Goal: Task Accomplishment & Management: Manage account settings

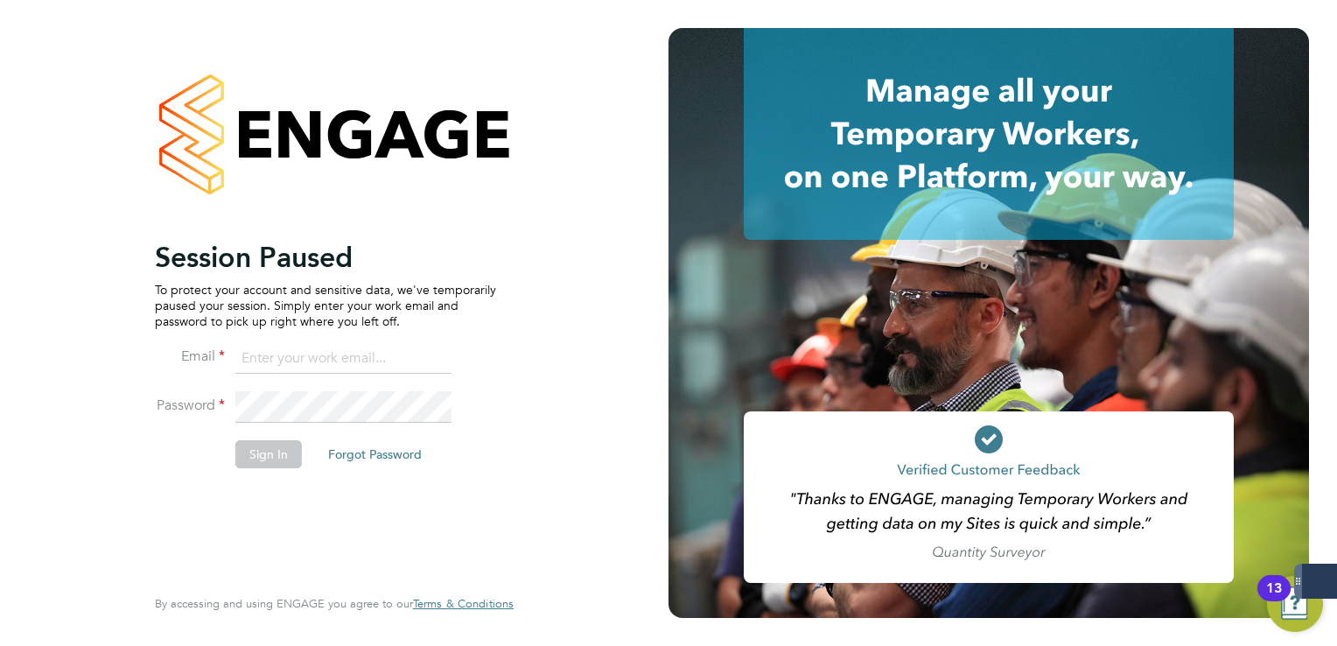
drag, startPoint x: 305, startPoint y: 371, endPoint x: 298, endPoint y: 352, distance: 20.5
click at [303, 364] on input at bounding box center [343, 359] width 216 height 32
type input "lee.clayton@servicecare.org.uk"
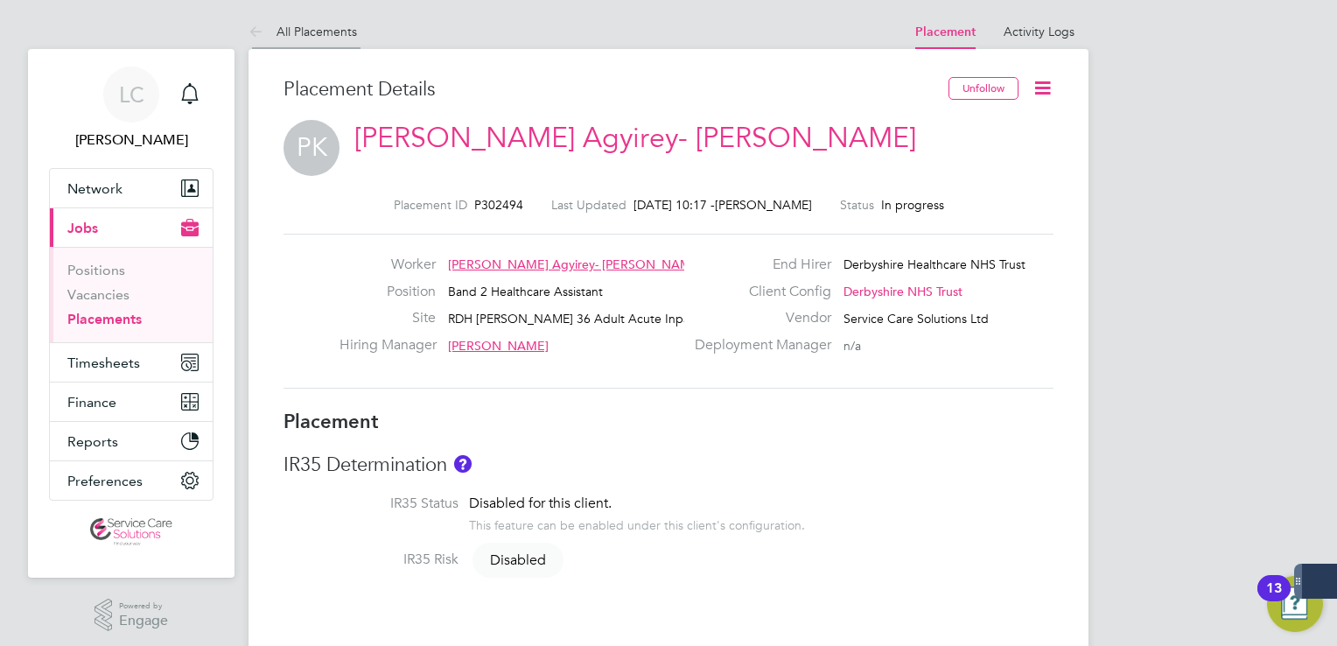
click at [263, 32] on icon at bounding box center [260, 33] width 22 height 22
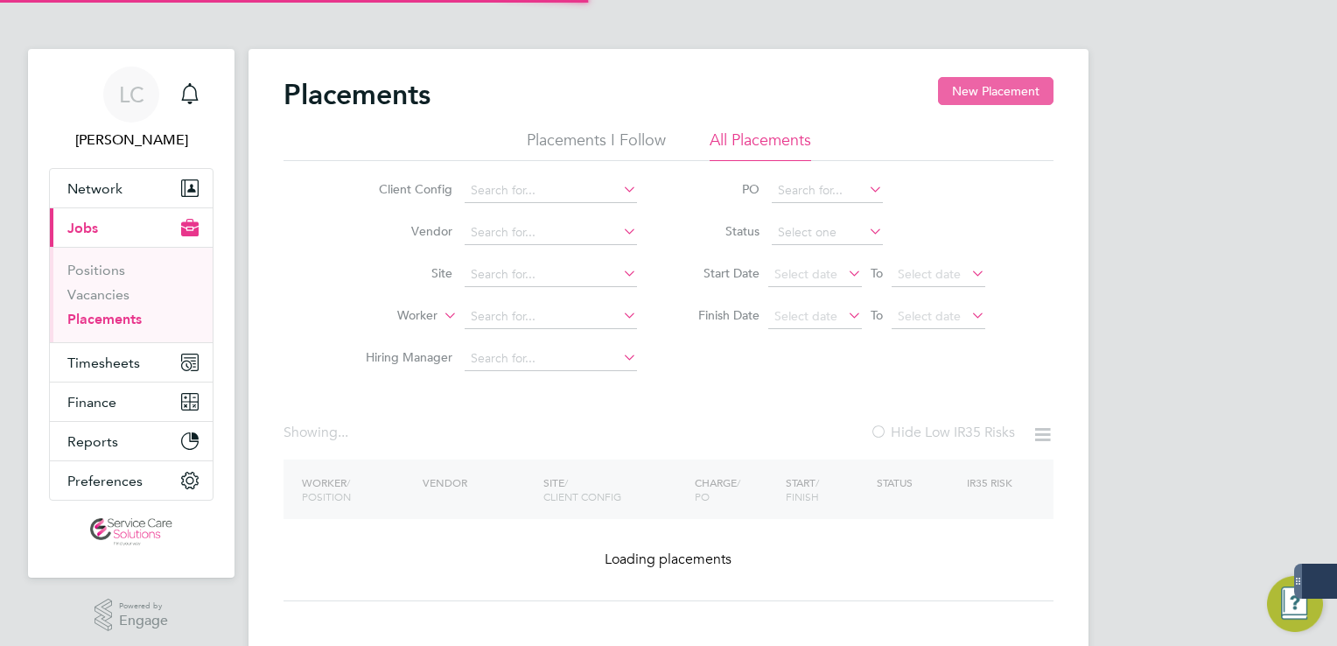
click at [991, 90] on button "New Placement" at bounding box center [996, 91] width 116 height 28
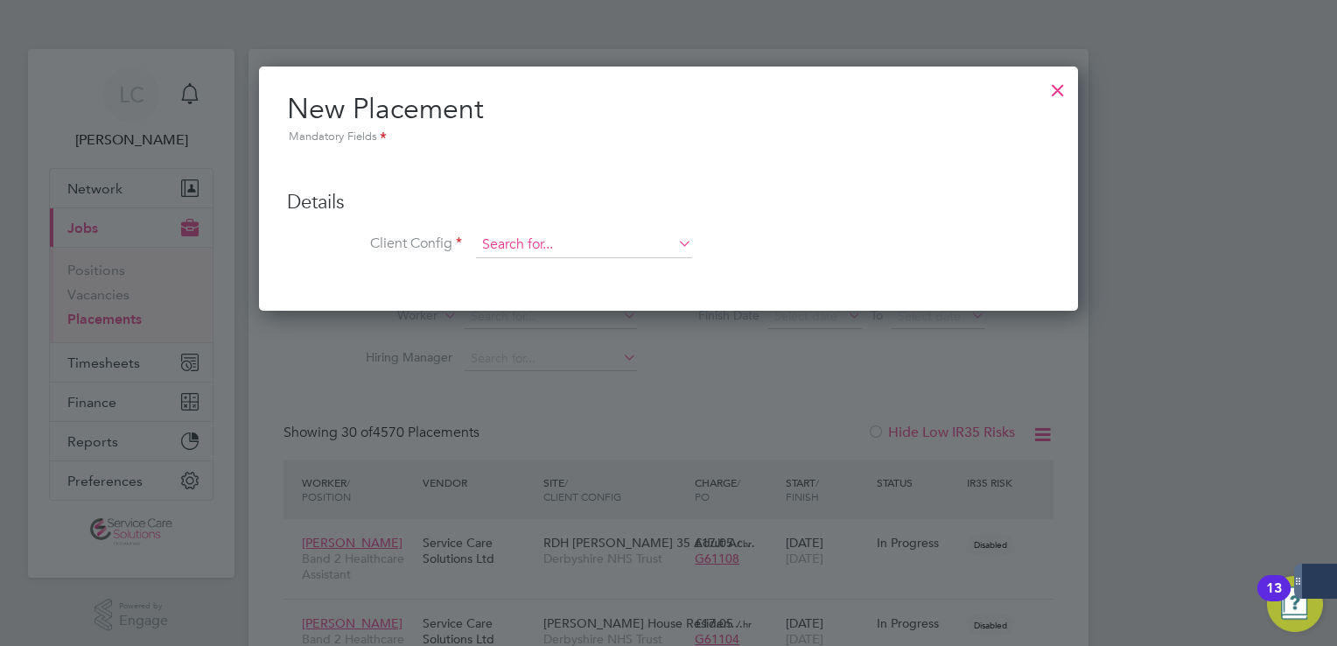
click at [493, 244] on input at bounding box center [584, 245] width 216 height 26
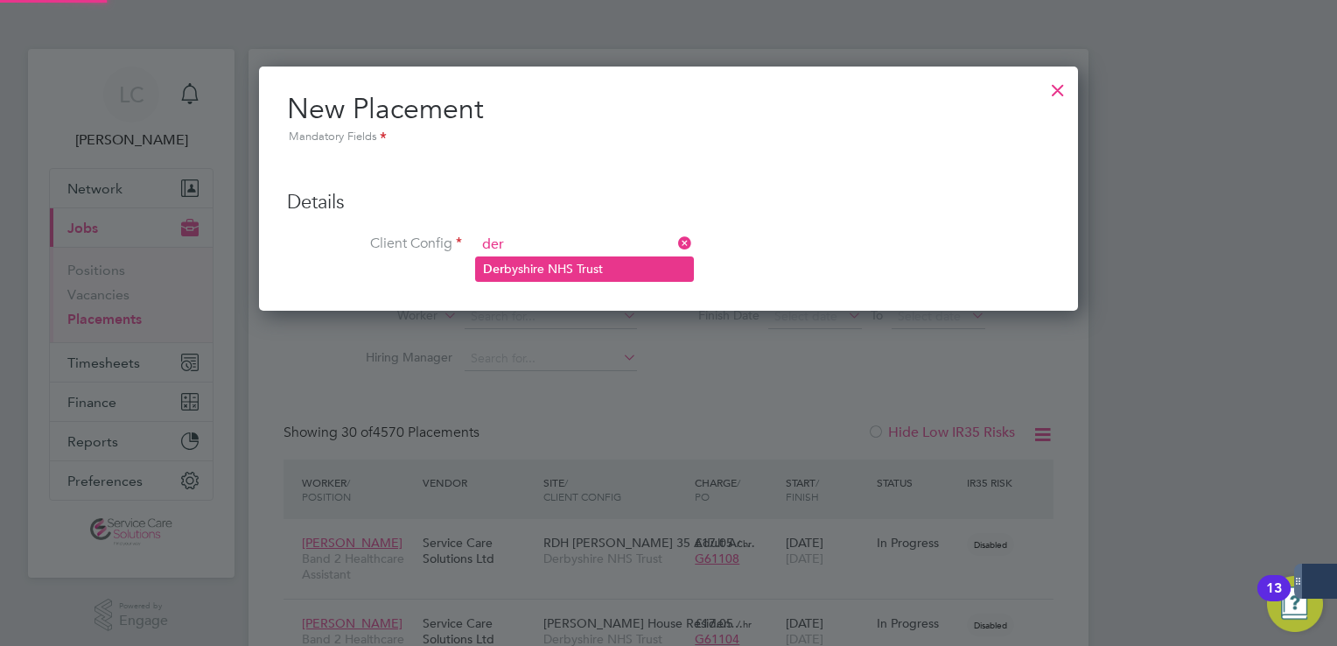
click at [532, 264] on li "Der byshire NHS Trust" at bounding box center [584, 269] width 217 height 24
type input "Derbyshire NHS Trust"
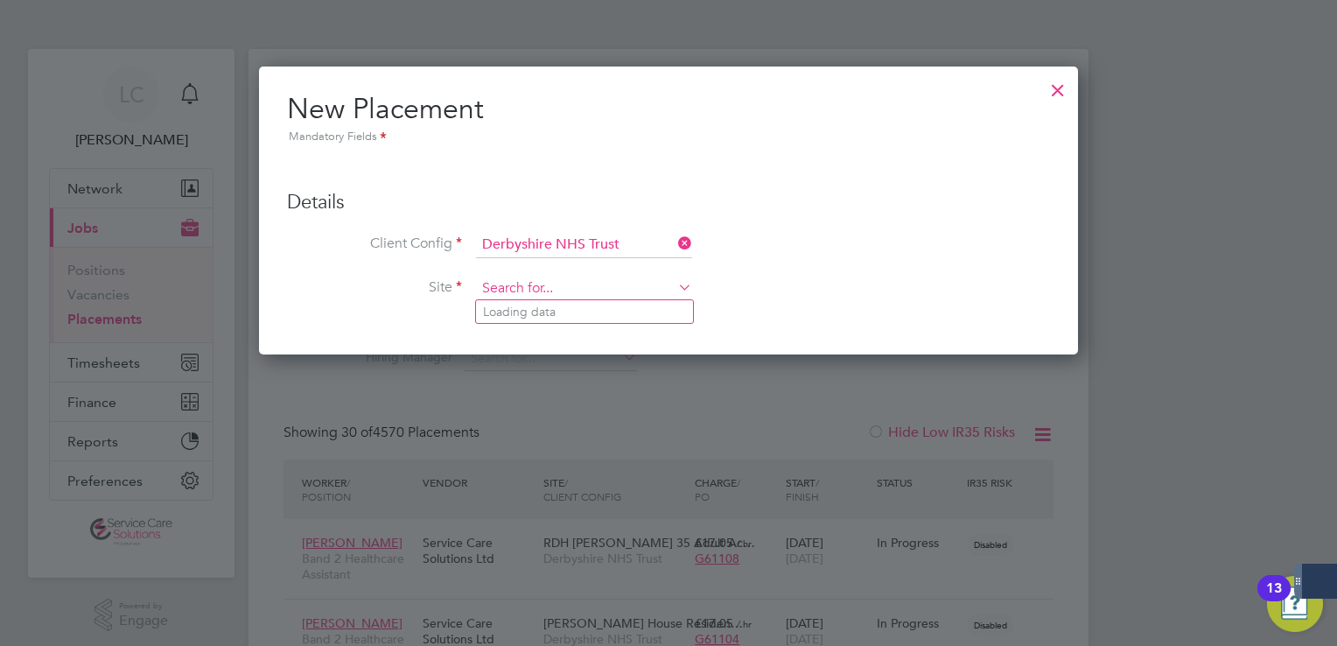
click at [543, 284] on input at bounding box center [584, 289] width 216 height 26
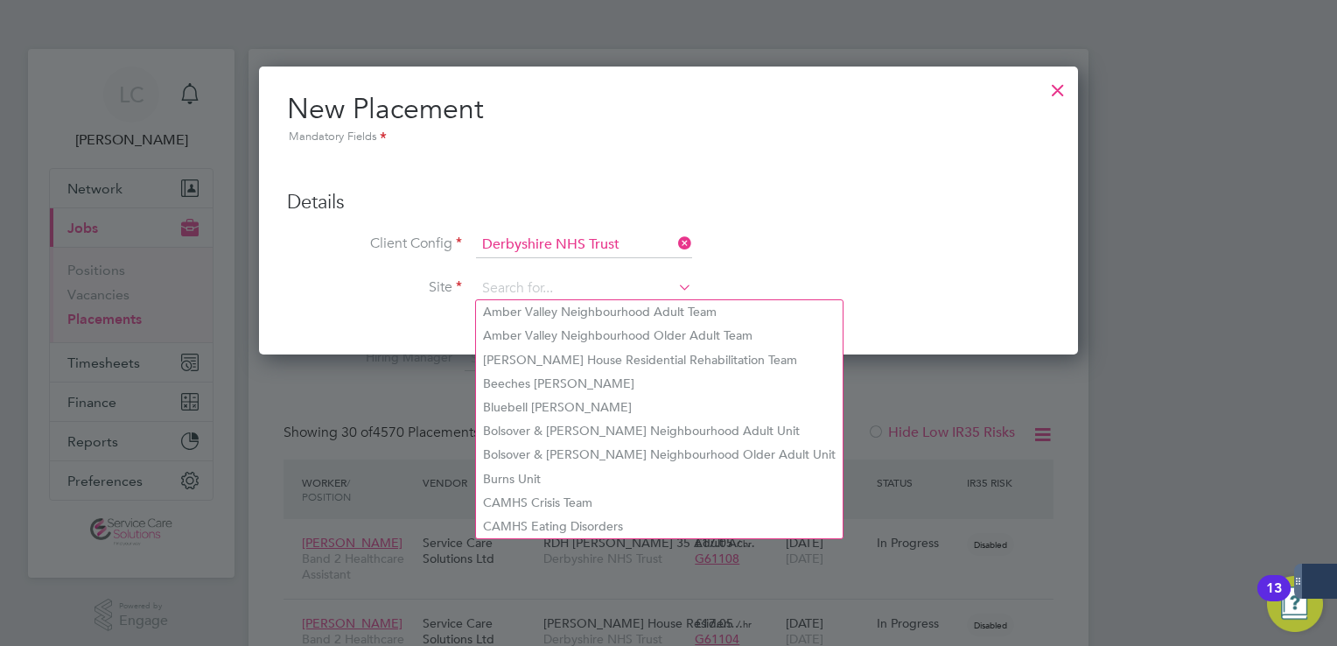
click at [1056, 86] on div at bounding box center [1058, 86] width 32 height 32
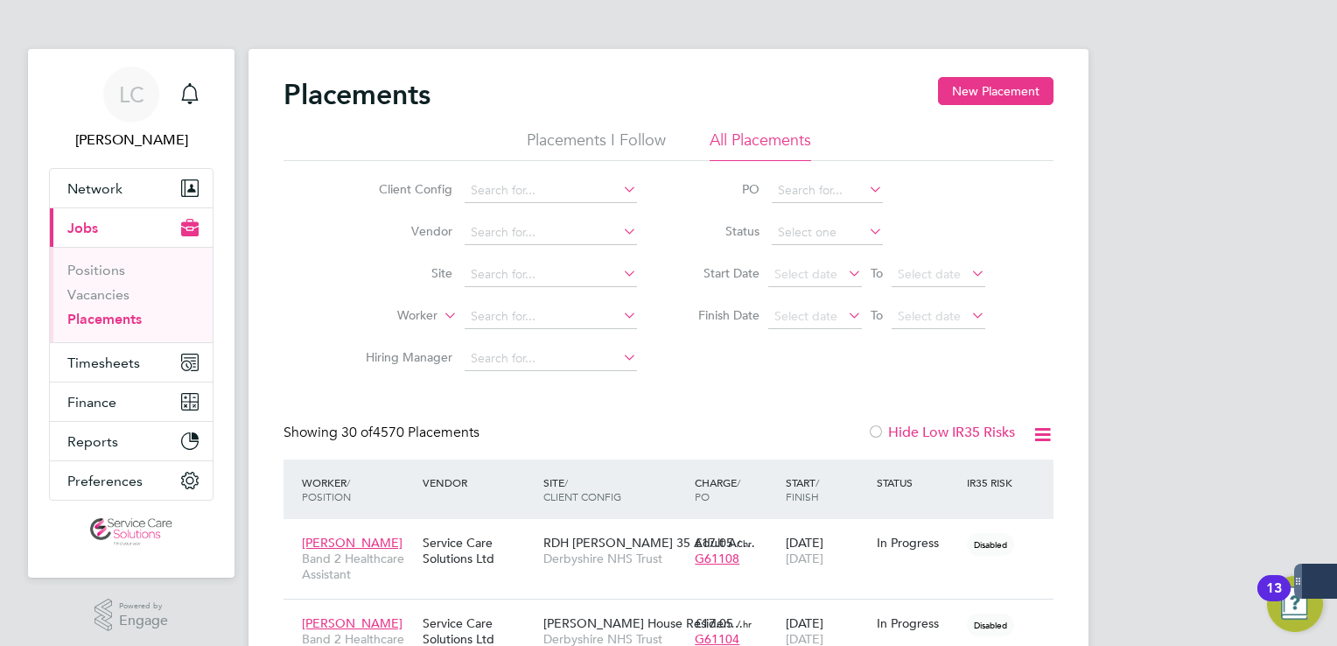
click at [106, 313] on link "Placements" at bounding box center [104, 319] width 74 height 17
click at [495, 272] on input at bounding box center [551, 275] width 172 height 25
click at [533, 289] on li "Wren Ward" at bounding box center [573, 298] width 216 height 24
type input "Wren Ward"
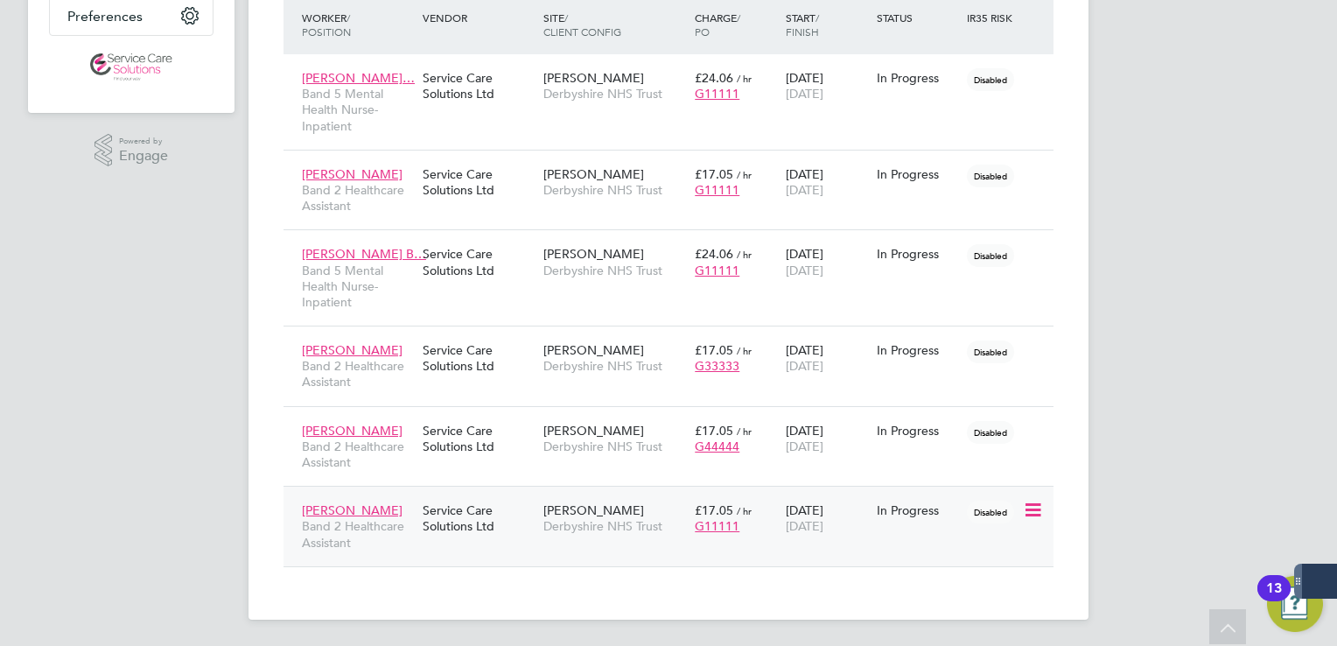
click at [635, 500] on div "Wren Ward Derbyshire NHS Trust" at bounding box center [614, 518] width 151 height 49
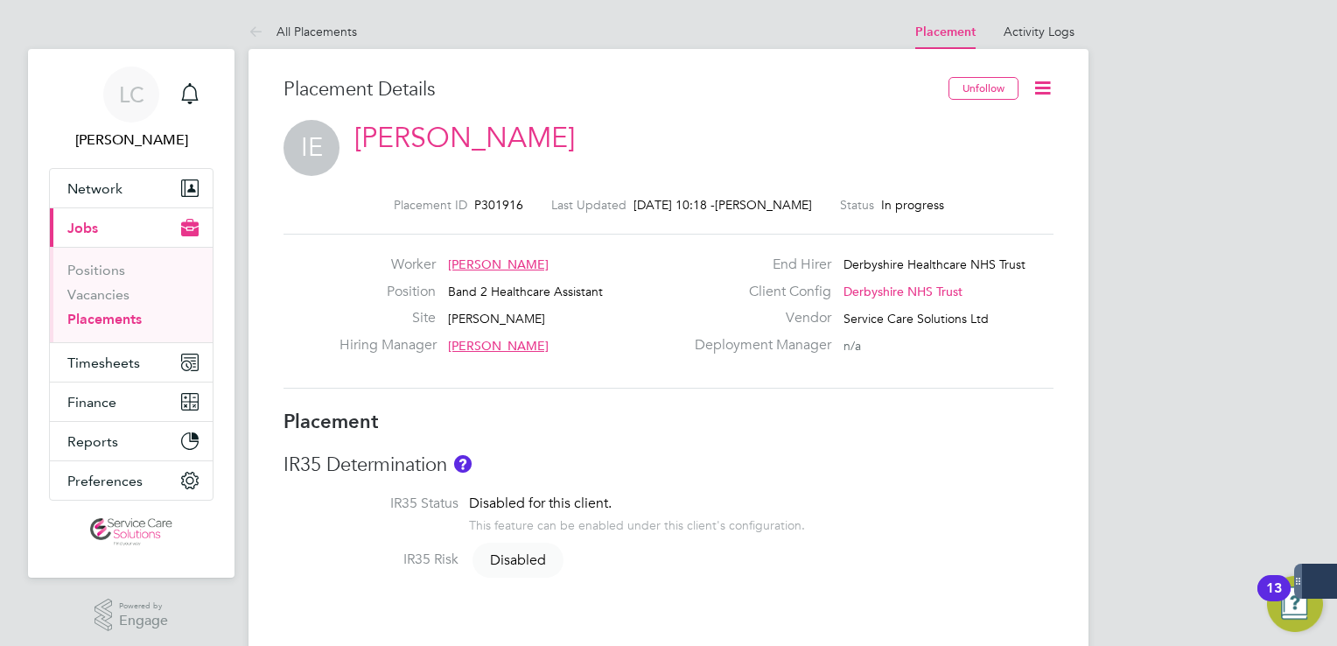
click at [109, 320] on link "Placements" at bounding box center [104, 319] width 74 height 17
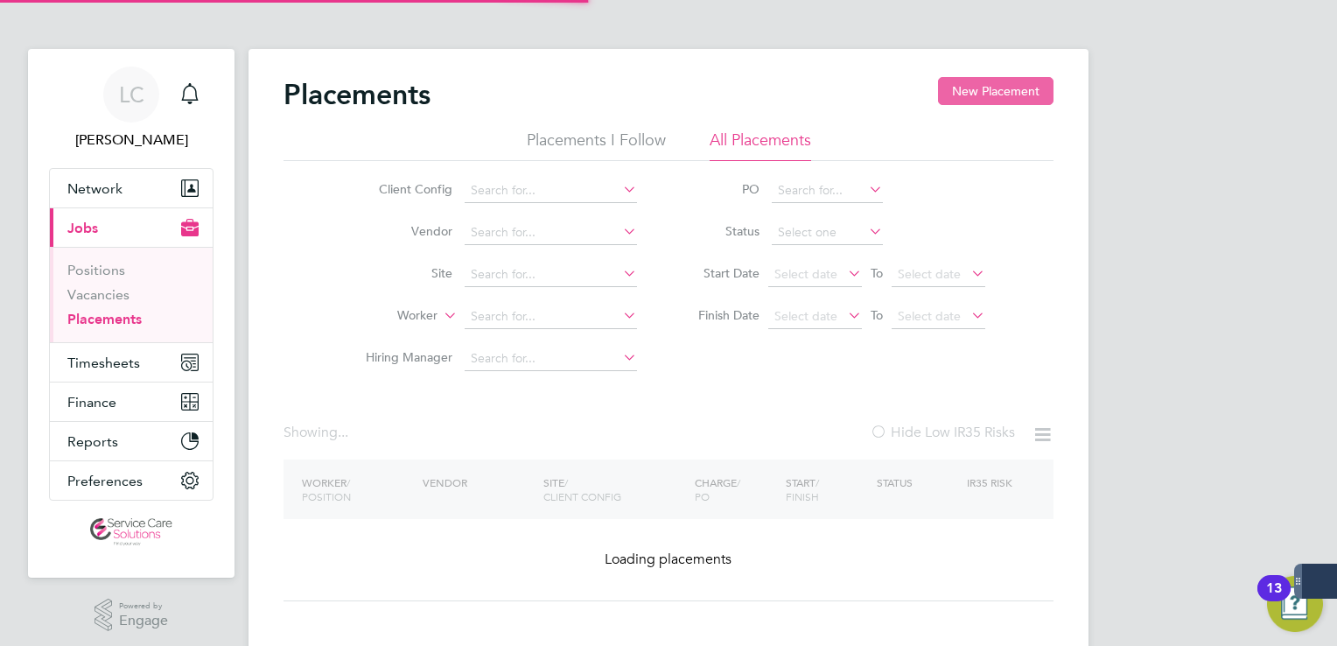
click at [994, 82] on button "New Placement" at bounding box center [996, 91] width 116 height 28
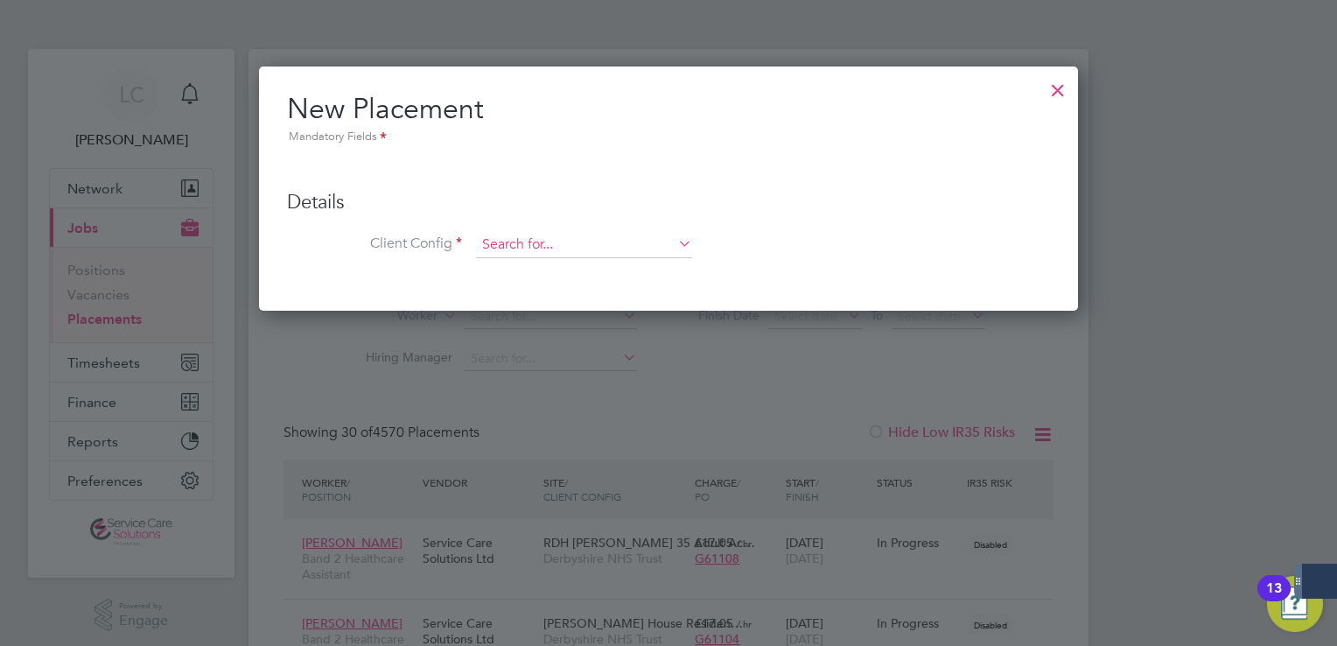
click at [552, 243] on input at bounding box center [584, 245] width 216 height 26
drag, startPoint x: 548, startPoint y: 264, endPoint x: 535, endPoint y: 257, distance: 14.9
click at [539, 259] on li "Der byshire NHS Trust" at bounding box center [584, 269] width 217 height 24
type input "Derbyshire NHS Trust"
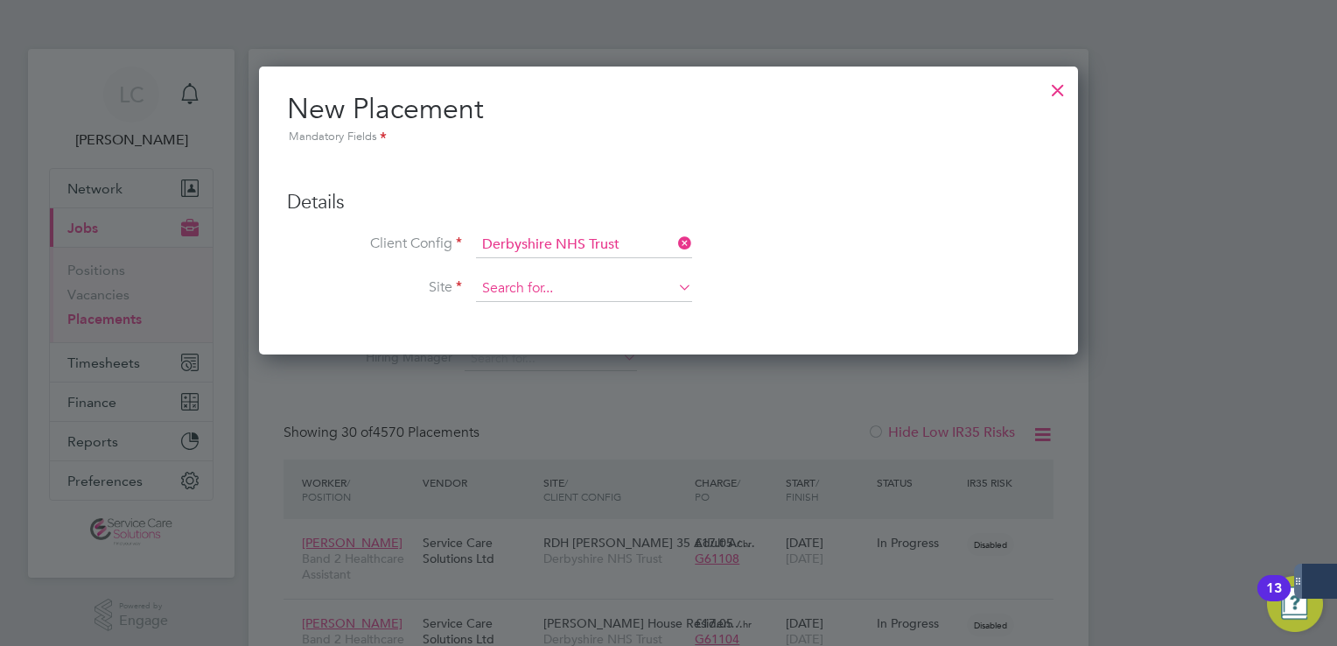
click at [530, 278] on input at bounding box center [584, 289] width 216 height 26
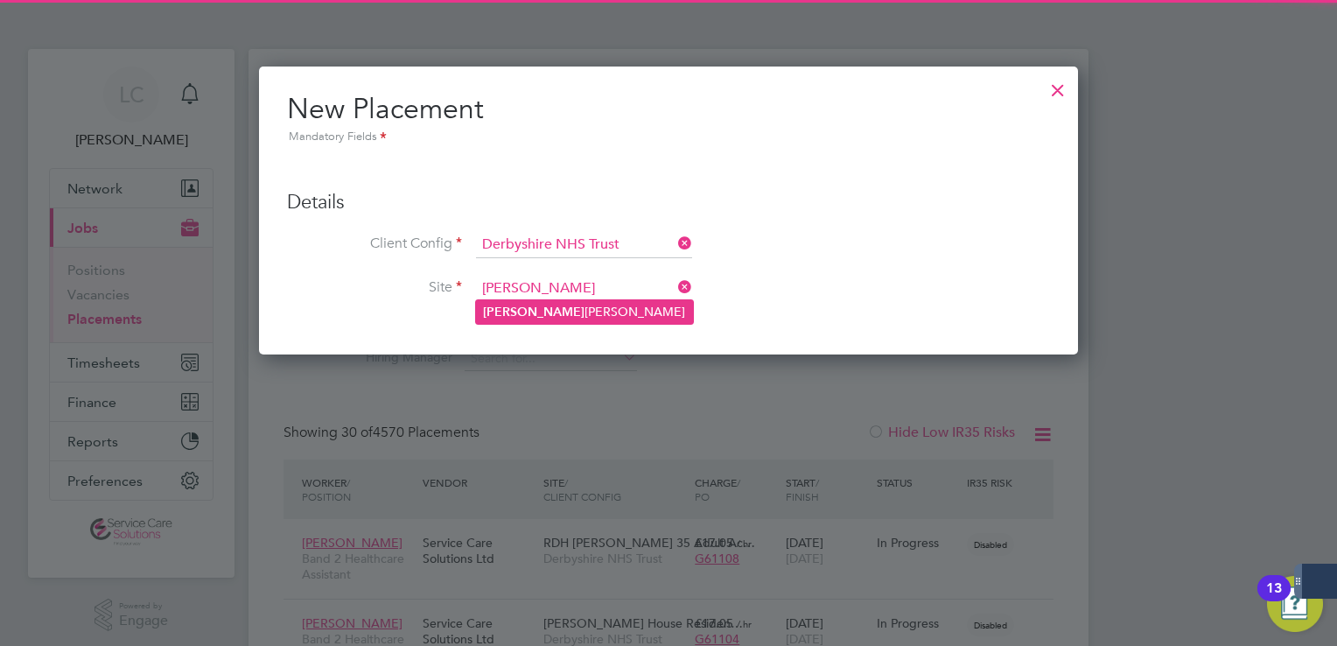
click at [575, 307] on li "Wren Ward" at bounding box center [584, 312] width 217 height 24
type input "Wren Ward"
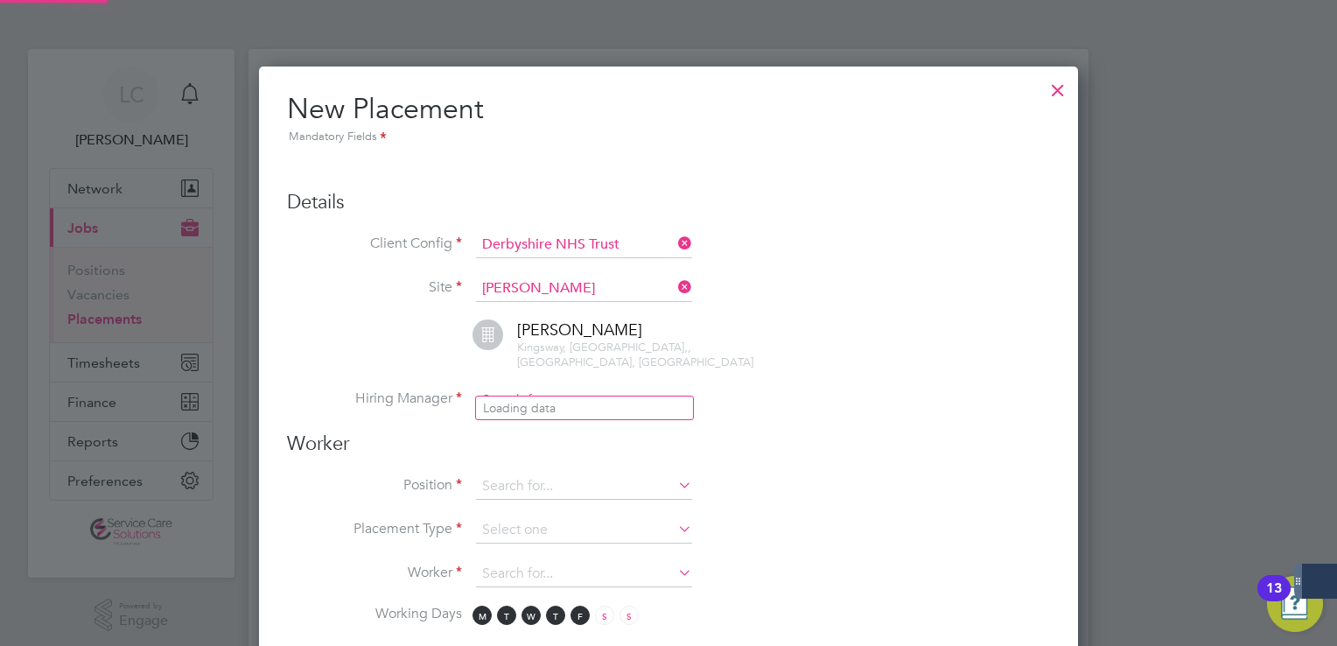
click at [541, 388] on input at bounding box center [584, 401] width 216 height 26
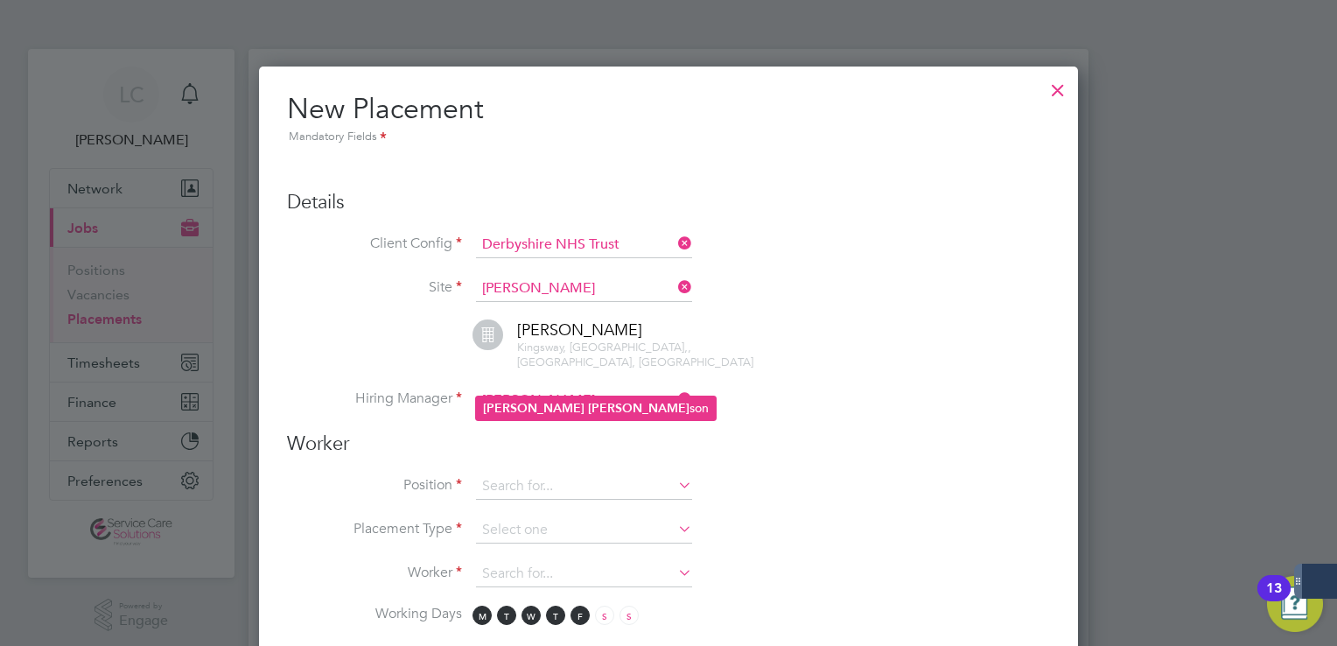
click at [571, 405] on li "Sara John son" at bounding box center [596, 408] width 240 height 24
type input "Sara Johnson"
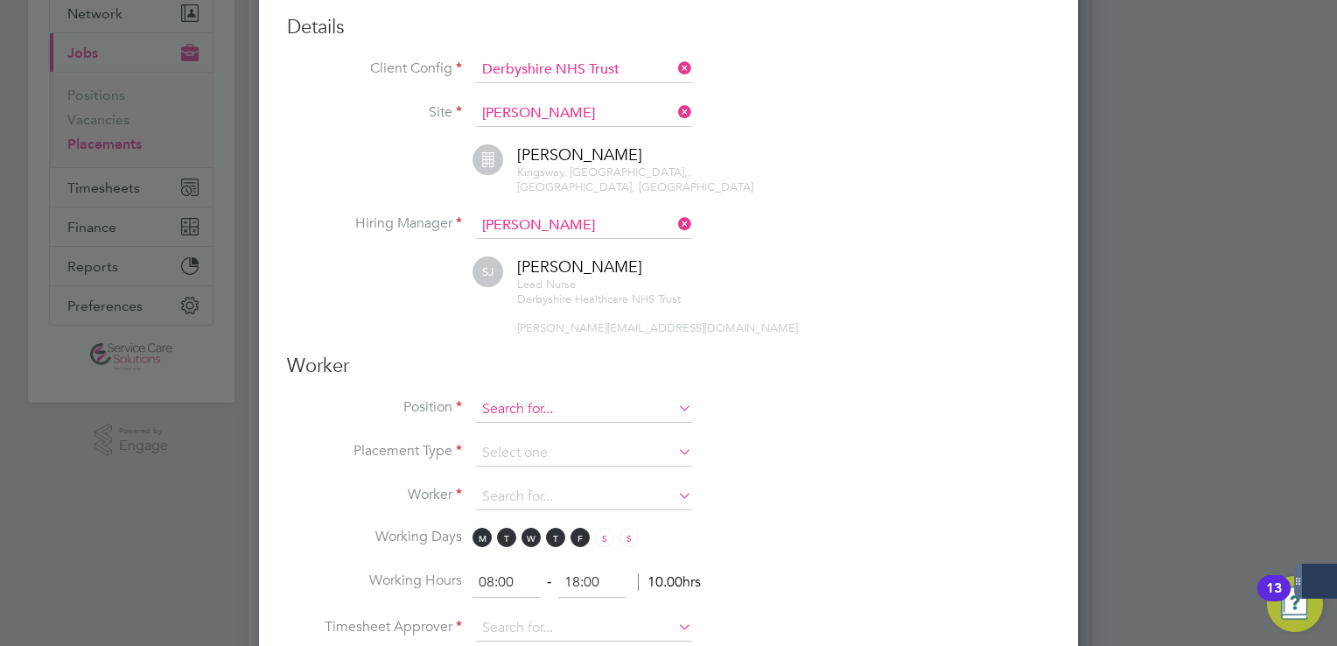
click at [557, 396] on input at bounding box center [584, 409] width 216 height 26
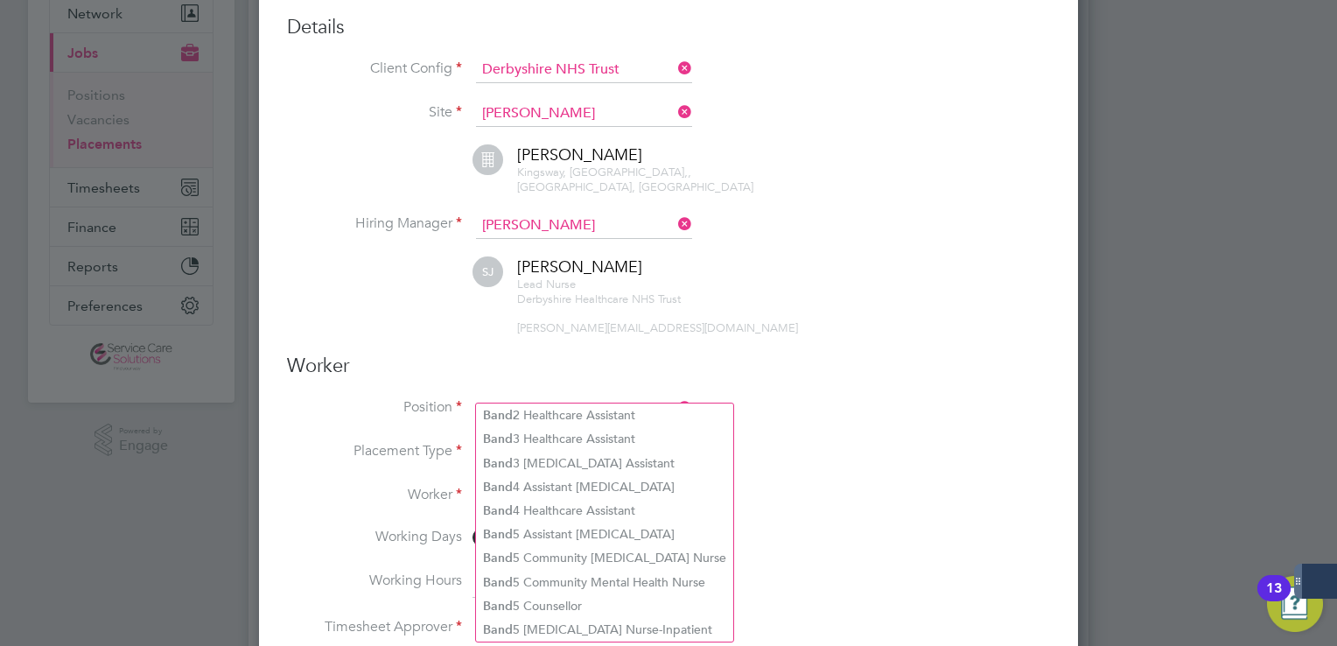
type input "band"
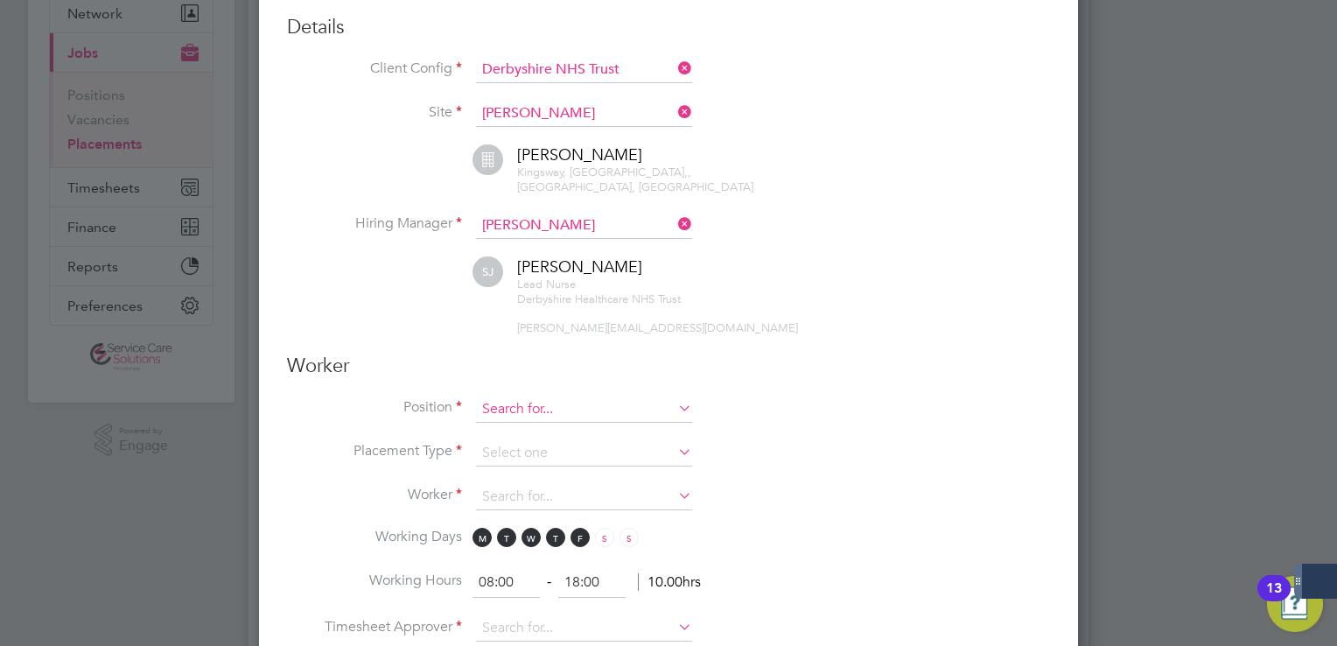
click at [521, 396] on input at bounding box center [584, 409] width 216 height 26
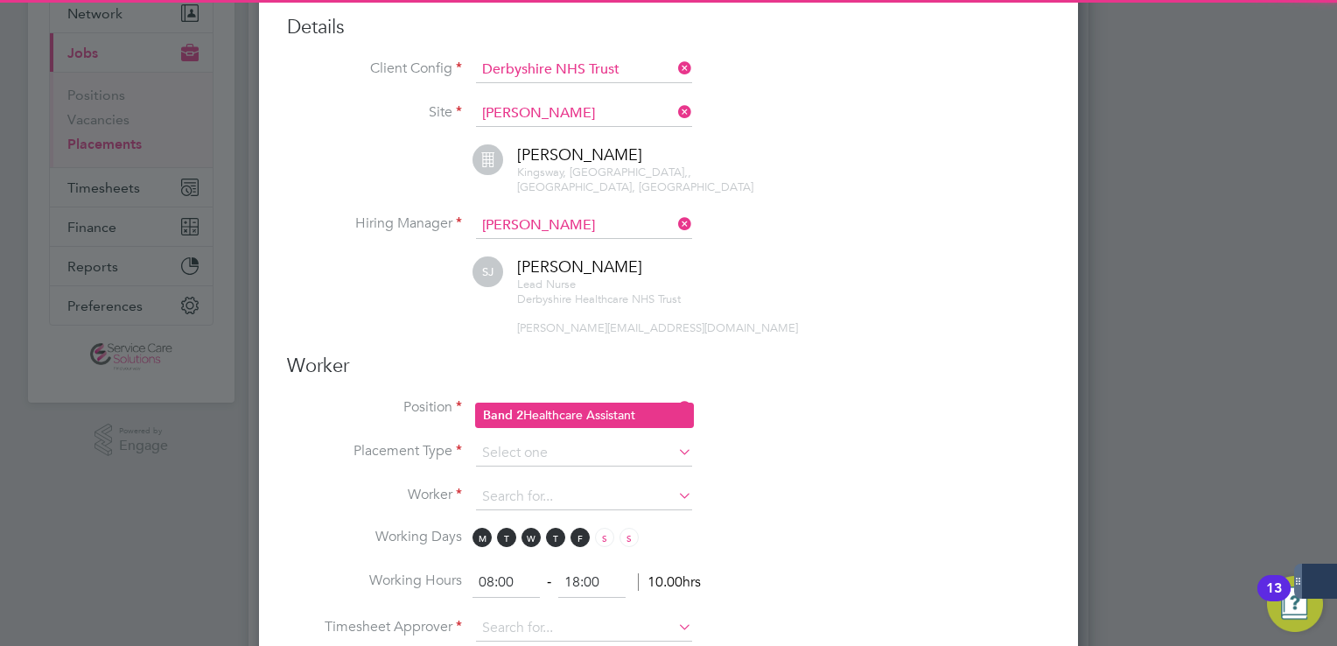
click at [550, 406] on li "Band 2 Healthcare Assistant" at bounding box center [584, 415] width 217 height 24
type input "Band 2 Healthcare Assistant"
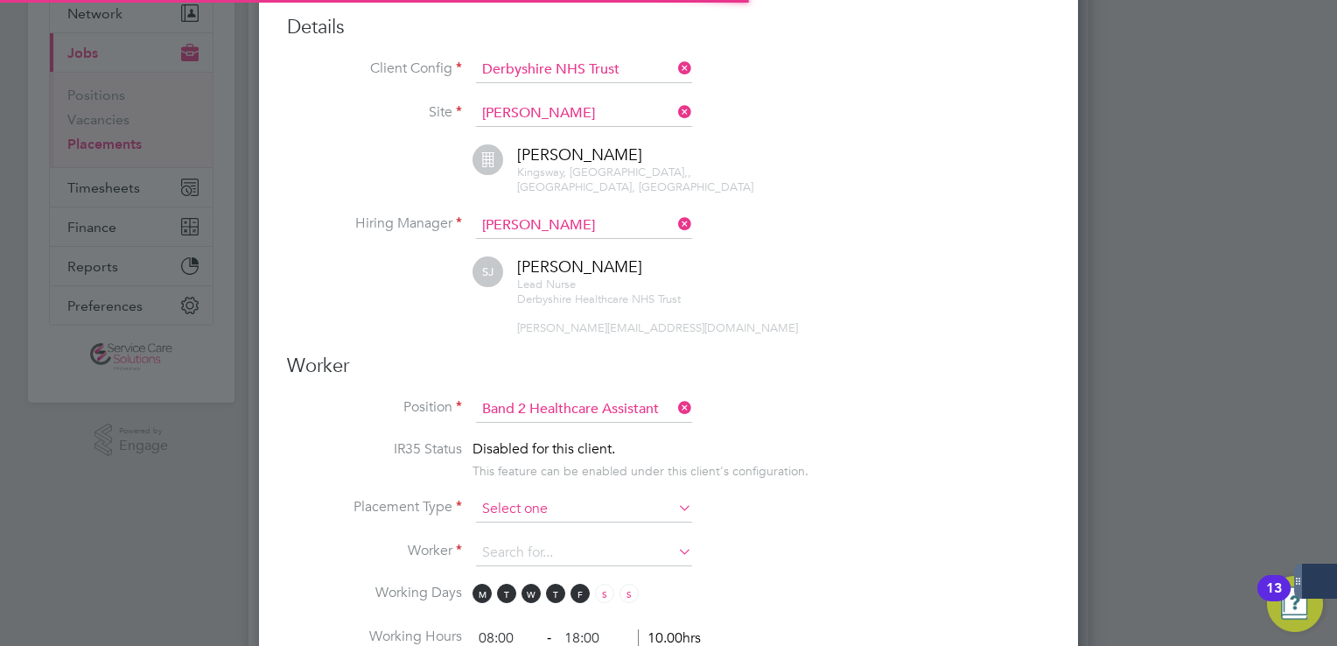
click at [526, 496] on input at bounding box center [584, 509] width 216 height 26
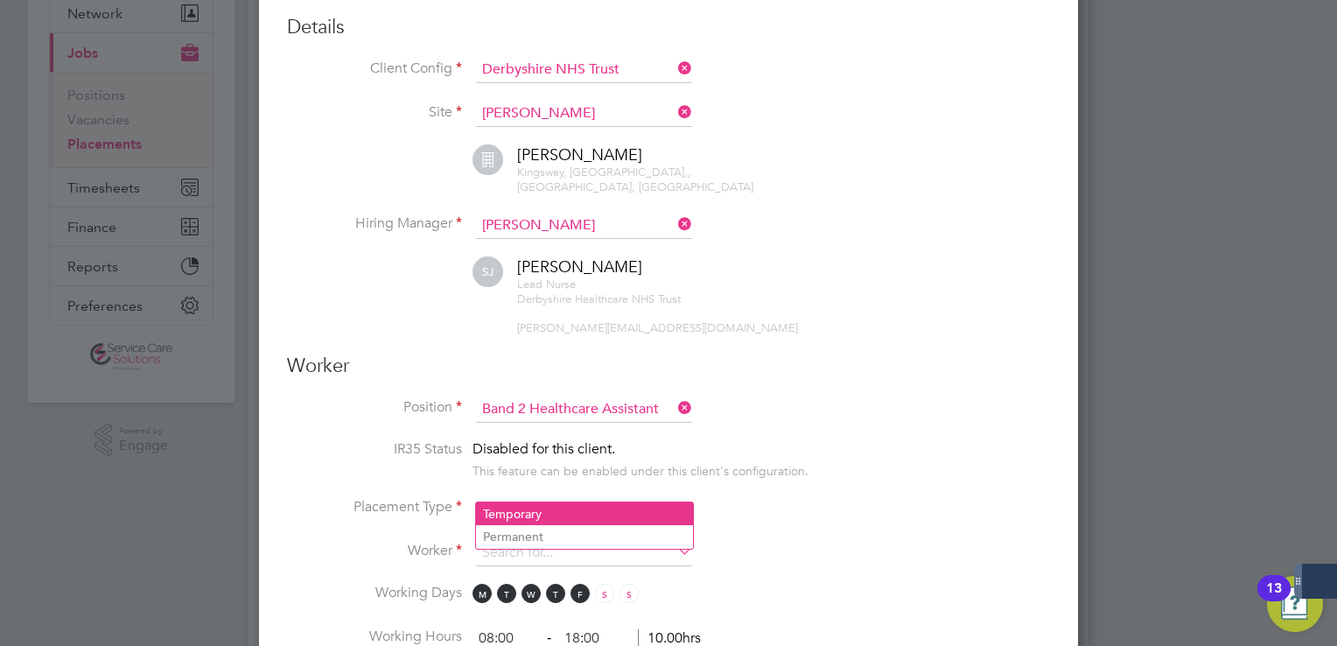
click at [537, 509] on li "Temporary" at bounding box center [584, 513] width 217 height 23
type input "Temporary"
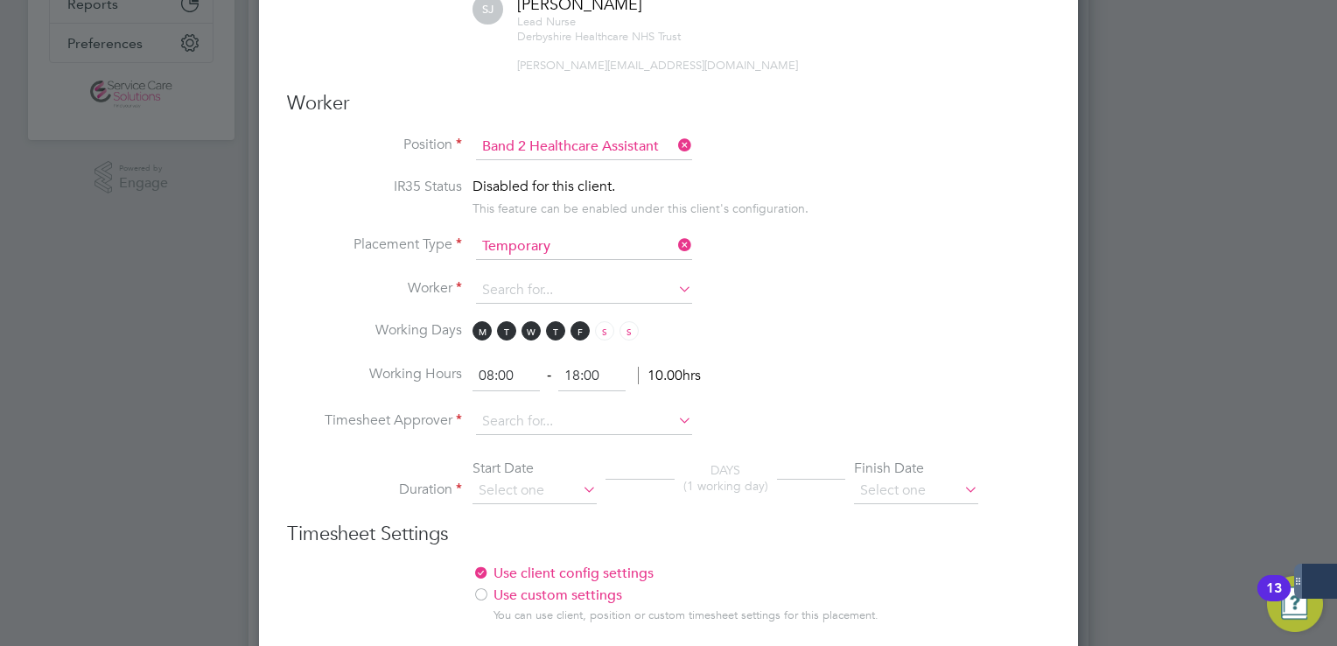
click at [497, 376] on li "Working Hours 08:00 ‐ 18:00 10.00hrs" at bounding box center [668, 385] width 763 height 49
click at [508, 409] on input at bounding box center [584, 422] width 216 height 26
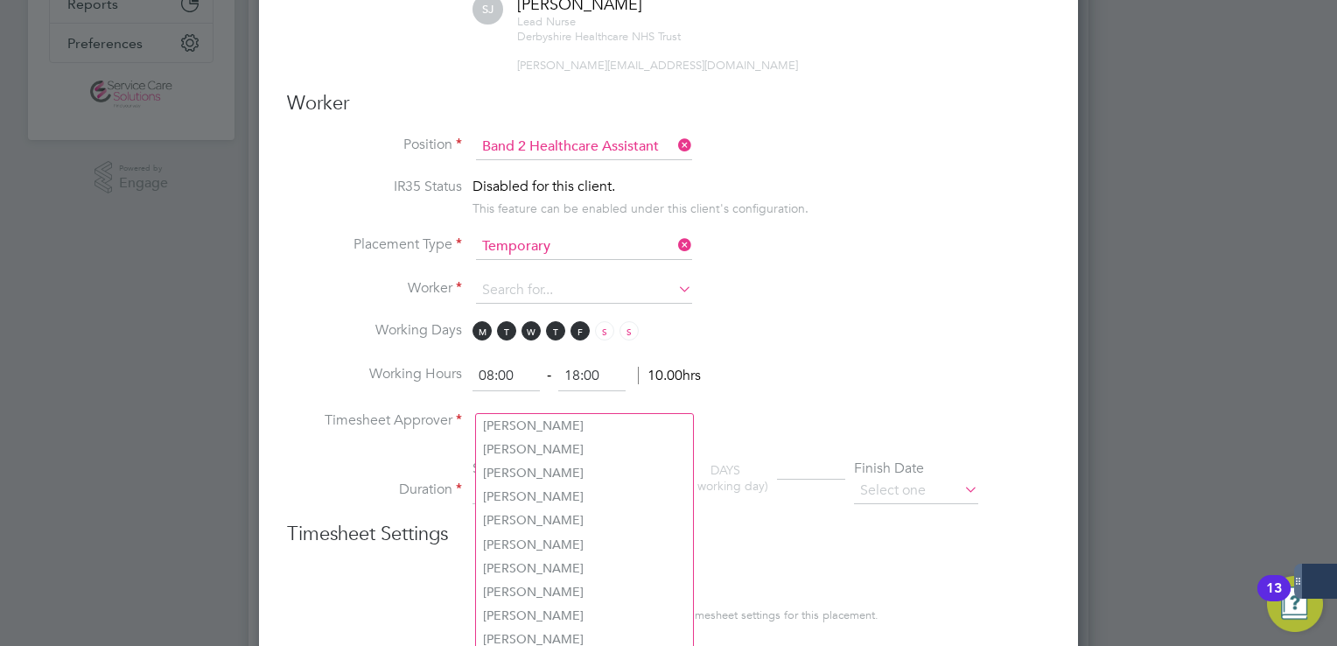
click at [503, 253] on li "Placement Type Temporary" at bounding box center [668, 256] width 763 height 44
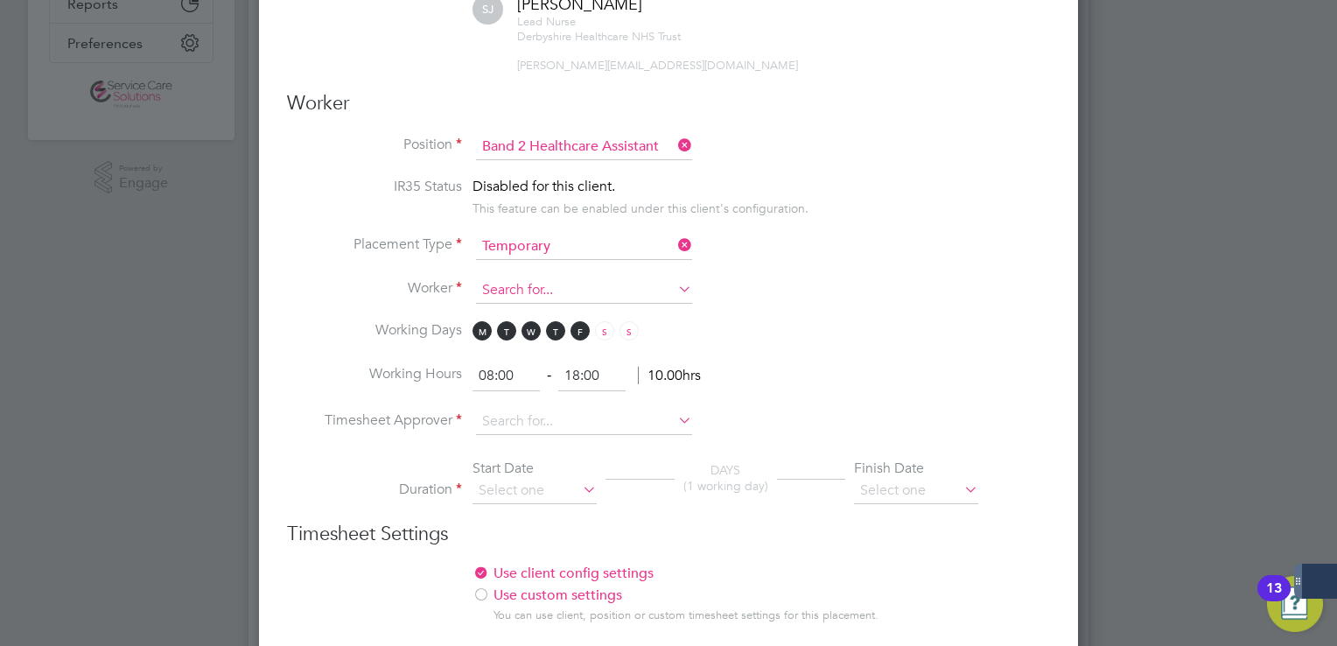
click at [506, 277] on input at bounding box center [584, 290] width 216 height 26
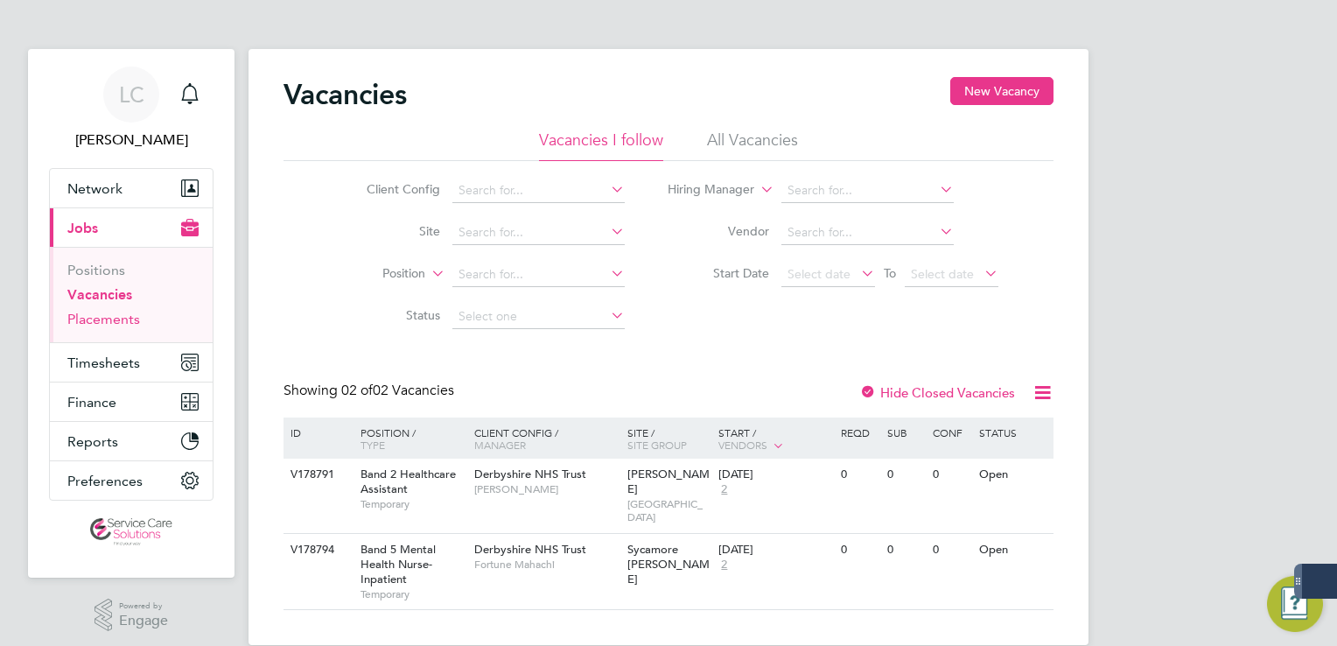
click at [98, 317] on link "Placements" at bounding box center [103, 319] width 73 height 17
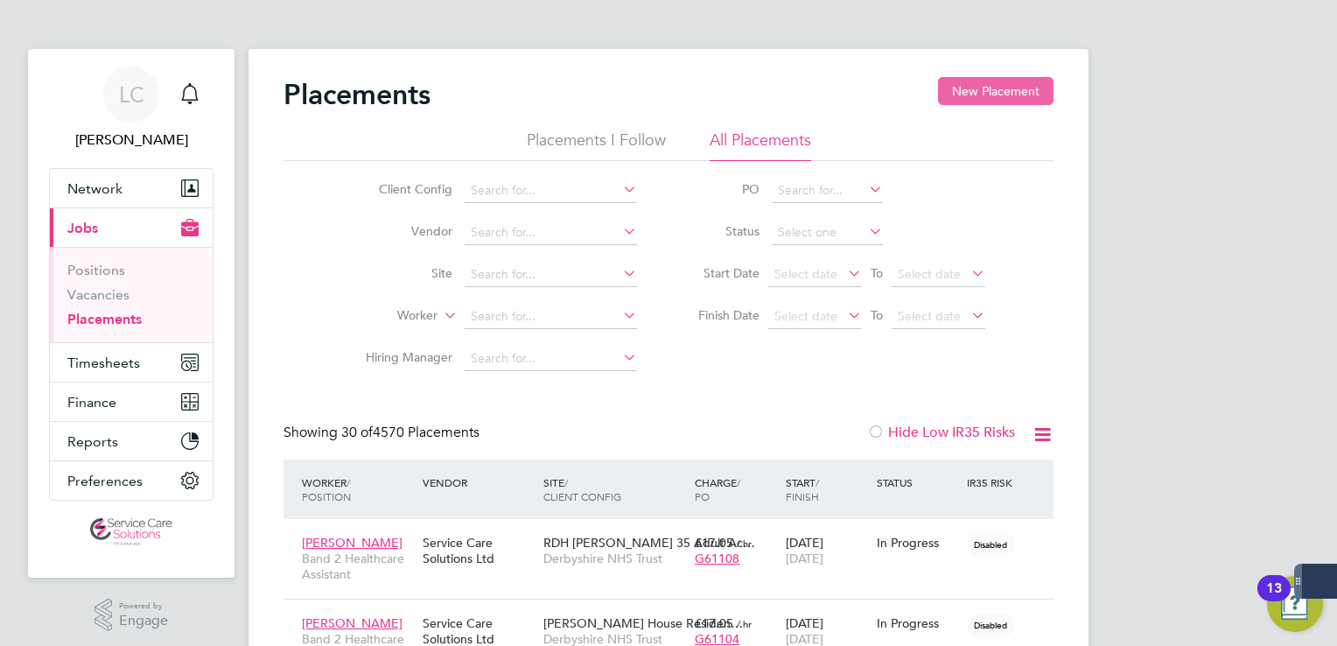
click at [1040, 96] on button "New Placement" at bounding box center [996, 91] width 116 height 28
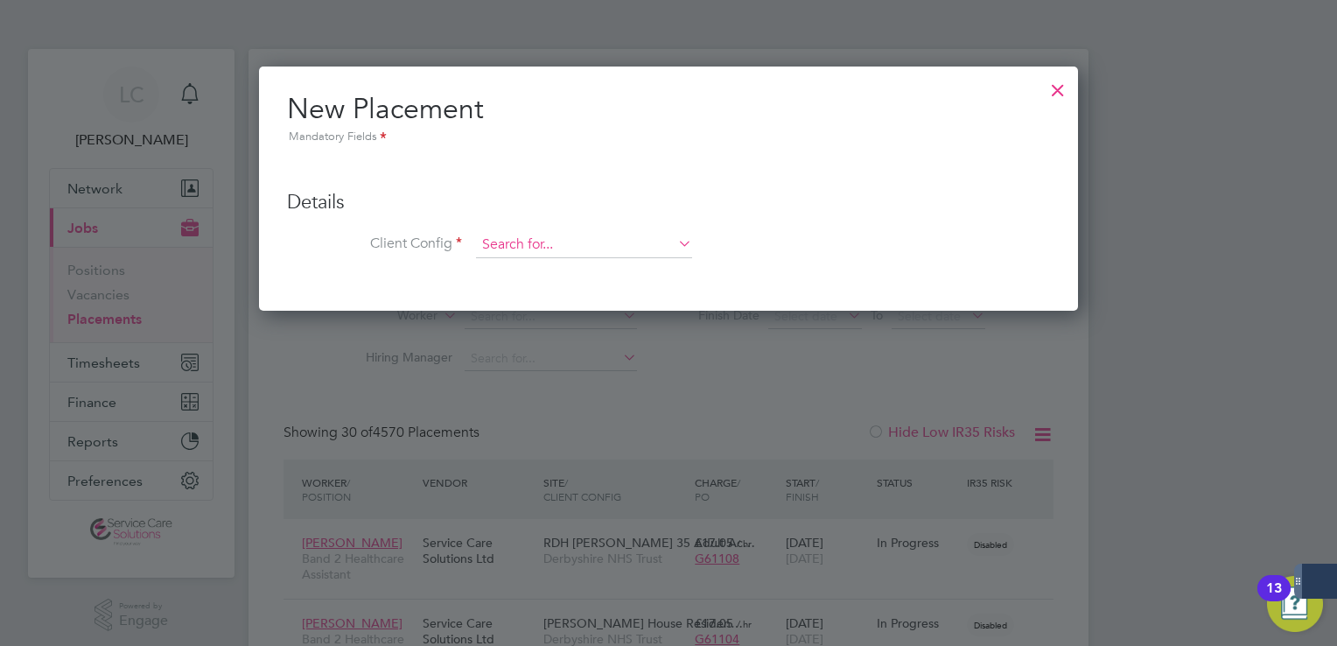
click at [535, 243] on input at bounding box center [584, 245] width 216 height 26
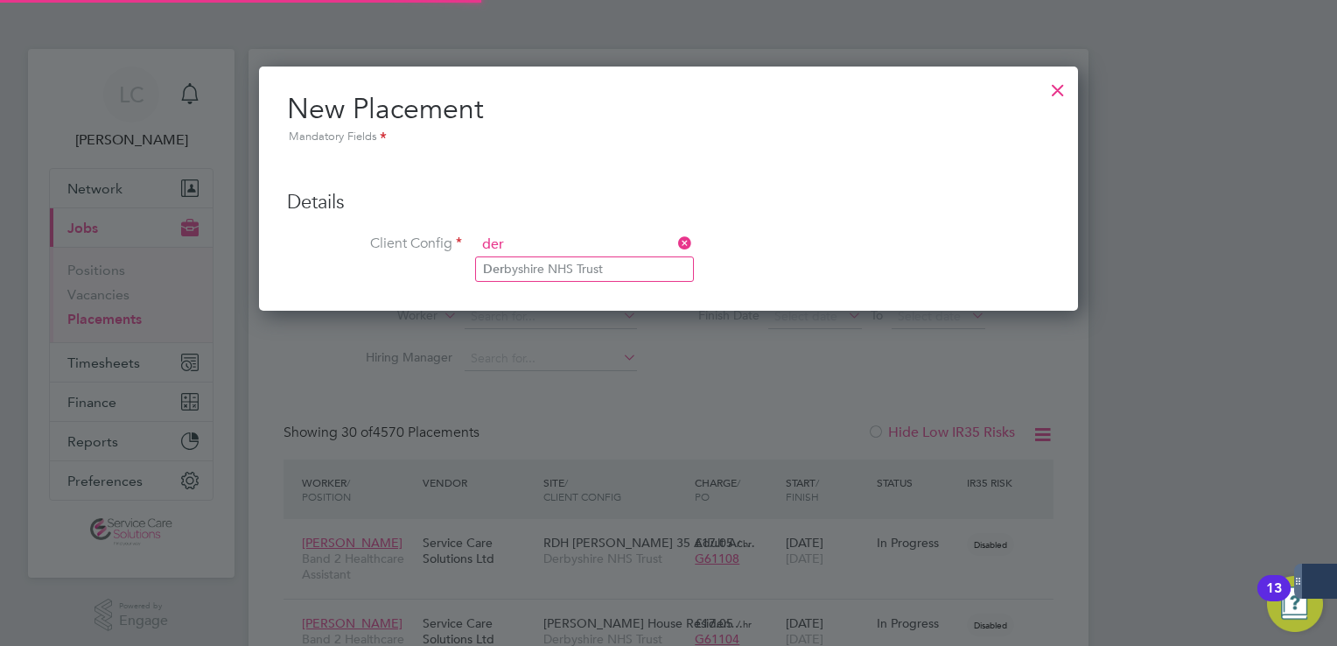
click at [549, 264] on li "Der byshire NHS Trust" at bounding box center [584, 269] width 217 height 24
type input "Derbyshire NHS Trust"
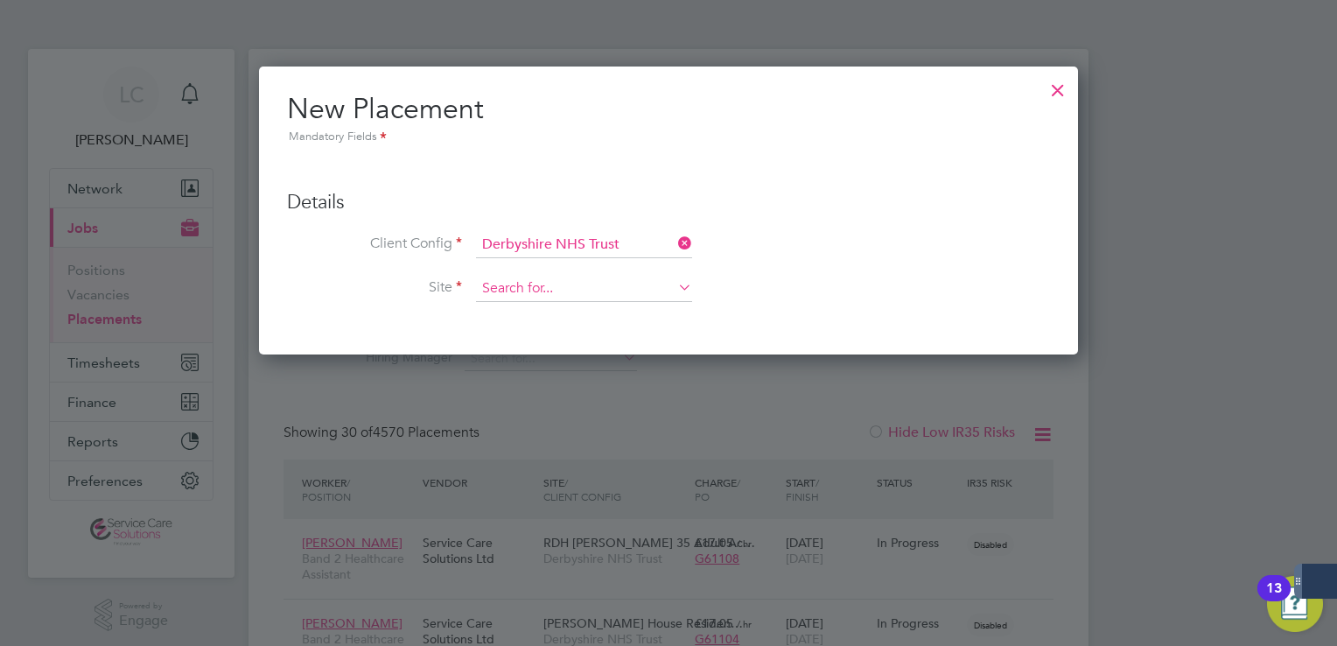
click at [537, 289] on input at bounding box center [584, 289] width 216 height 26
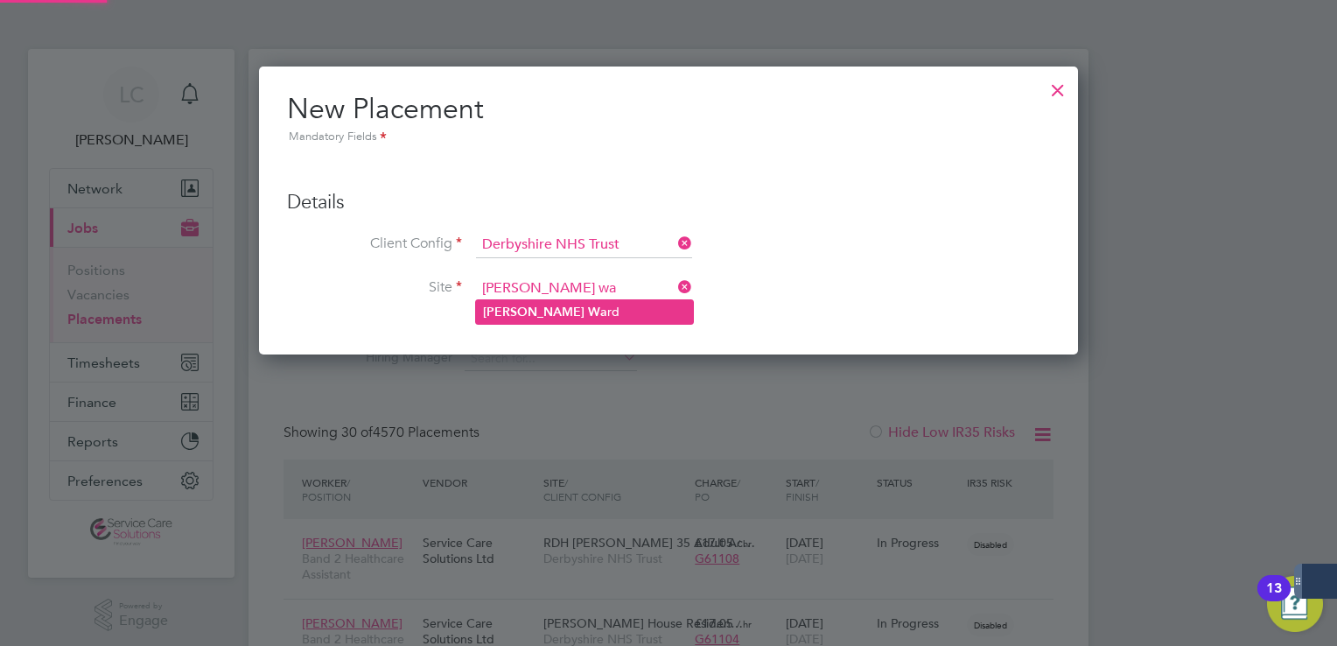
click at [588, 306] on b "Wa" at bounding box center [597, 312] width 19 height 15
type input "Wren Ward"
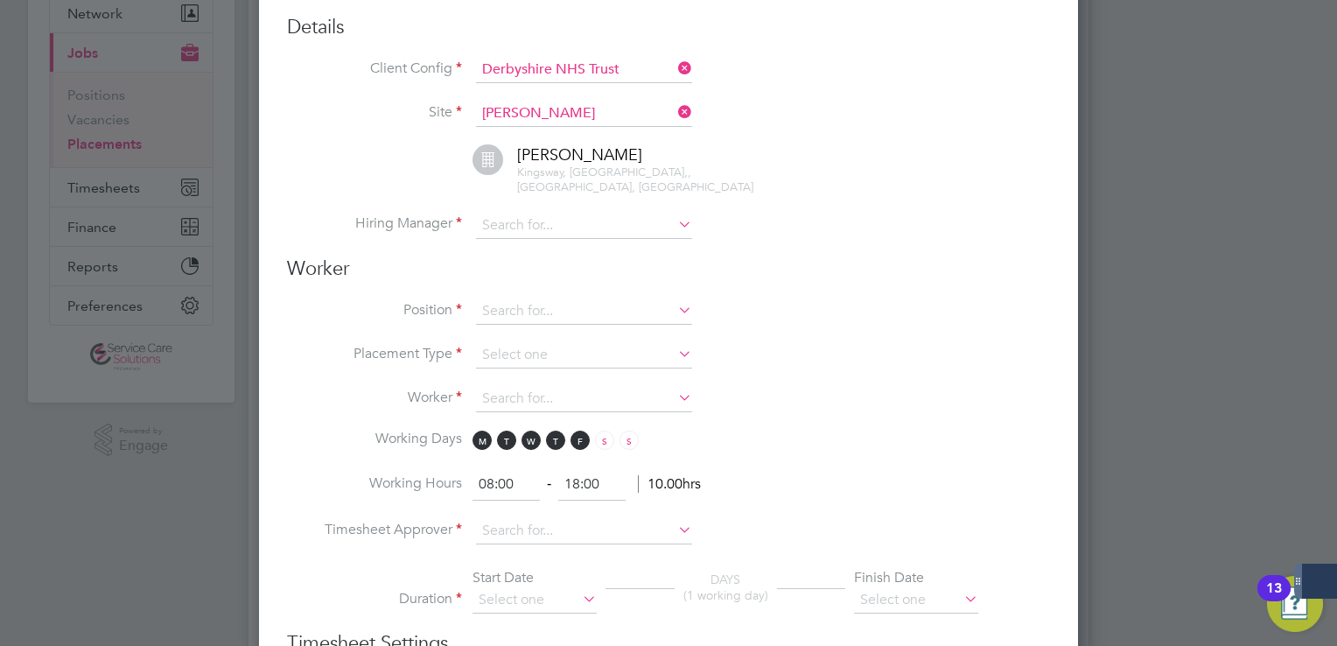
click at [569, 193] on li "Wren Ward Kingsway, Hospital,, Carsington, Derby" at bounding box center [690, 178] width 719 height 68
click at [583, 213] on input at bounding box center [584, 226] width 216 height 26
drag, startPoint x: 565, startPoint y: 228, endPoint x: 633, endPoint y: 221, distance: 68.7
click at [565, 228] on li "Sara Johns on" at bounding box center [593, 233] width 235 height 24
type input "Sara Johnson"
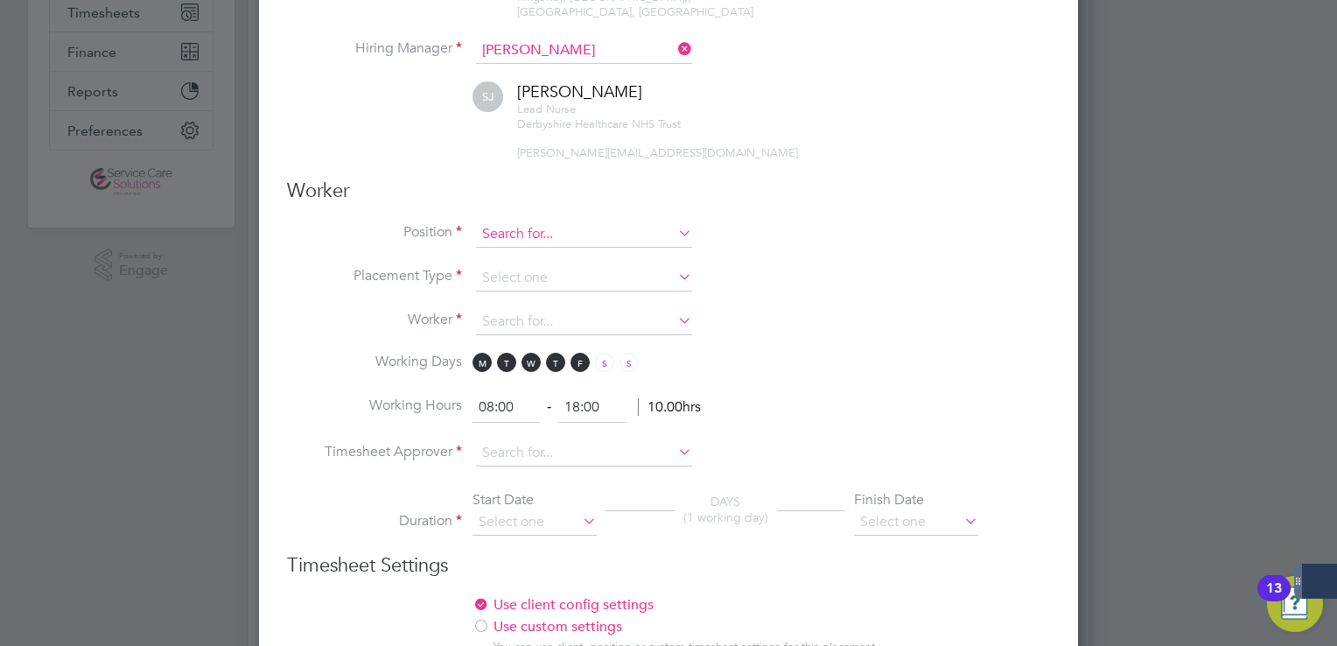
click at [586, 221] on input at bounding box center [584, 234] width 216 height 26
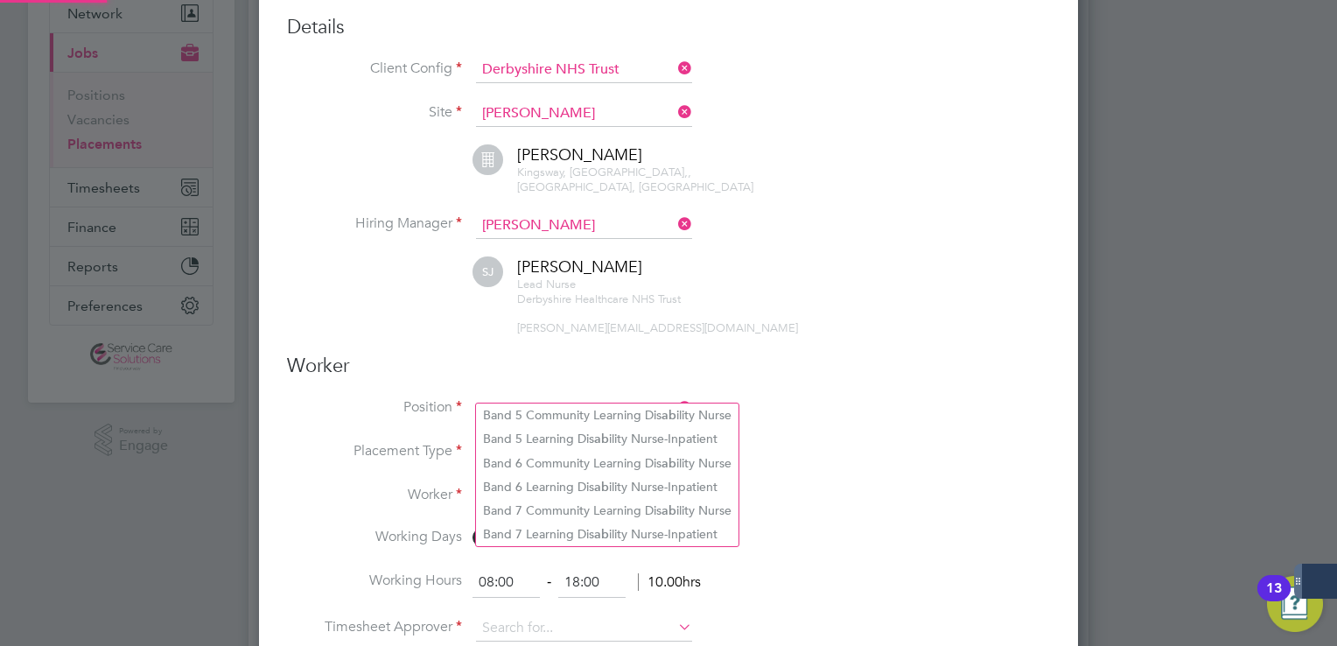
type input "a"
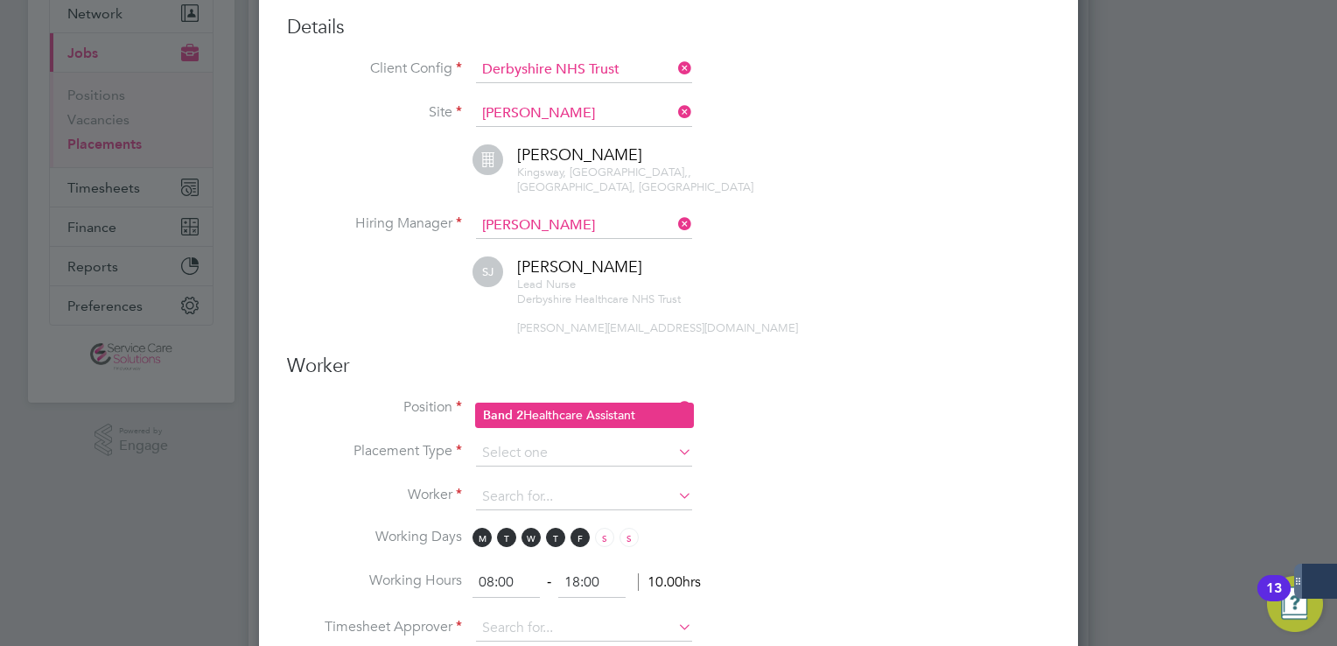
click at [627, 404] on li "Band 2 Healthcare Assistant" at bounding box center [584, 415] width 217 height 24
type input "Band 2 Healthcare Assistant"
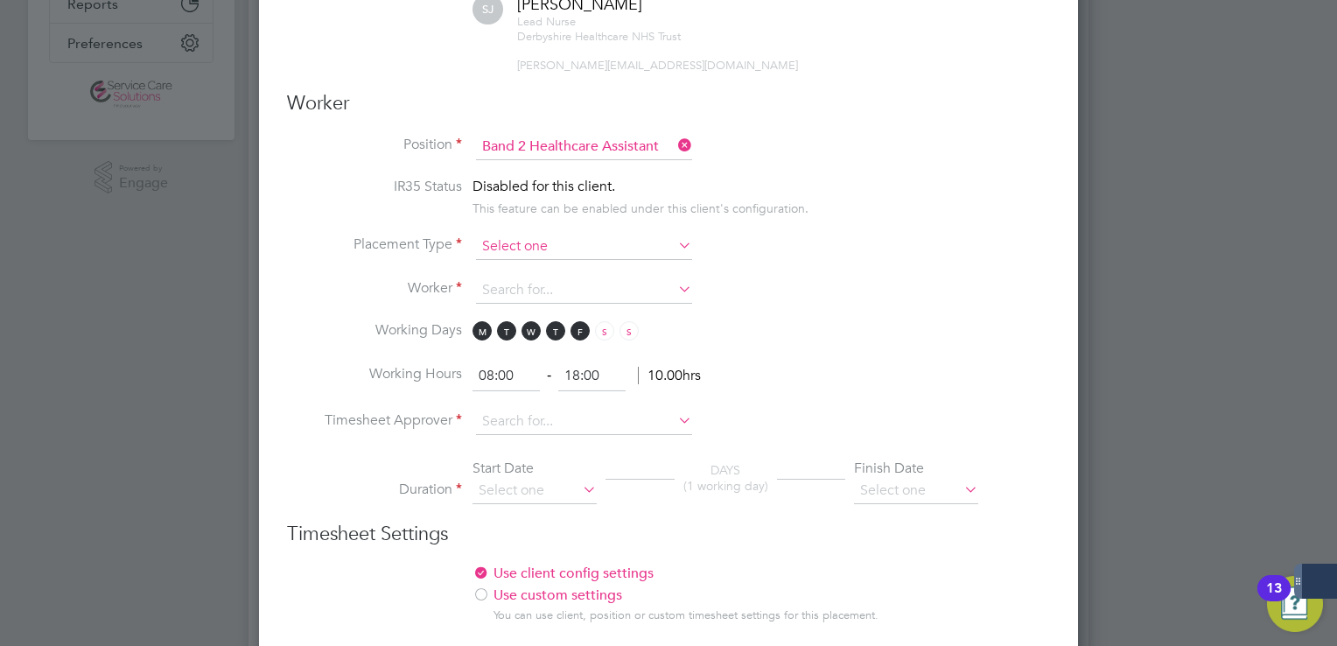
click at [516, 234] on input at bounding box center [584, 247] width 216 height 26
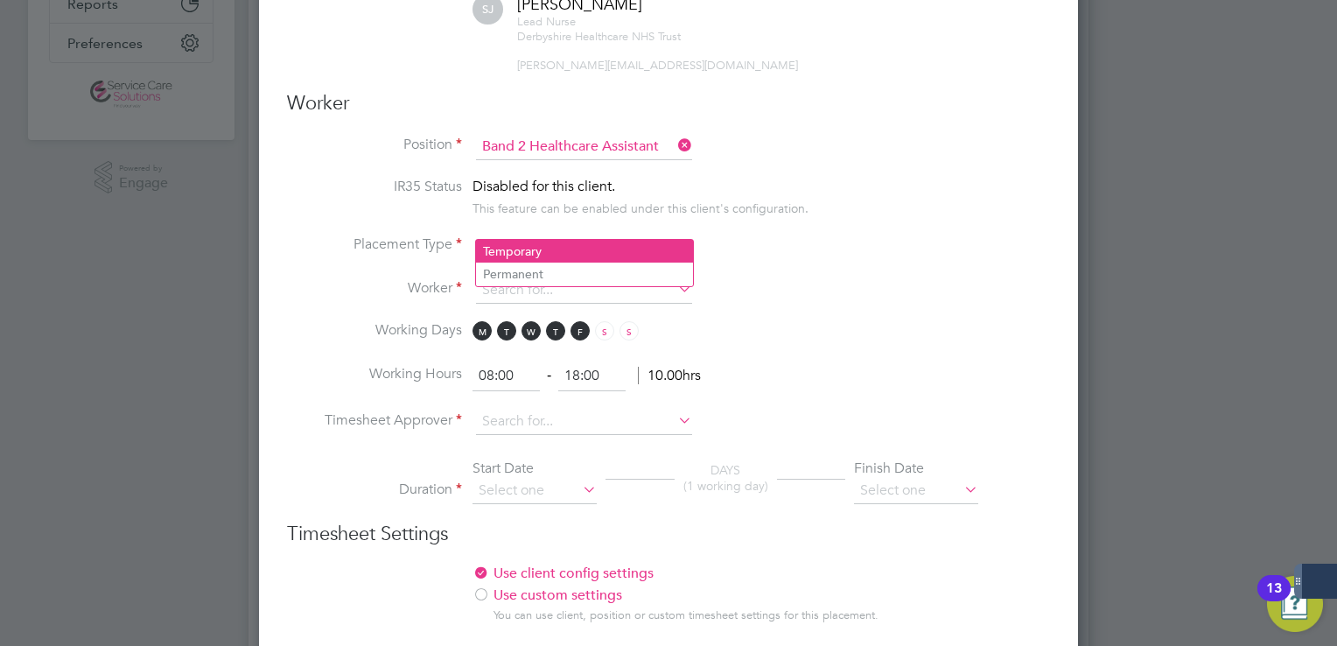
click at [530, 247] on li "Temporary" at bounding box center [584, 251] width 217 height 23
type input "Temporary"
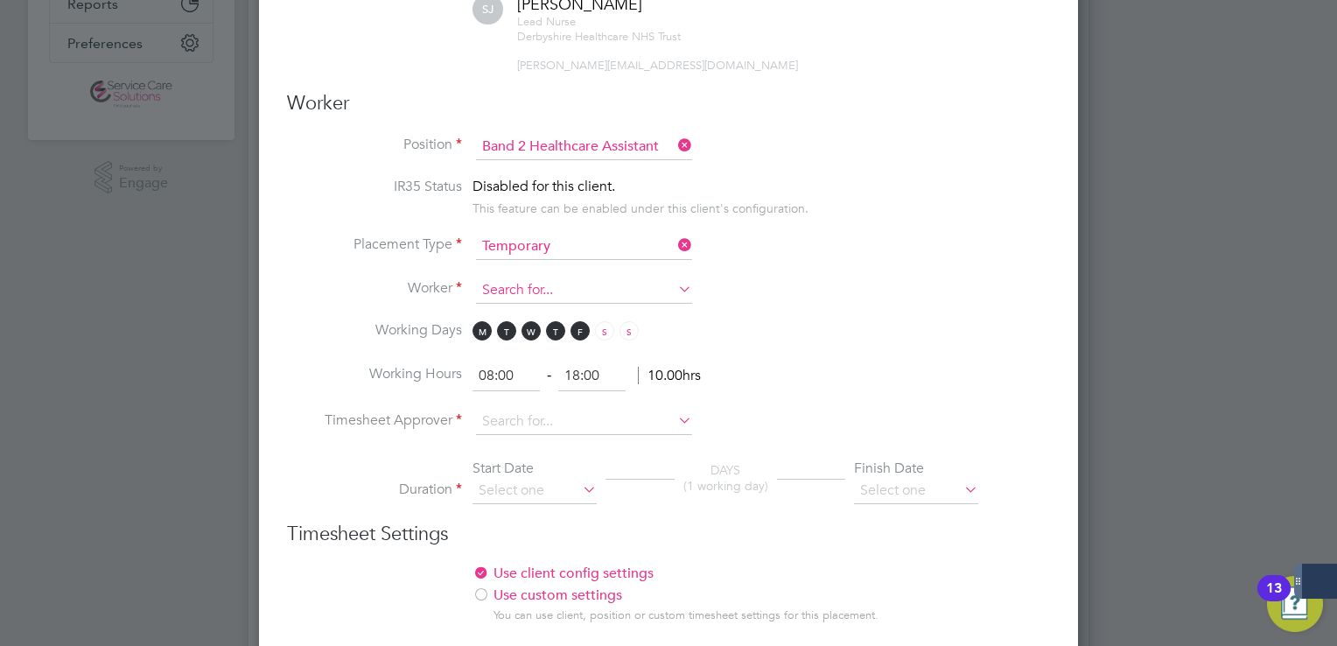
click at [516, 277] on input at bounding box center [584, 290] width 216 height 26
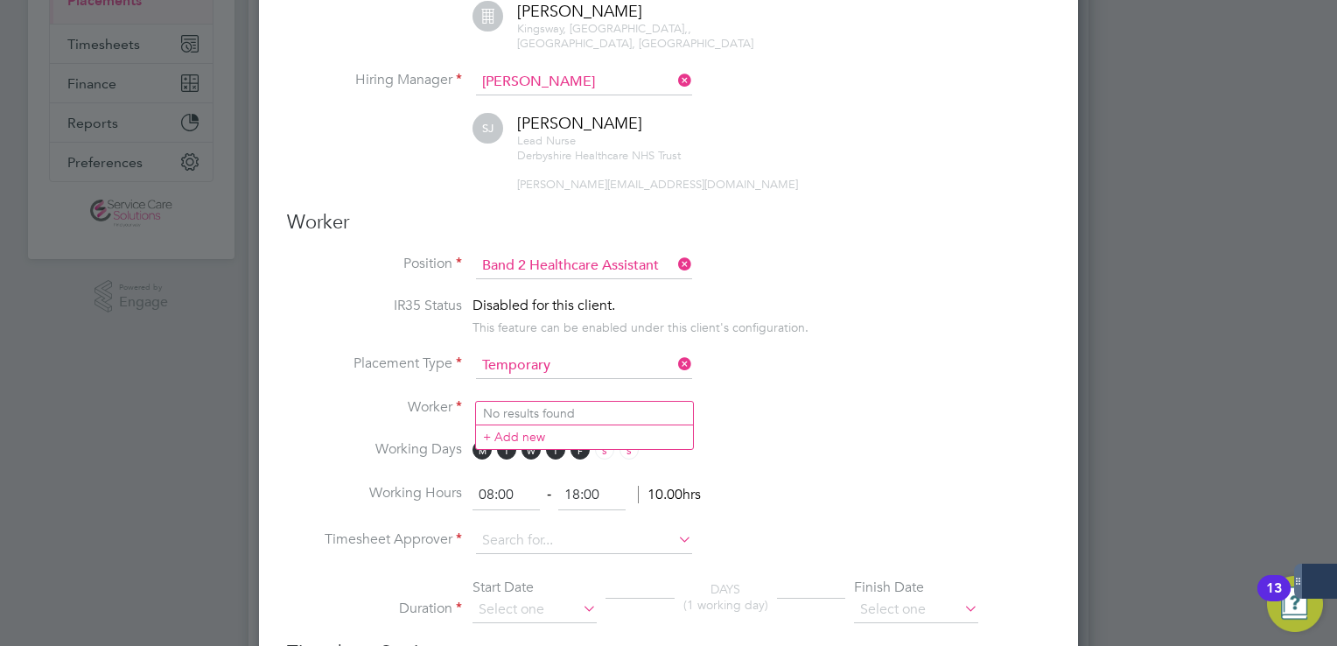
scroll to position [350, 0]
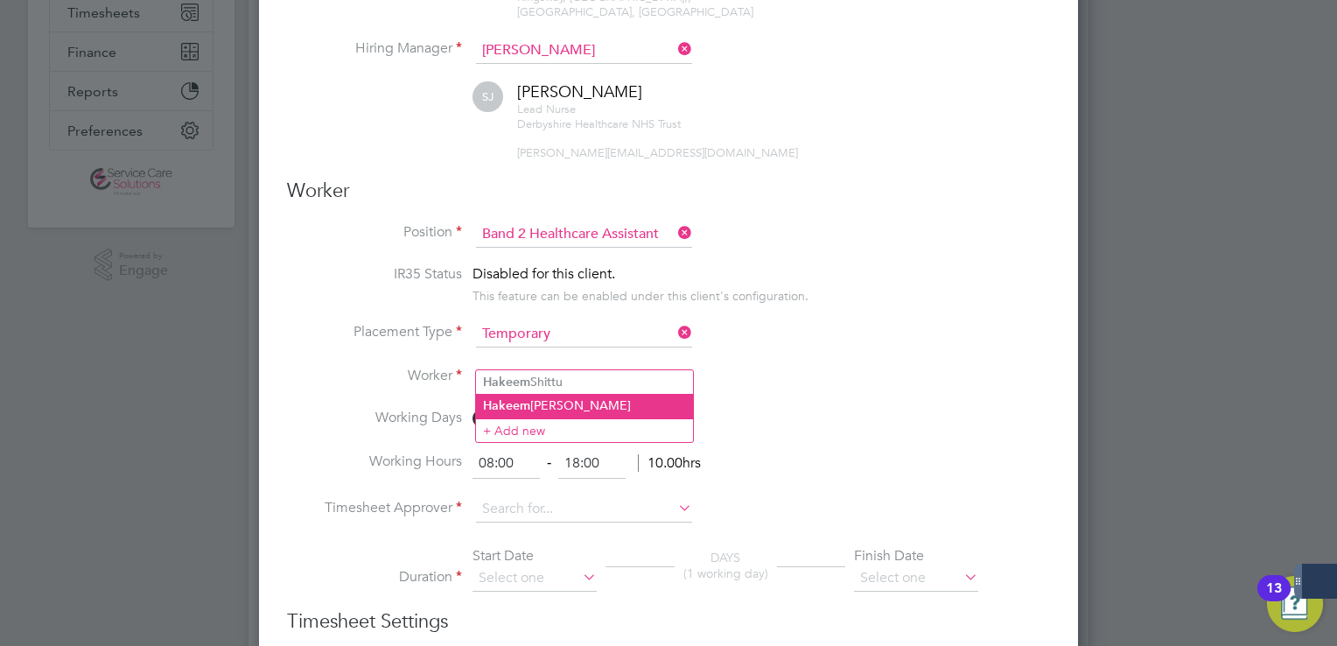
click at [530, 398] on li "Hakeem Ajayi" at bounding box center [584, 406] width 217 height 24
type input "Hakeem Ajayi"
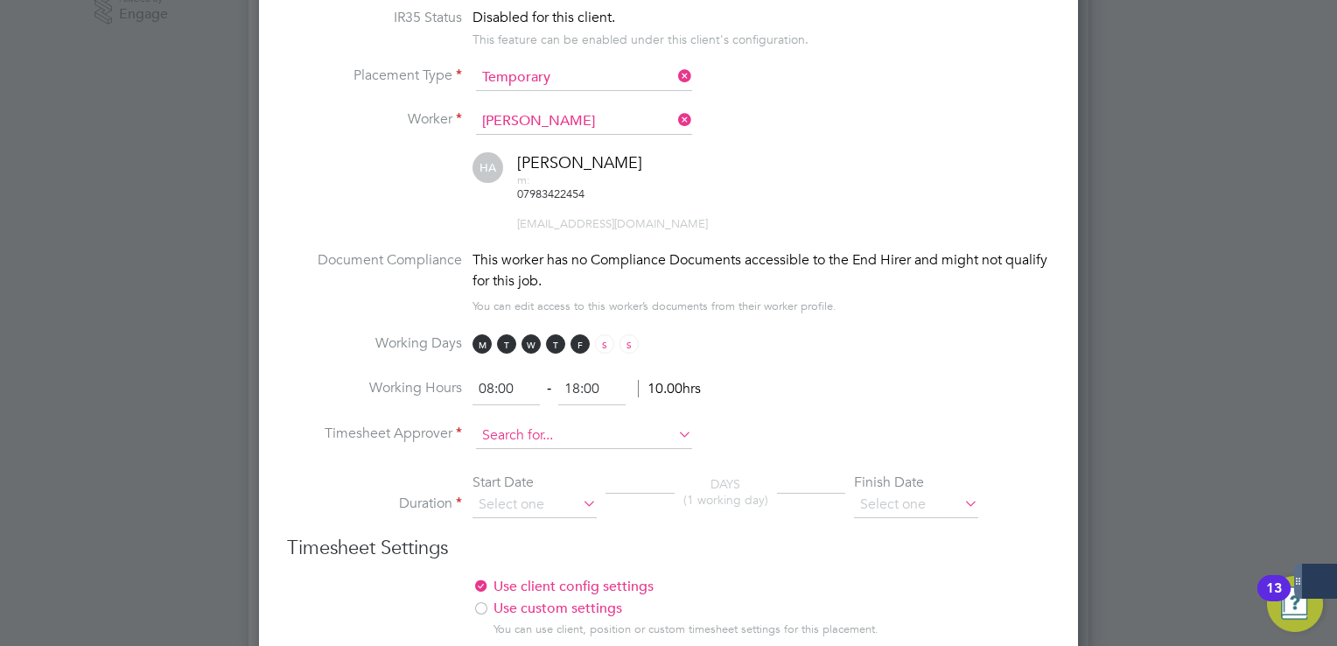
scroll to position [613, 0]
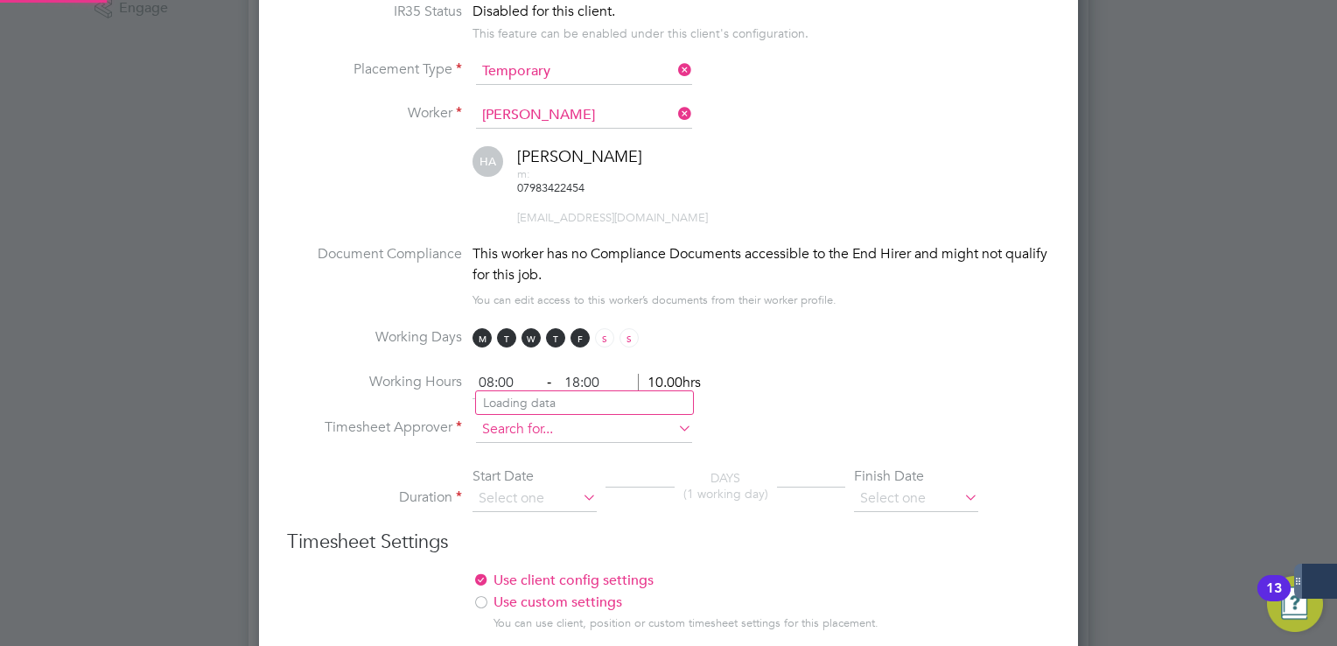
click at [518, 417] on input at bounding box center [584, 430] width 216 height 26
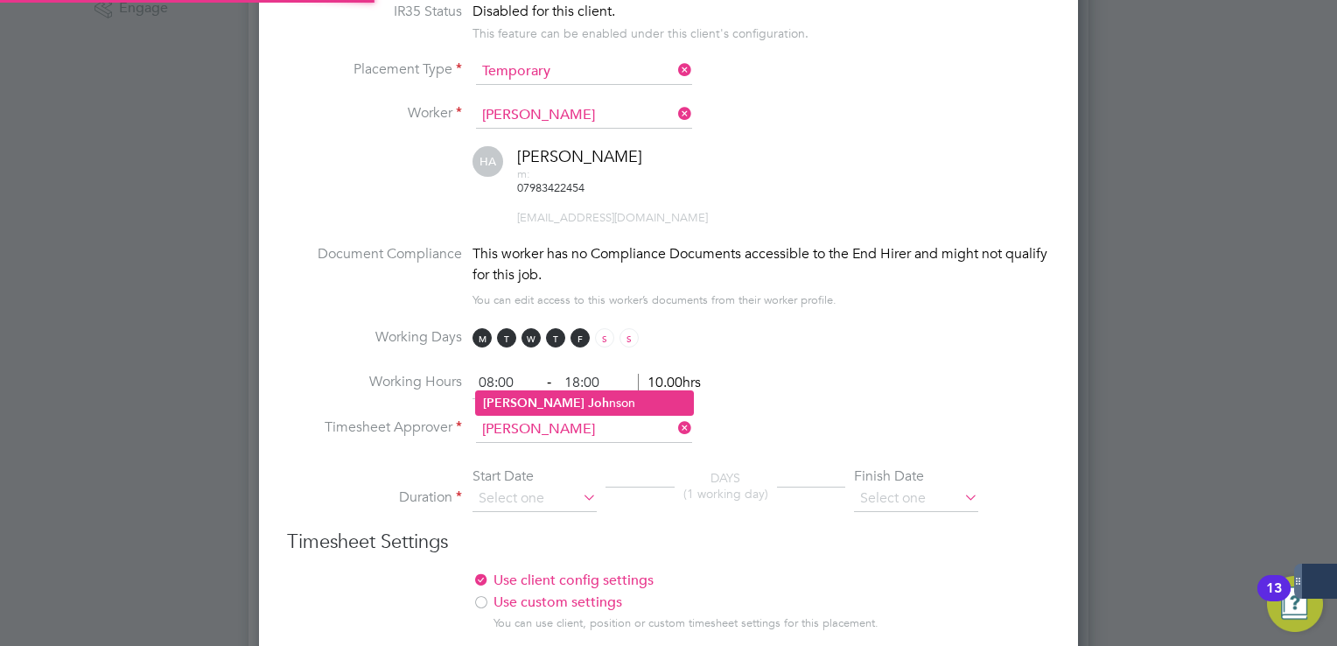
click at [549, 401] on li "Sara Joh nson" at bounding box center [584, 403] width 217 height 24
type input "Sara Johnson"
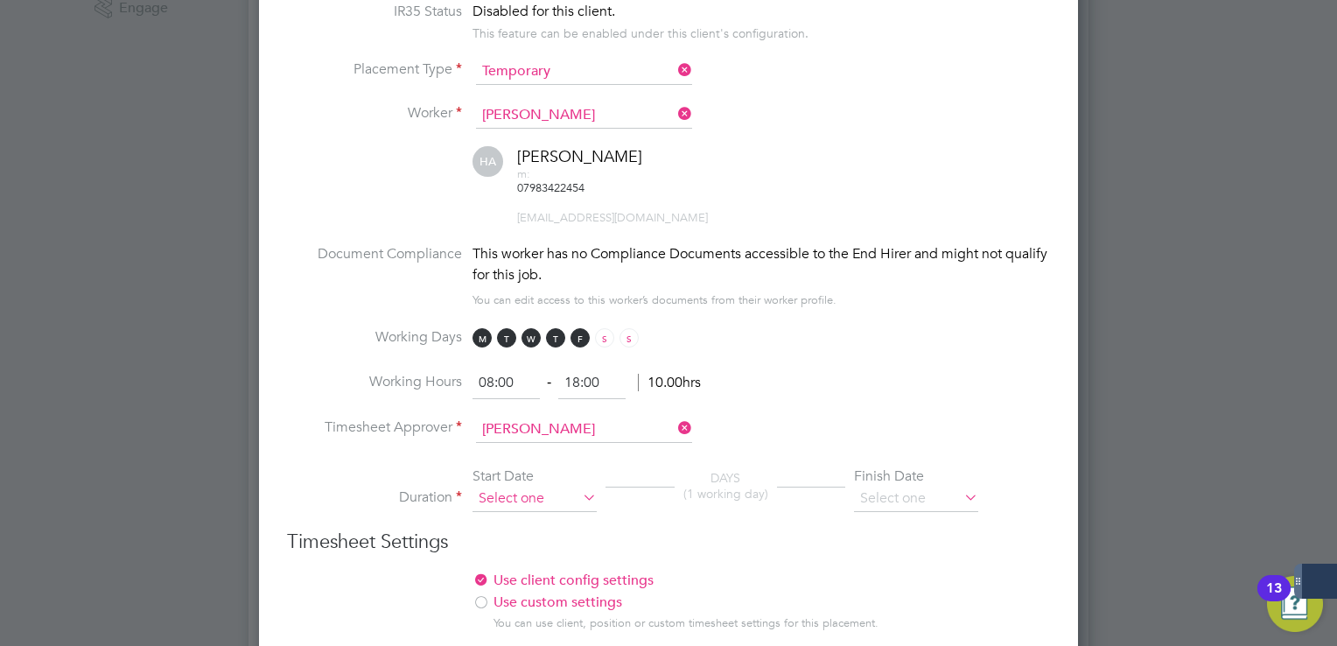
click at [532, 486] on input at bounding box center [535, 499] width 124 height 26
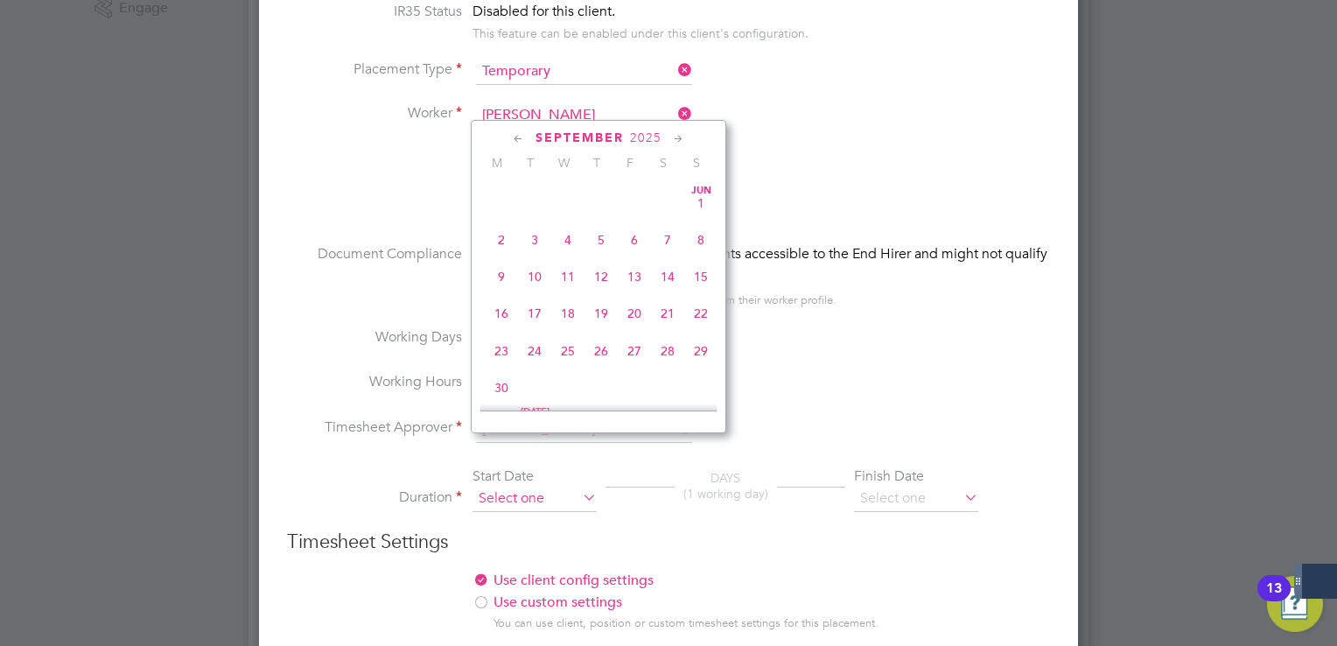
scroll to position [533, 0]
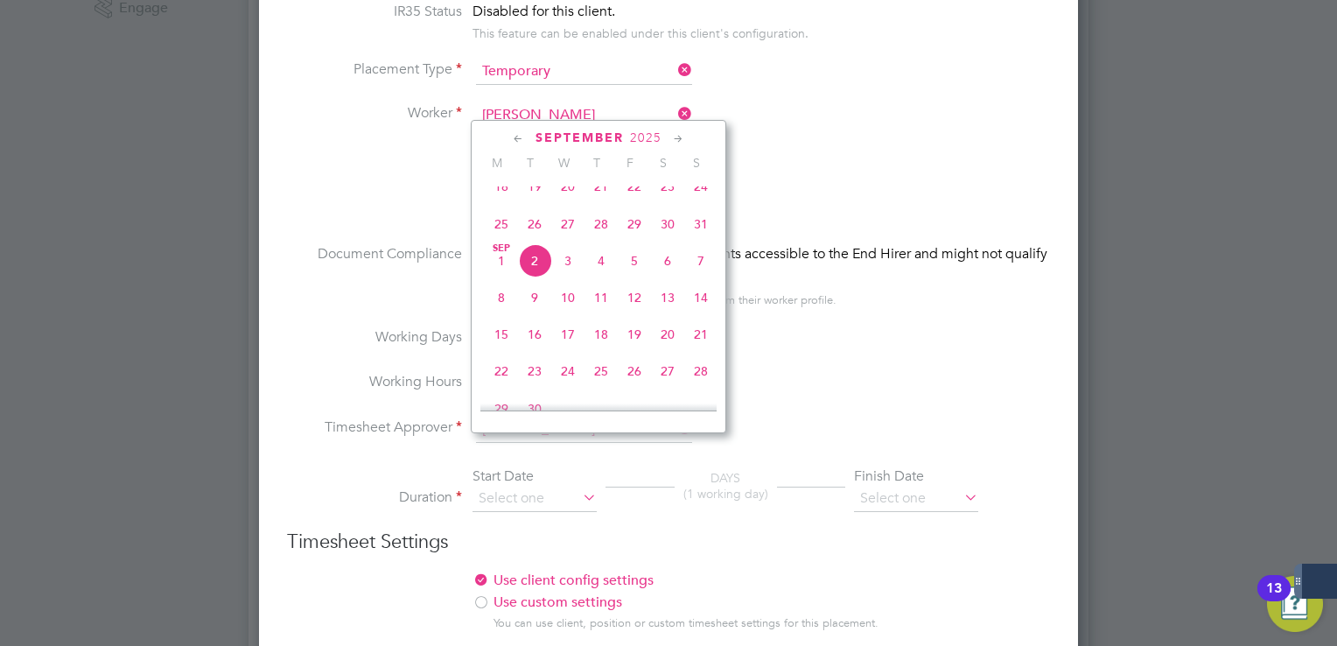
click at [499, 241] on span "25" at bounding box center [501, 223] width 33 height 33
type input "25 Aug 2025"
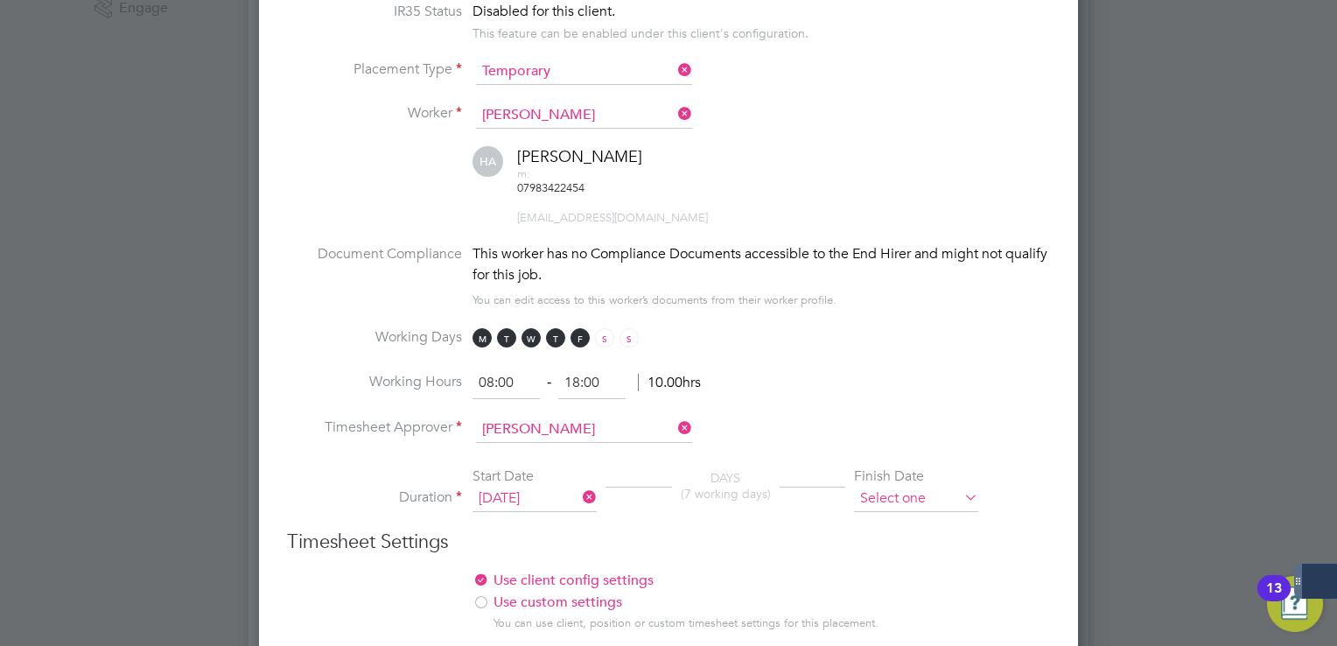
click at [916, 486] on input at bounding box center [916, 499] width 124 height 26
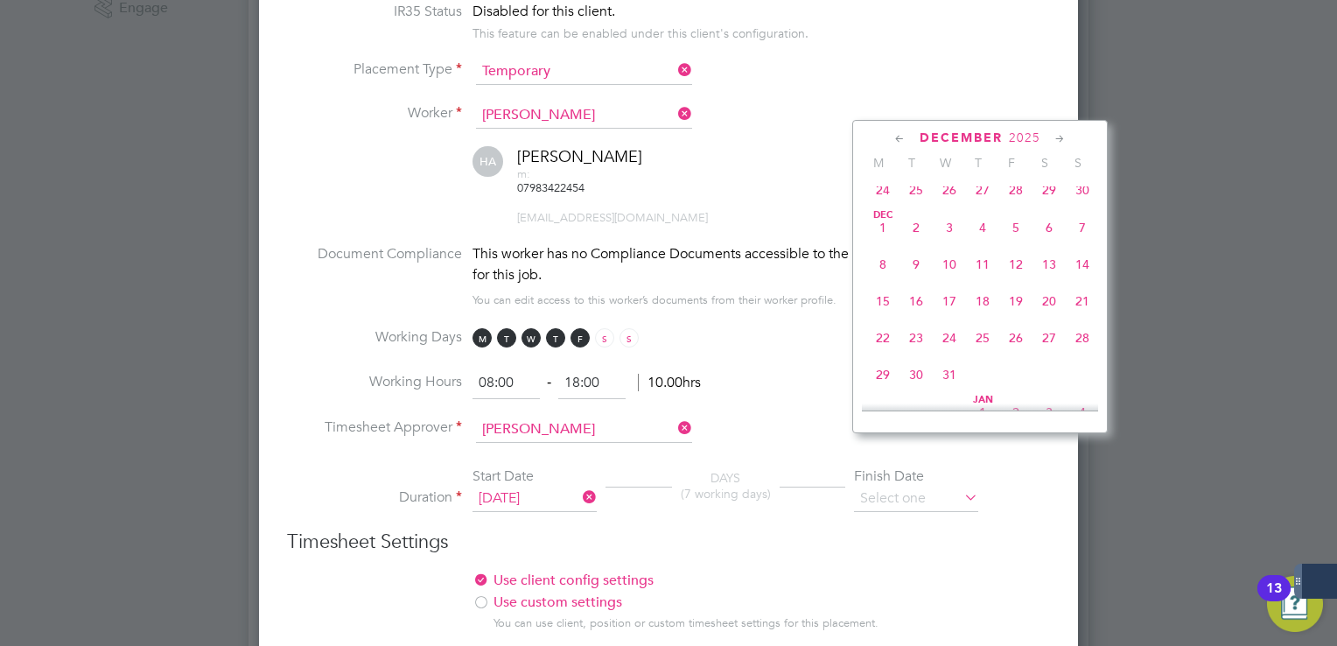
scroll to position [1146, 0]
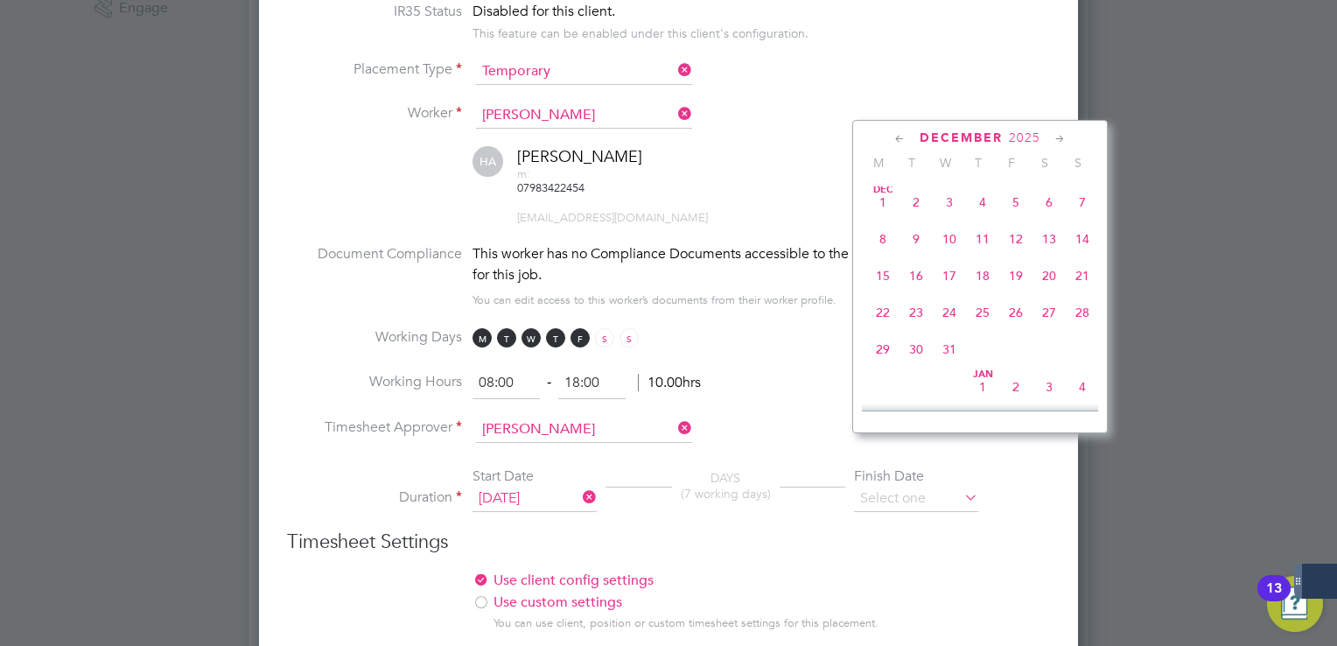
click at [948, 366] on span "31" at bounding box center [949, 349] width 33 height 33
type input "31 Dec 2025"
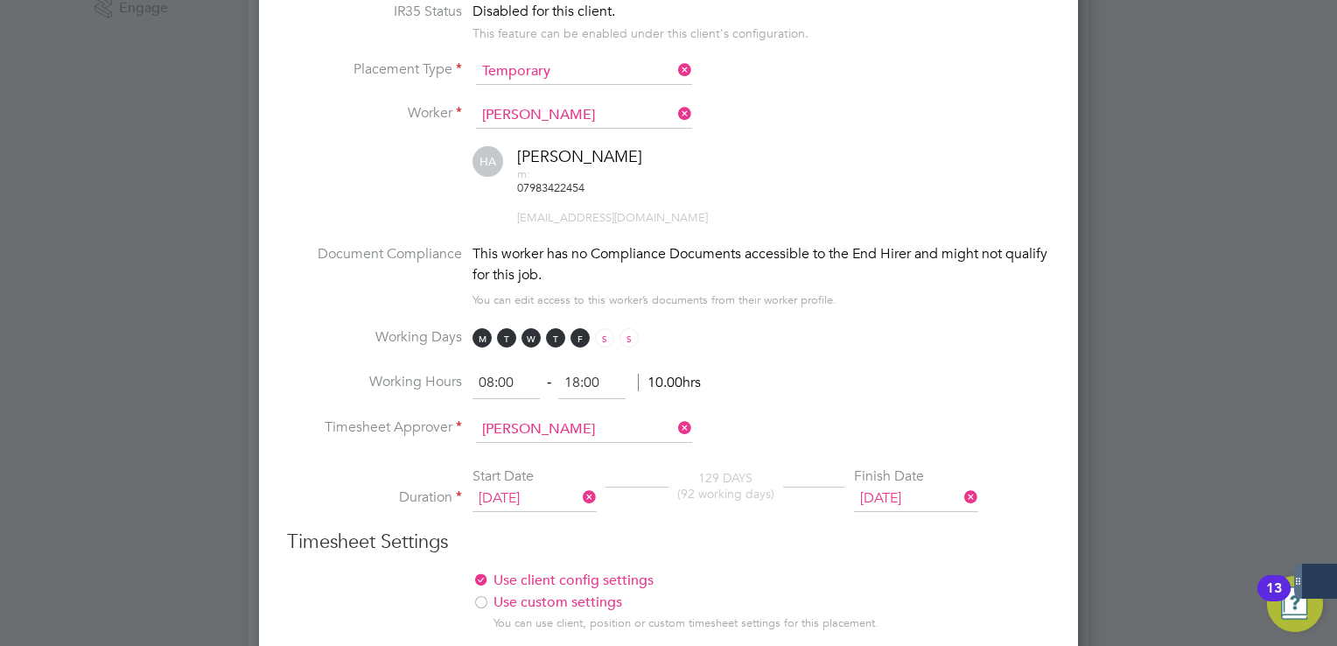
drag, startPoint x: 930, startPoint y: 320, endPoint x: 925, endPoint y: 312, distance: 9.0
click at [927, 314] on ul "Position Band 2 Healthcare Assistant IR35 Status Disabled for this client. This…" at bounding box center [668, 244] width 763 height 571
drag, startPoint x: 925, startPoint y: 312, endPoint x: 1019, endPoint y: 351, distance: 101.3
click at [1019, 368] on li "Working Hours 08:00 ‐ 18:00 10.00hrs" at bounding box center [668, 392] width 763 height 49
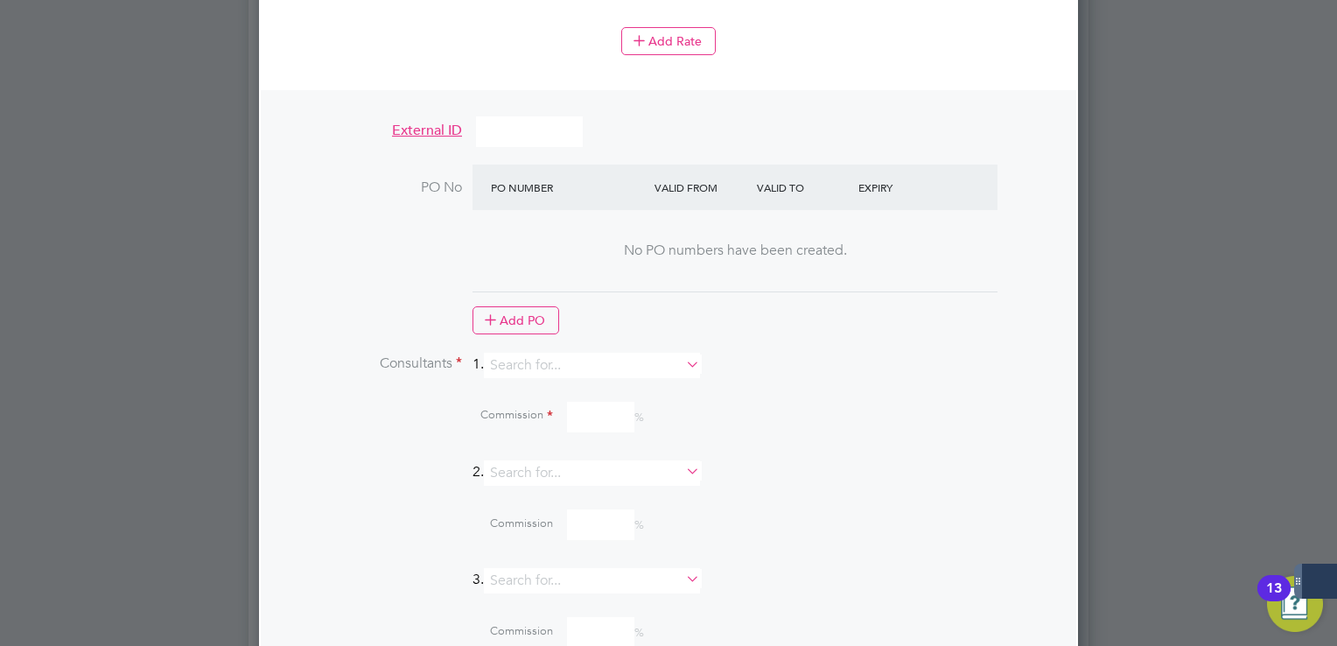
scroll to position [1926, 0]
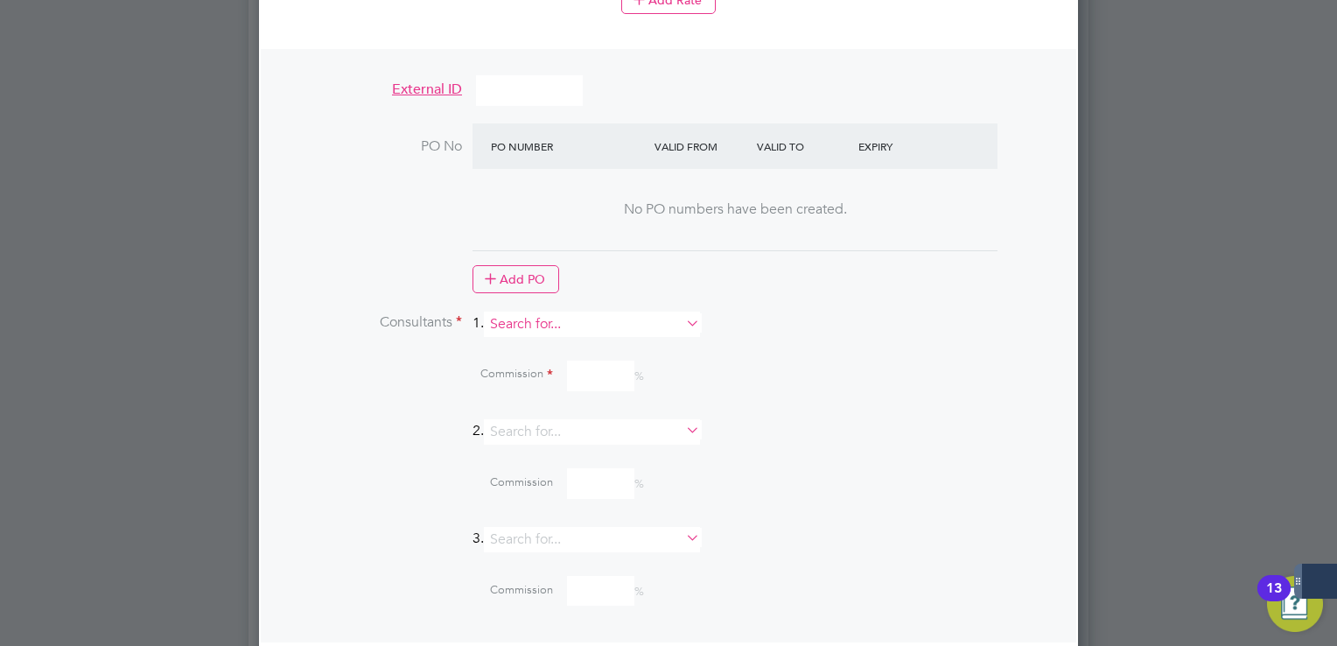
click at [572, 312] on input at bounding box center [592, 324] width 216 height 25
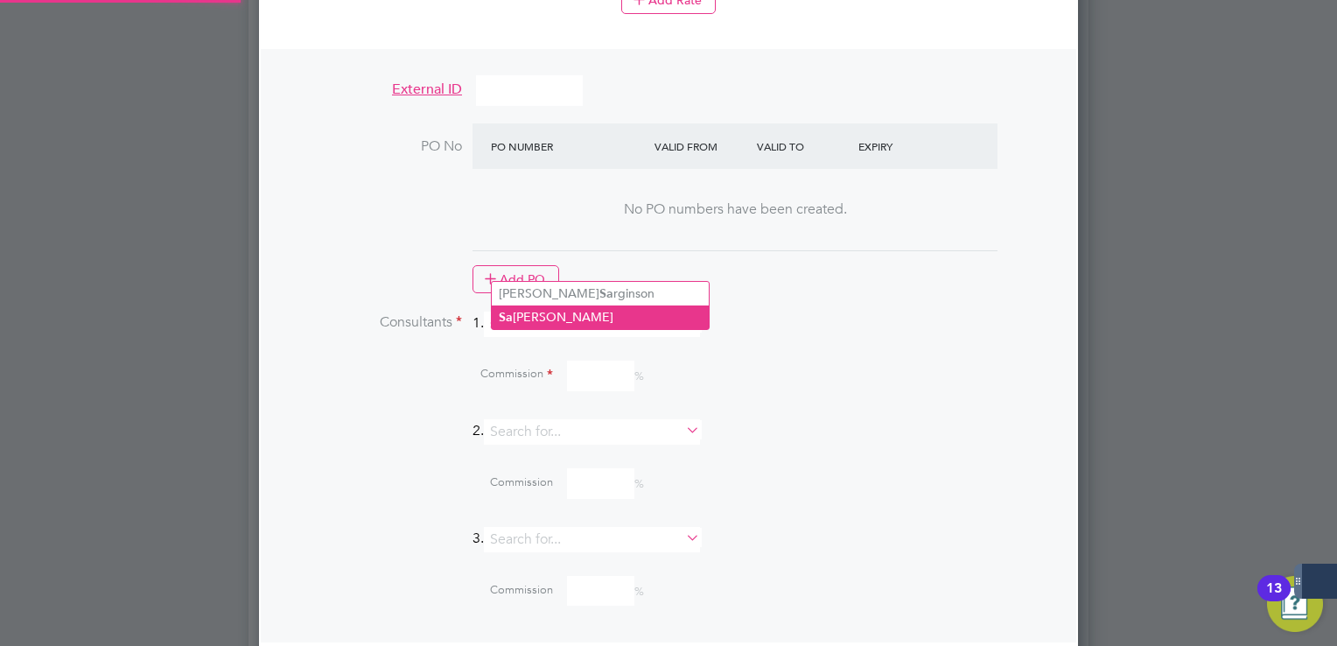
click at [581, 312] on li "Sa mantha Dix" at bounding box center [600, 317] width 217 height 24
type input "[PERSON_NAME]"
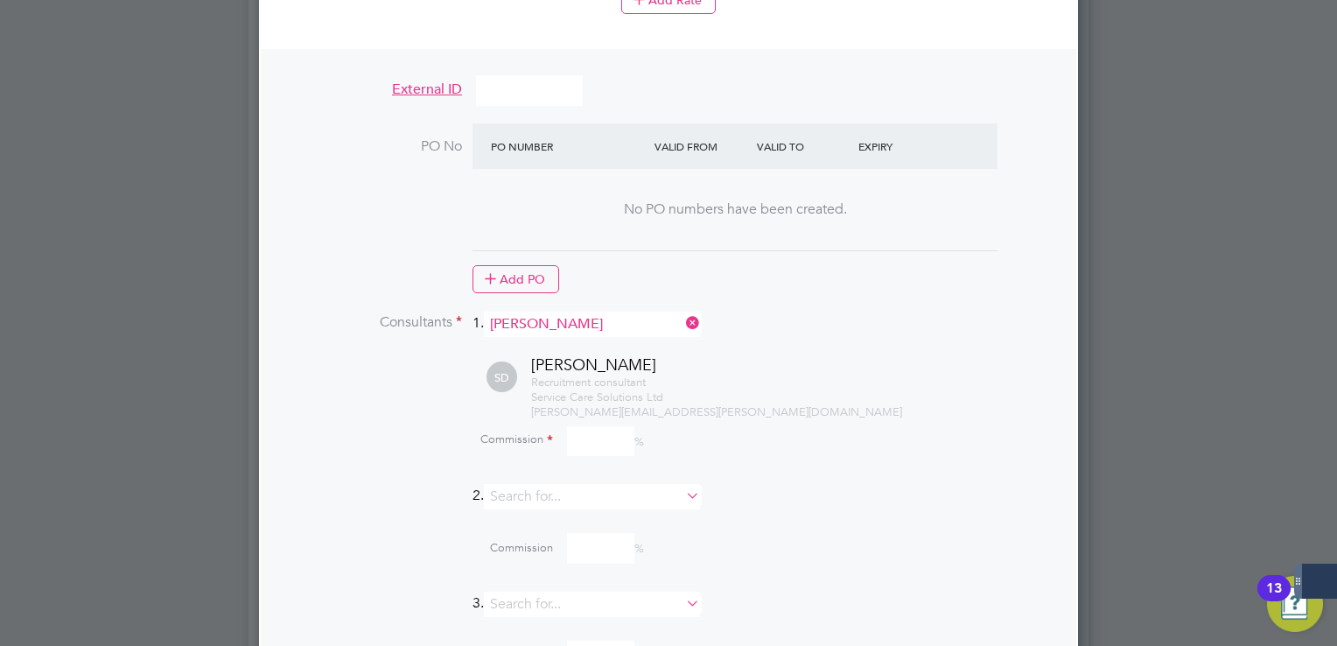
scroll to position [2591, 820]
click at [600, 426] on input at bounding box center [600, 441] width 67 height 31
type input "100"
click at [802, 375] on div "Recruitment consultant Service Care Solutions Ltd samantha.dix@servicecare.org.…" at bounding box center [790, 397] width 519 height 45
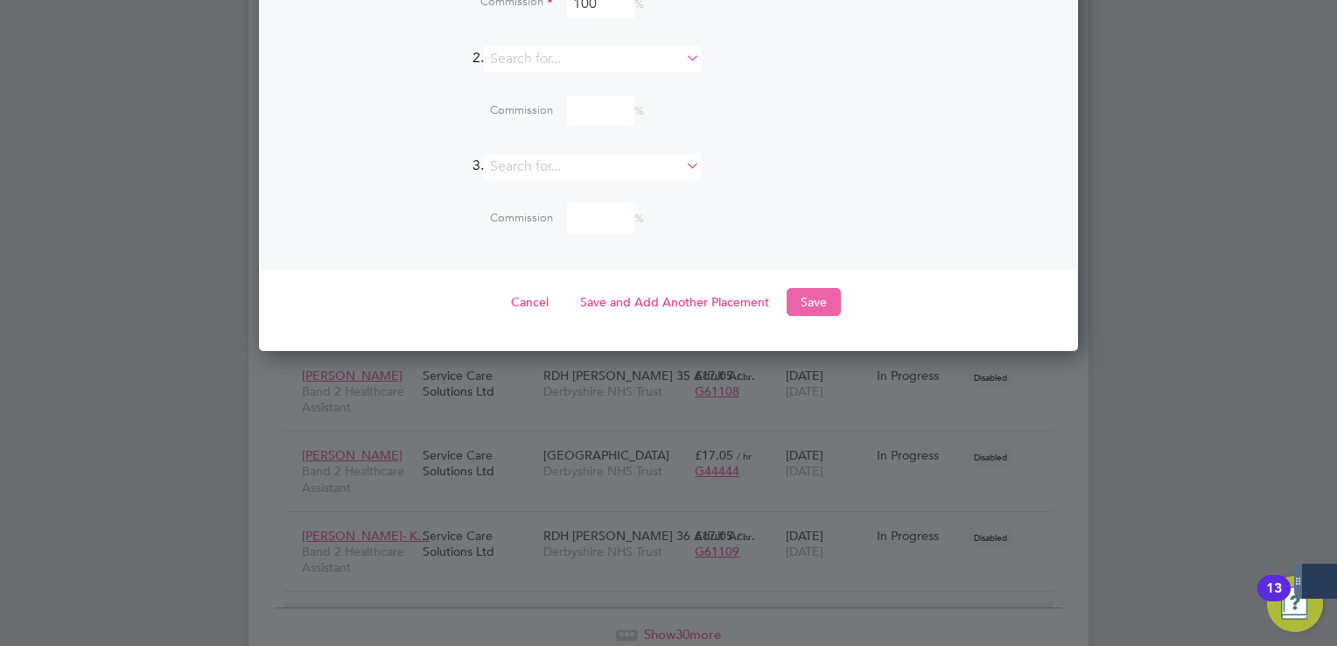
click at [802, 288] on button "Save" at bounding box center [814, 302] width 54 height 28
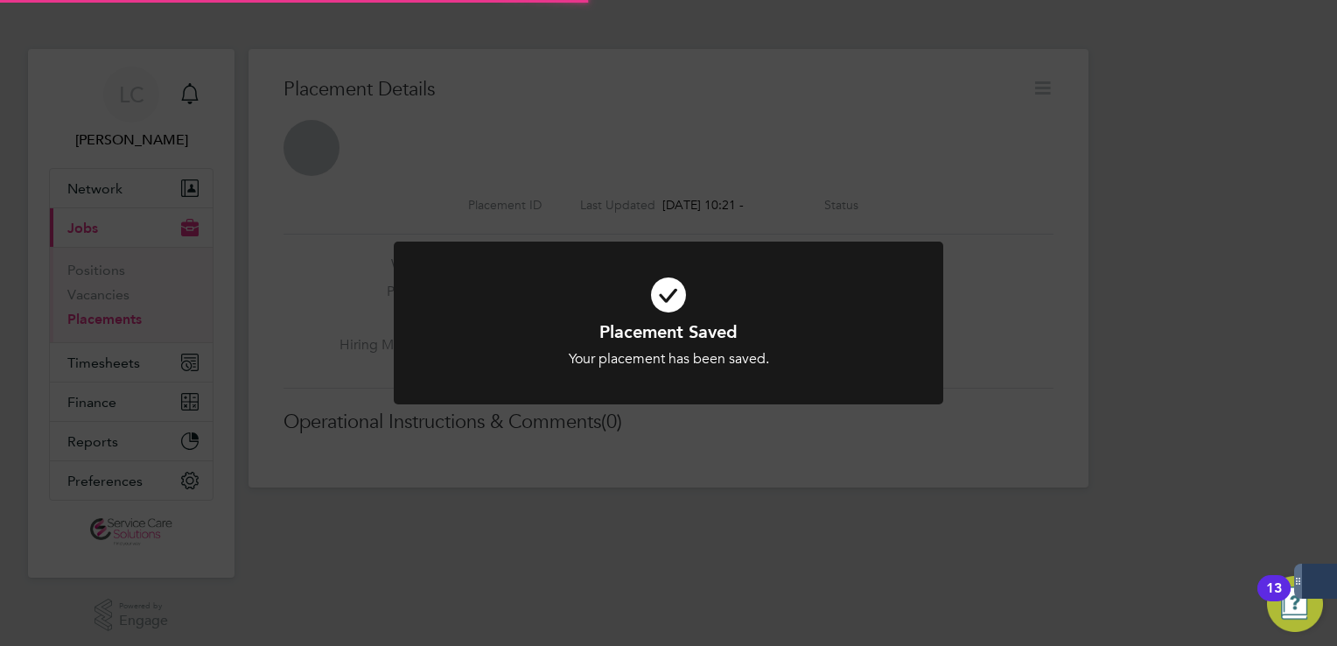
click at [979, 155] on div "Placement Saved Your placement has been saved. Cancel Okay" at bounding box center [668, 323] width 1337 height 646
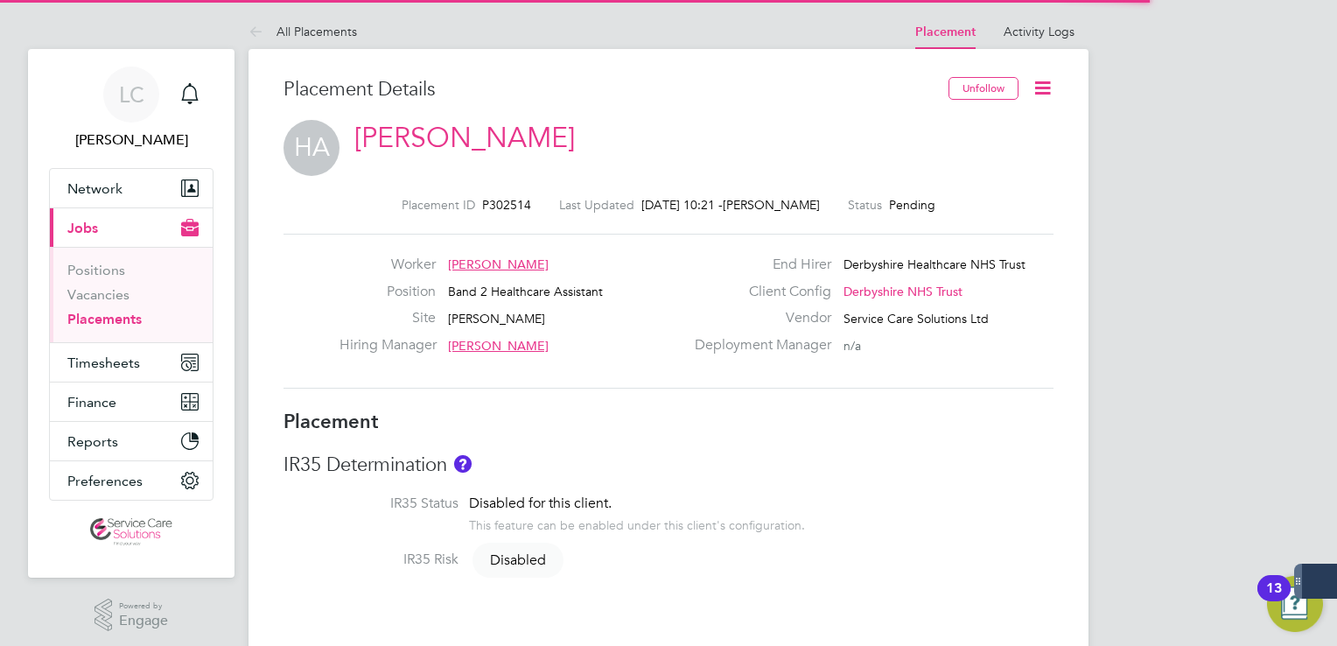
click at [1042, 93] on icon at bounding box center [1043, 88] width 22 height 22
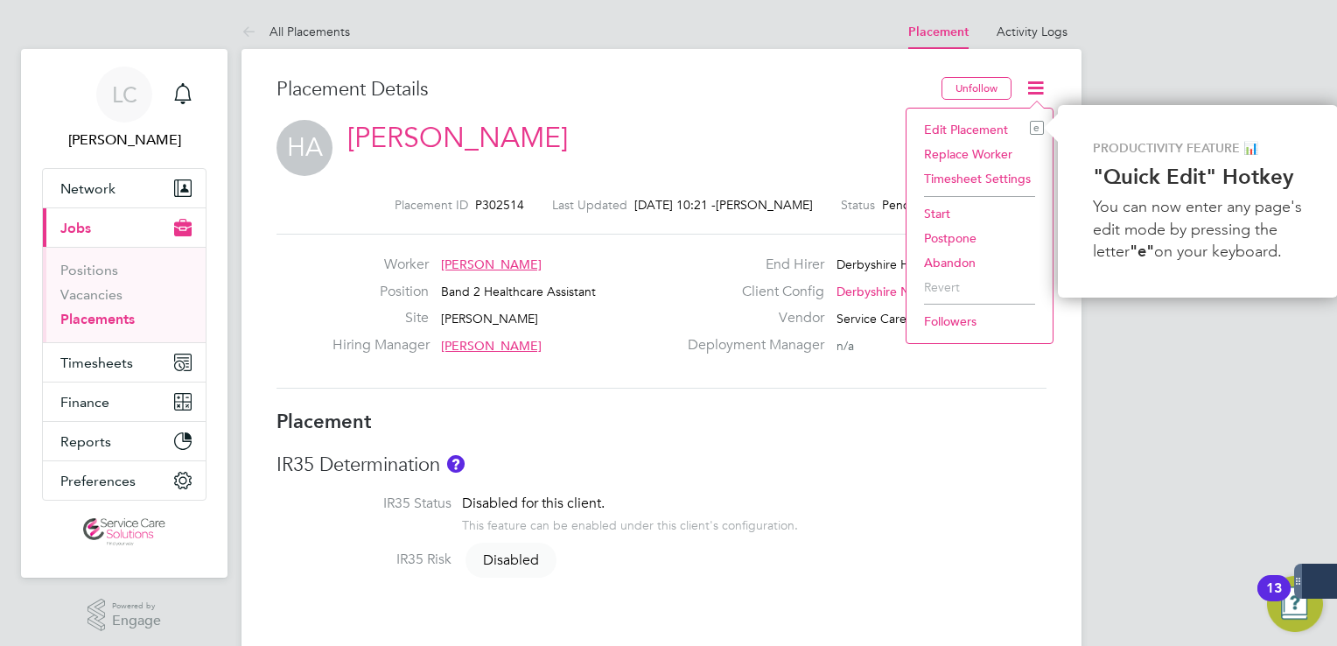
click at [958, 207] on li "Start" at bounding box center [980, 213] width 129 height 25
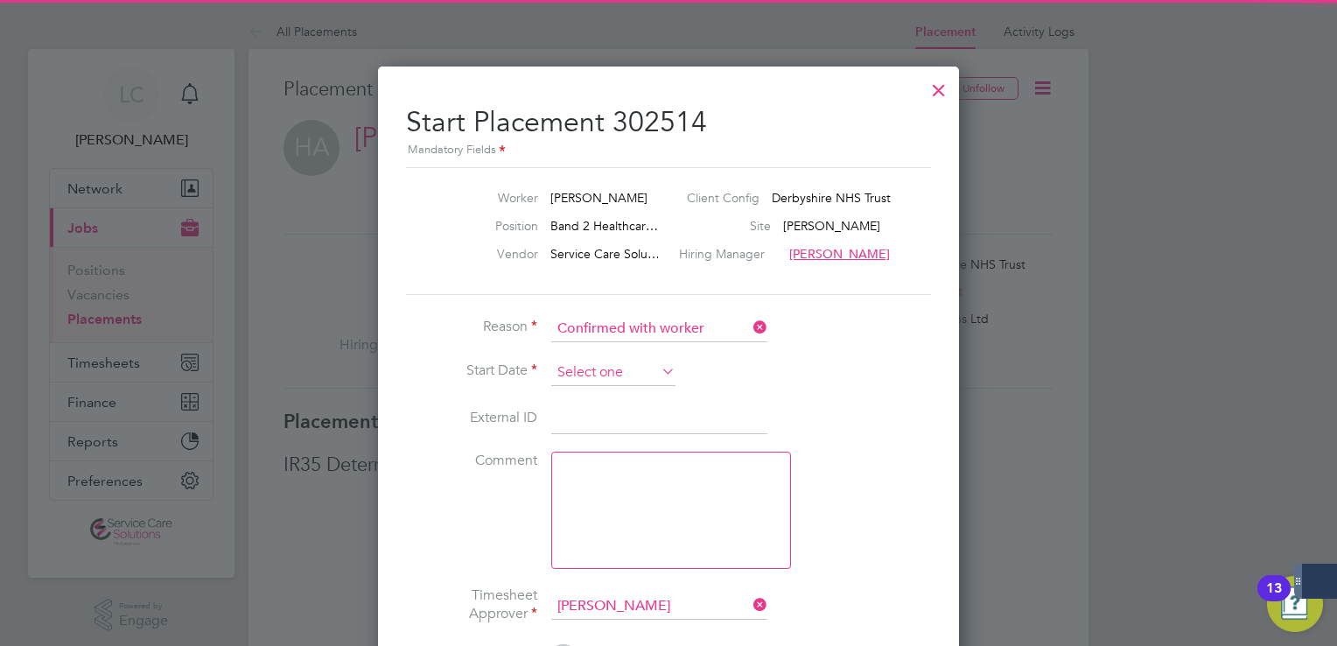
click at [628, 360] on input at bounding box center [613, 373] width 124 height 26
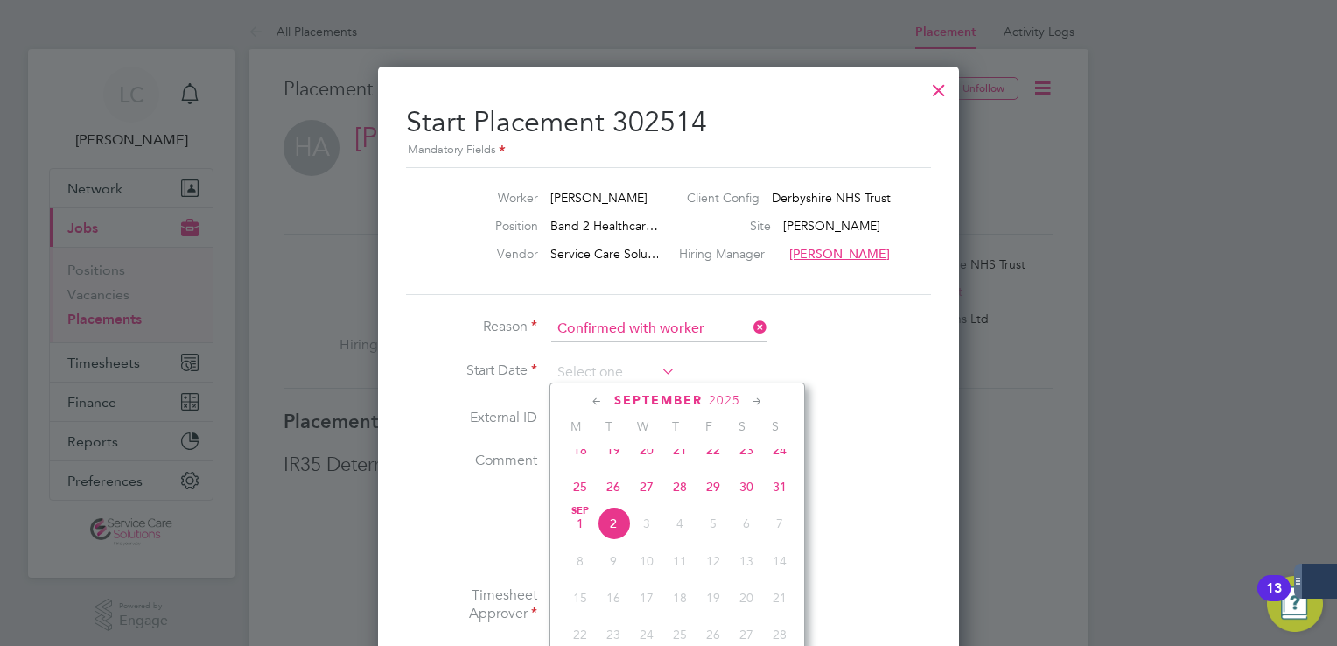
click at [583, 496] on span "25" at bounding box center [580, 486] width 33 height 33
type input "25 Aug 2025"
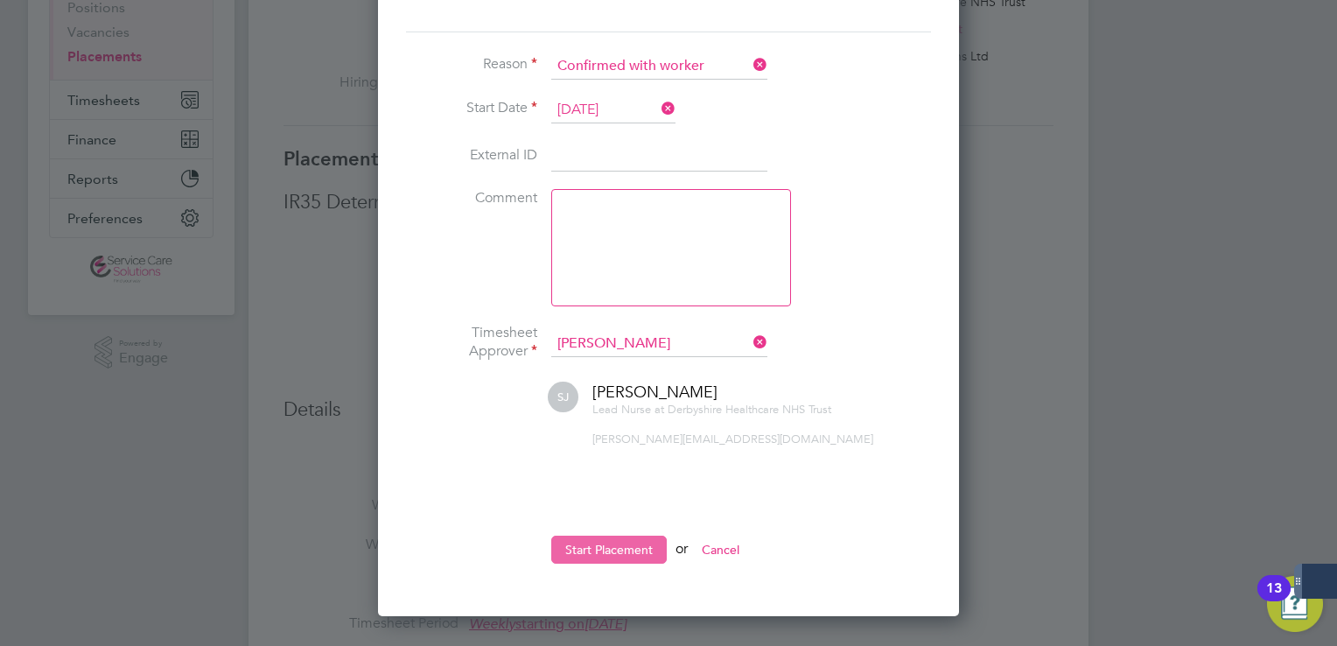
click at [613, 543] on button "Start Placement" at bounding box center [609, 550] width 116 height 28
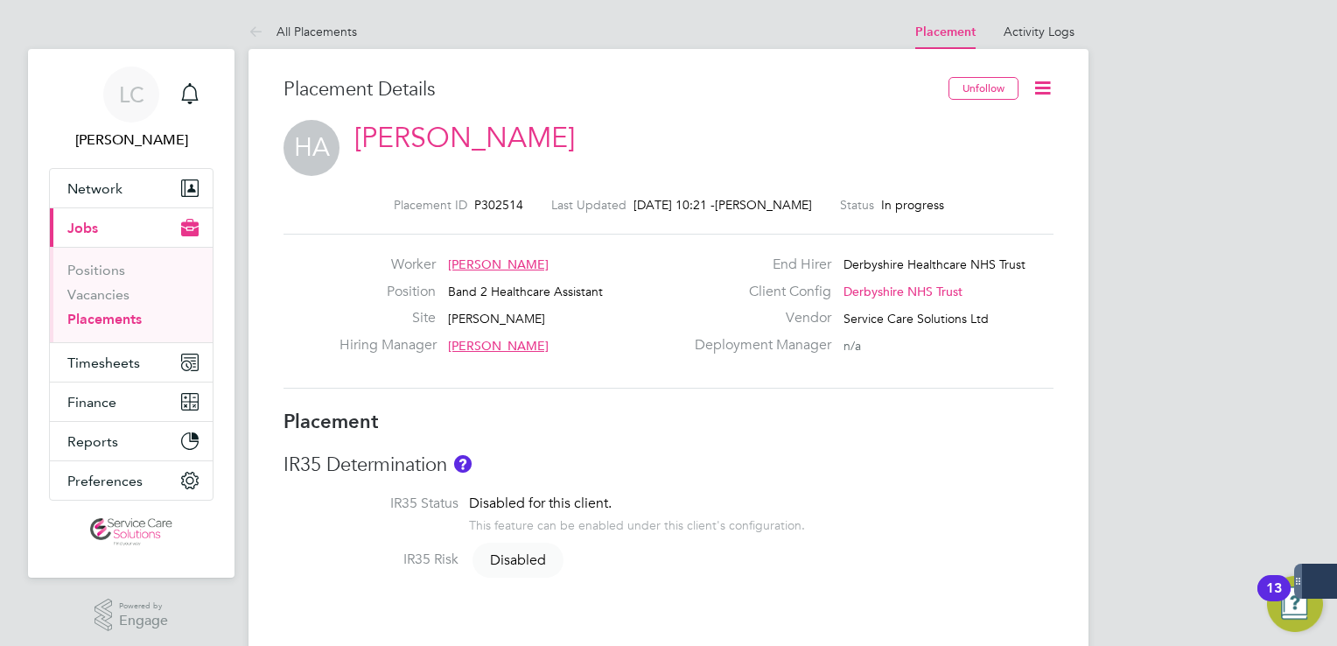
click at [250, 30] on icon at bounding box center [260, 33] width 22 height 22
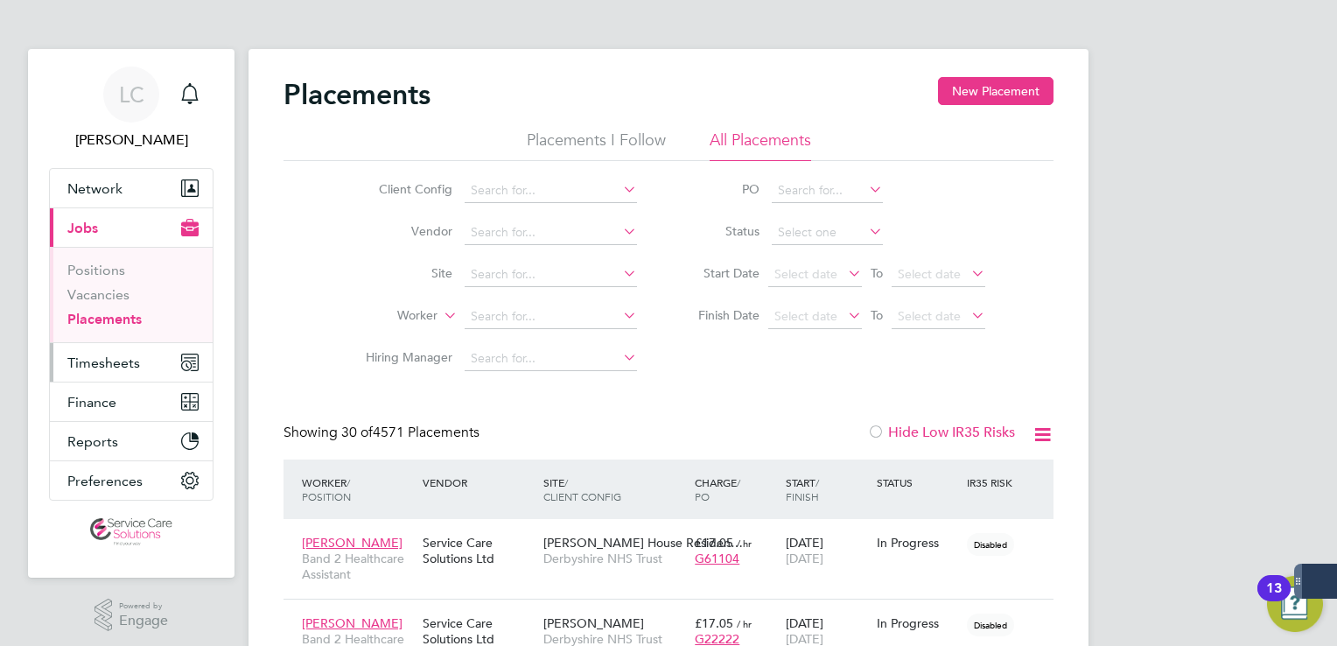
drag, startPoint x: 87, startPoint y: 373, endPoint x: 102, endPoint y: 373, distance: 15.8
click at [87, 373] on button "Timesheets" at bounding box center [131, 362] width 163 height 39
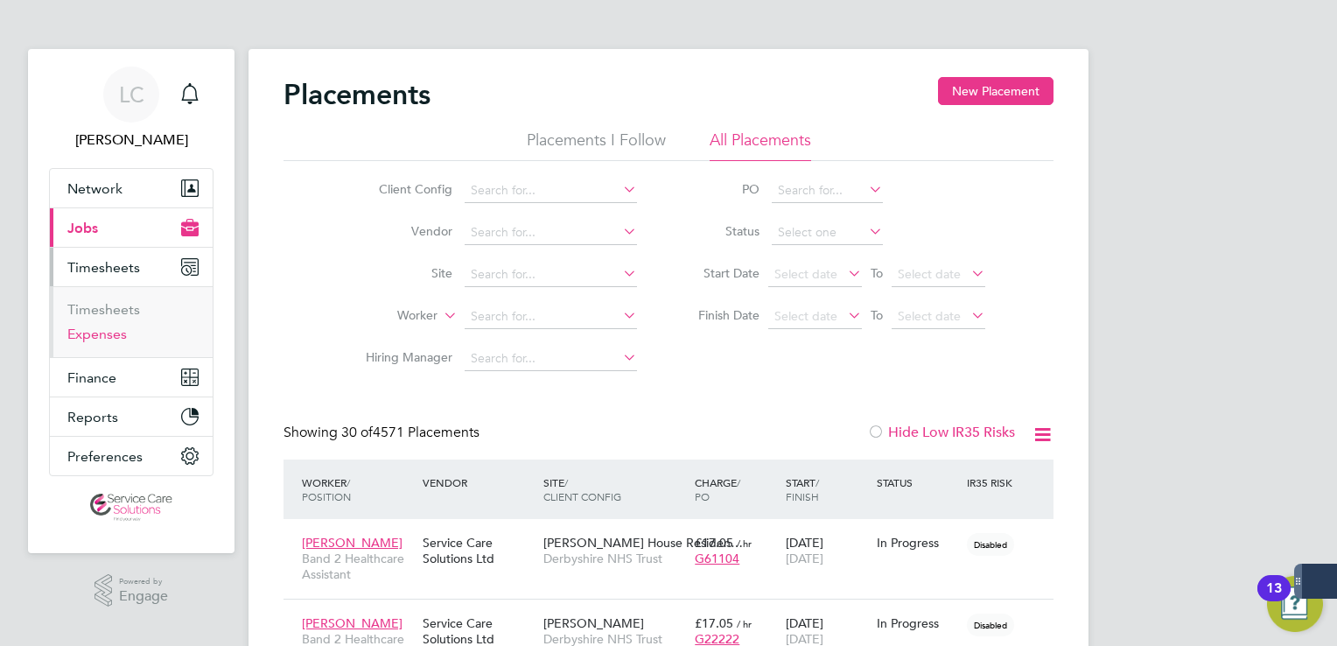
click at [106, 337] on link "Expenses" at bounding box center [97, 334] width 60 height 17
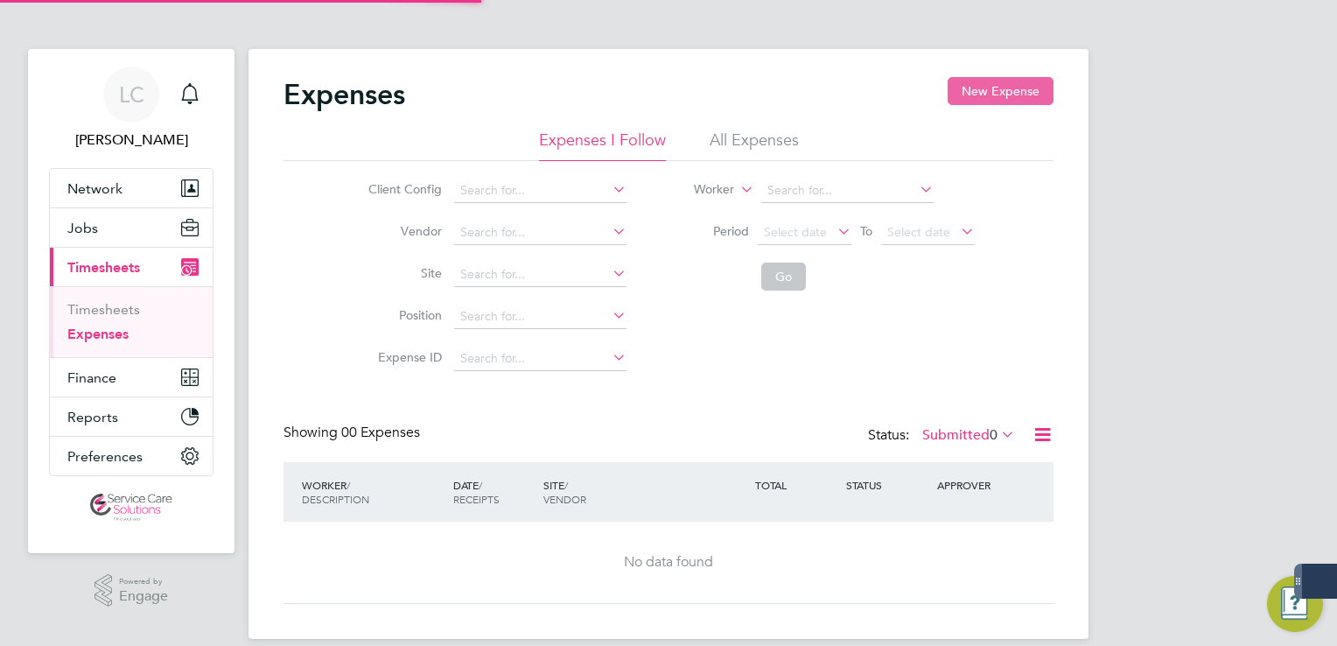
click at [1006, 93] on button "New Expense" at bounding box center [1001, 91] width 106 height 28
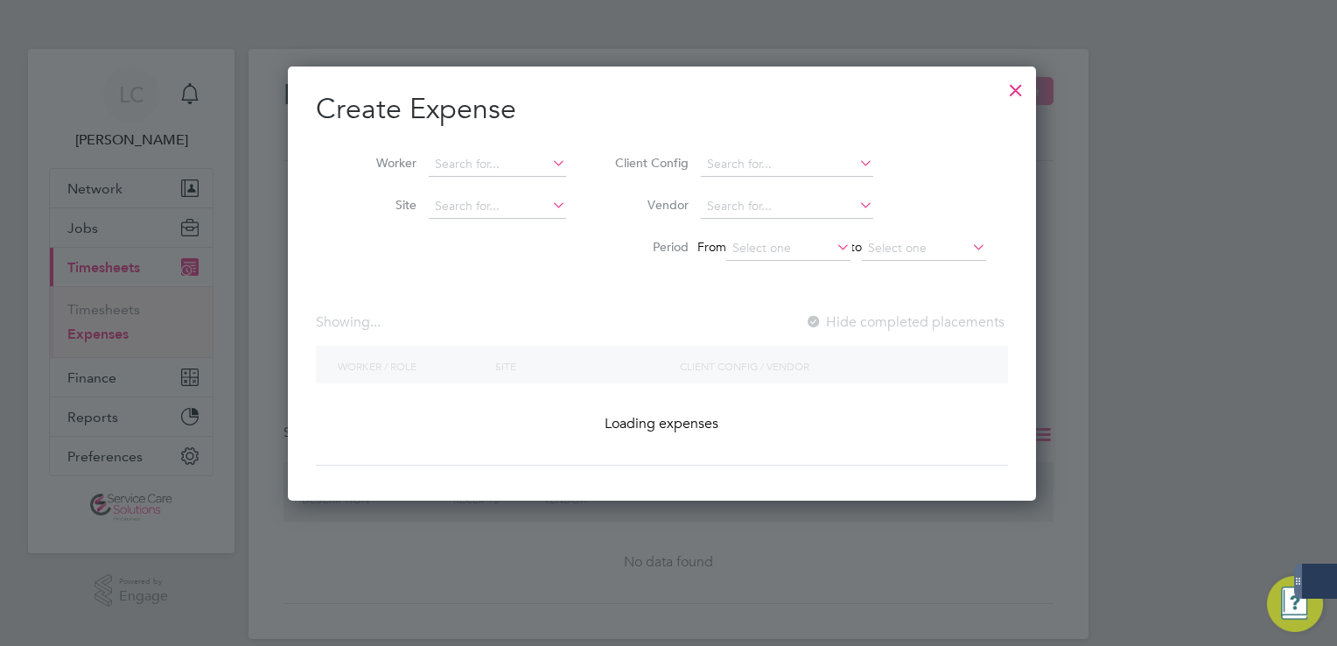
scroll to position [434, 761]
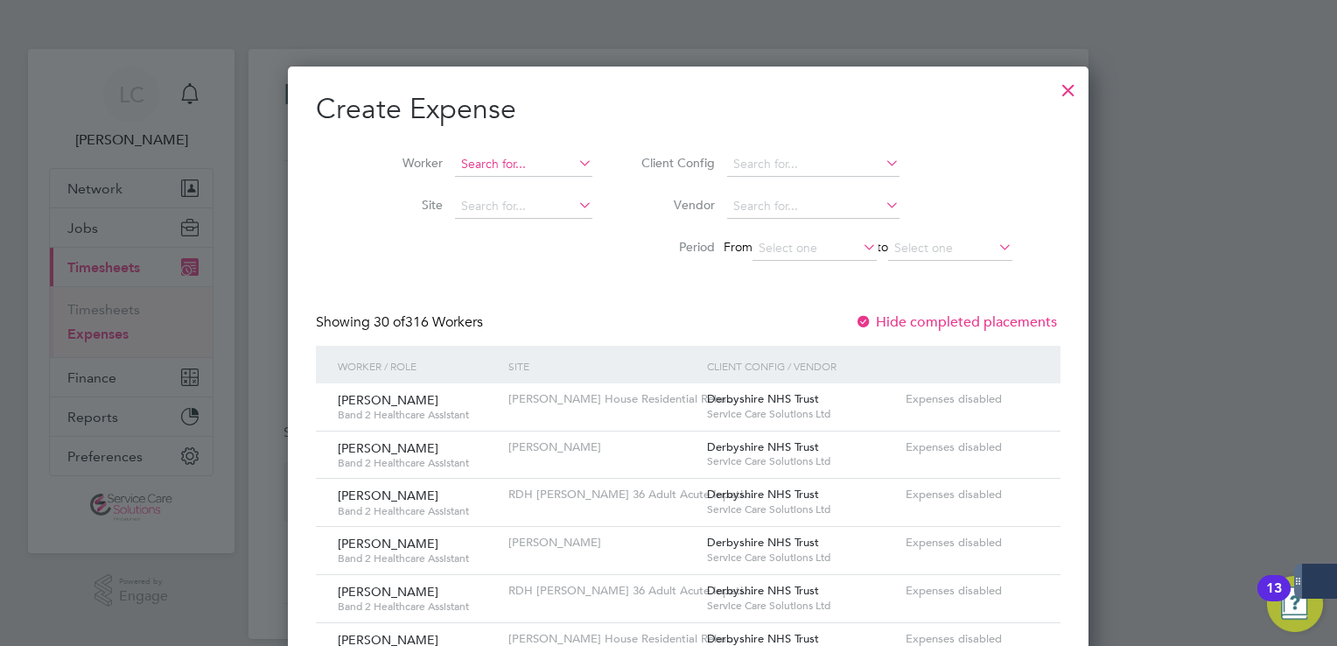
click at [462, 155] on input at bounding box center [523, 164] width 137 height 25
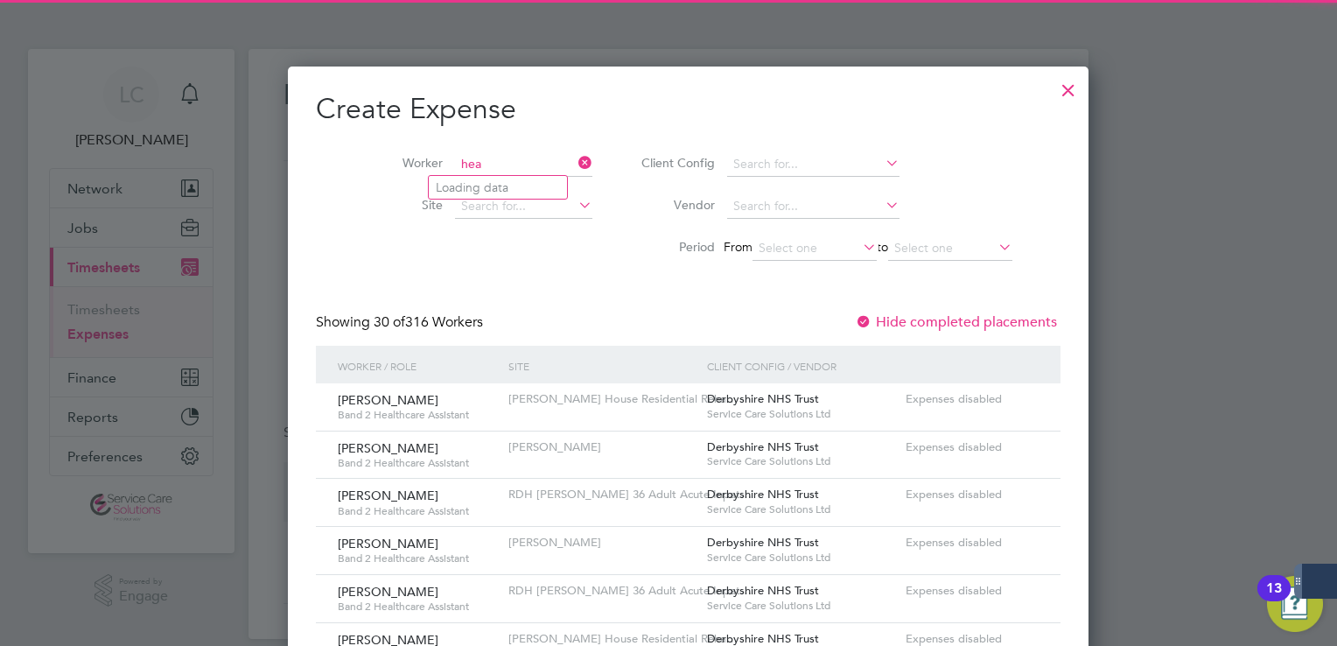
scroll to position [9, 8]
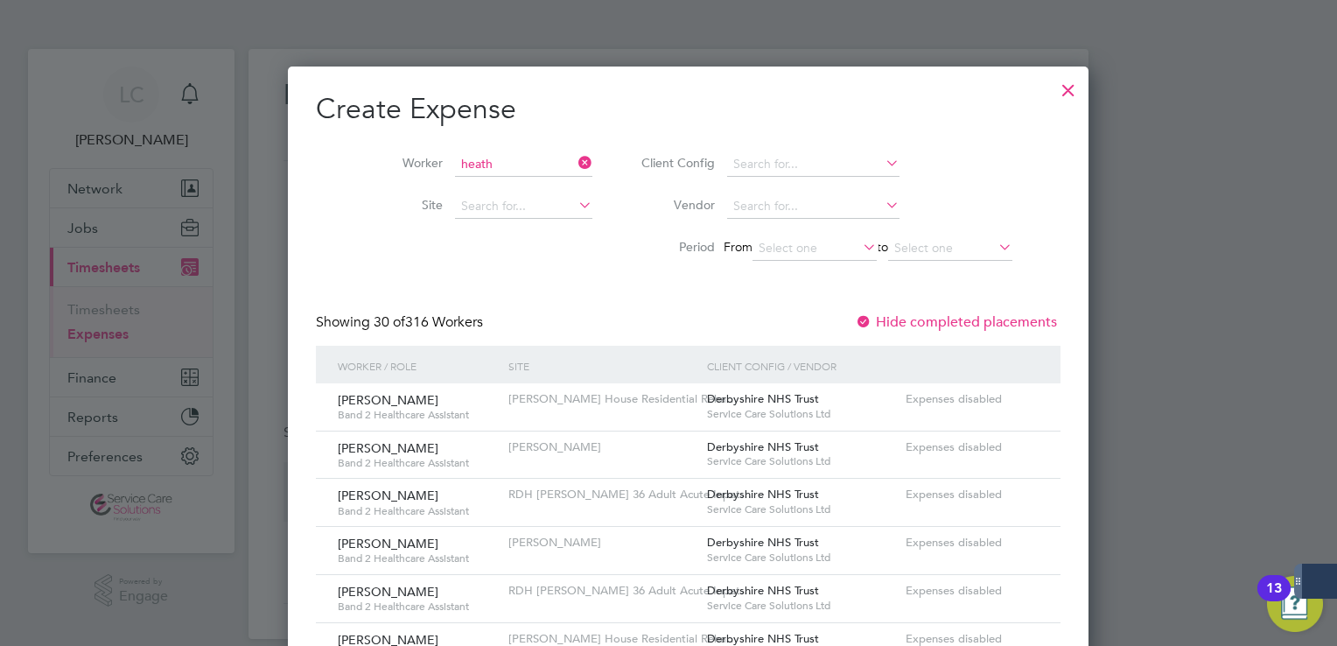
click at [476, 233] on li "Heath er Schoeman" at bounding box center [504, 235] width 151 height 24
type input "[PERSON_NAME]"
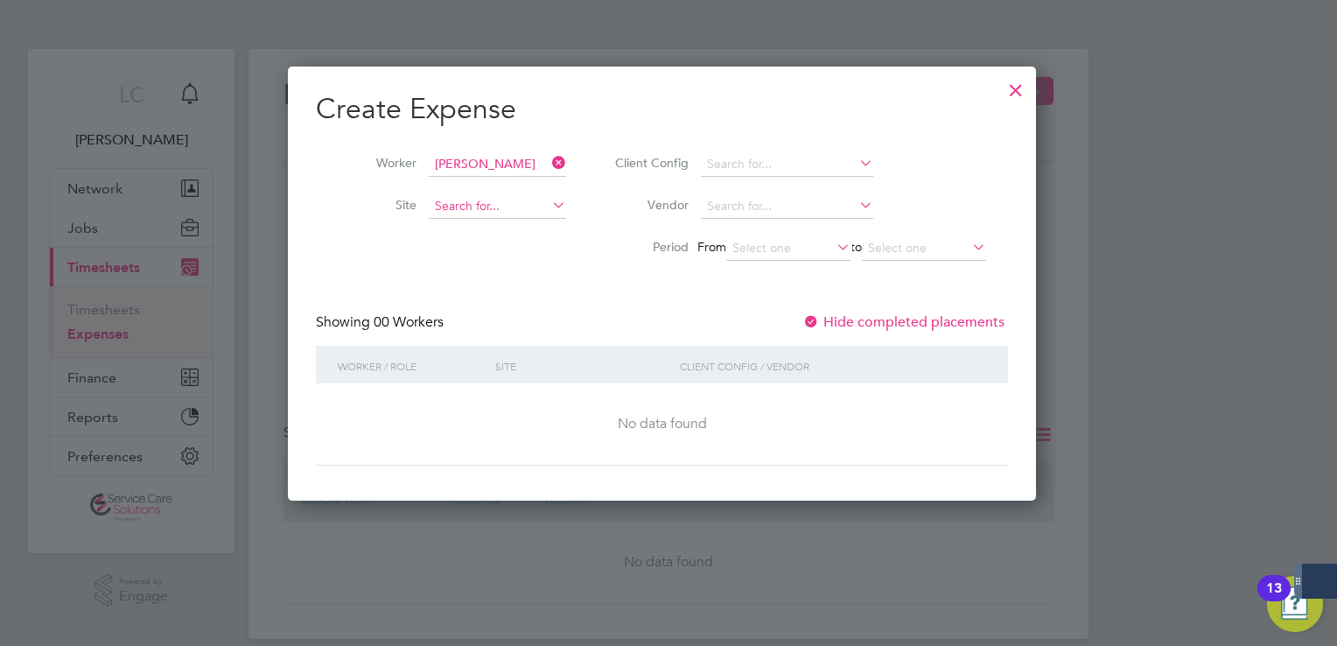
click at [501, 209] on input at bounding box center [497, 206] width 137 height 25
click at [1028, 88] on div at bounding box center [1016, 86] width 32 height 32
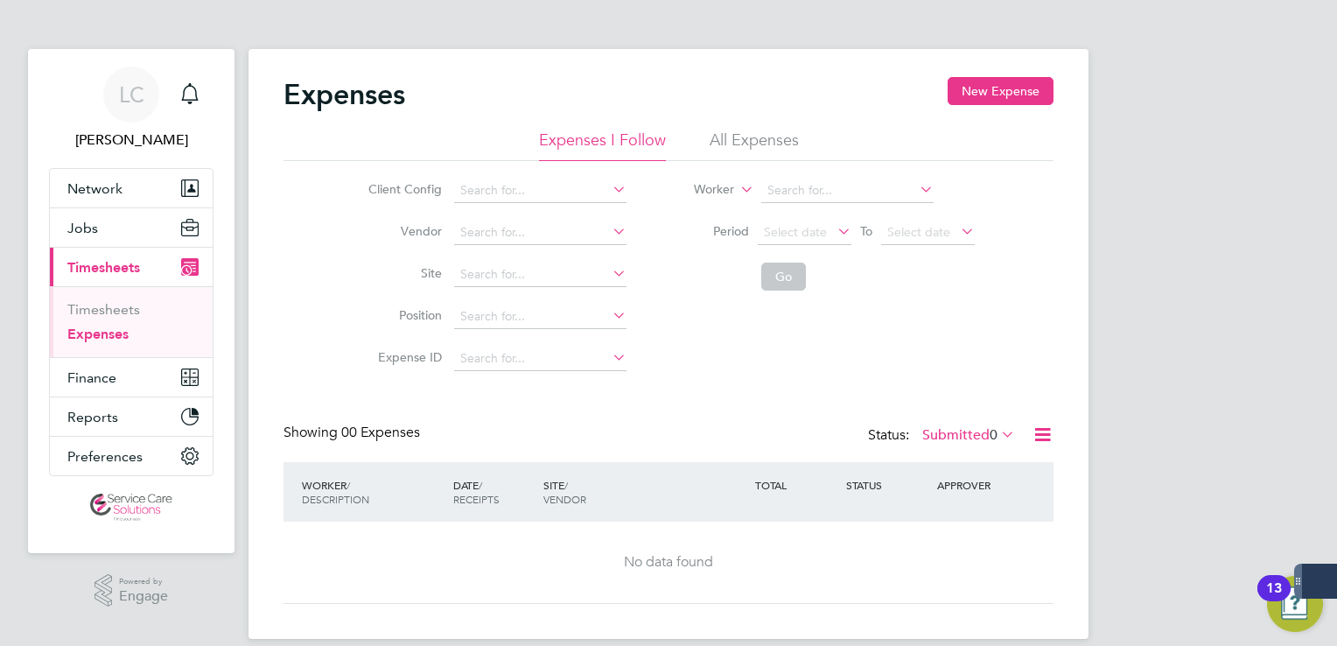
click at [954, 432] on label "Submitted 0" at bounding box center [969, 435] width 93 height 18
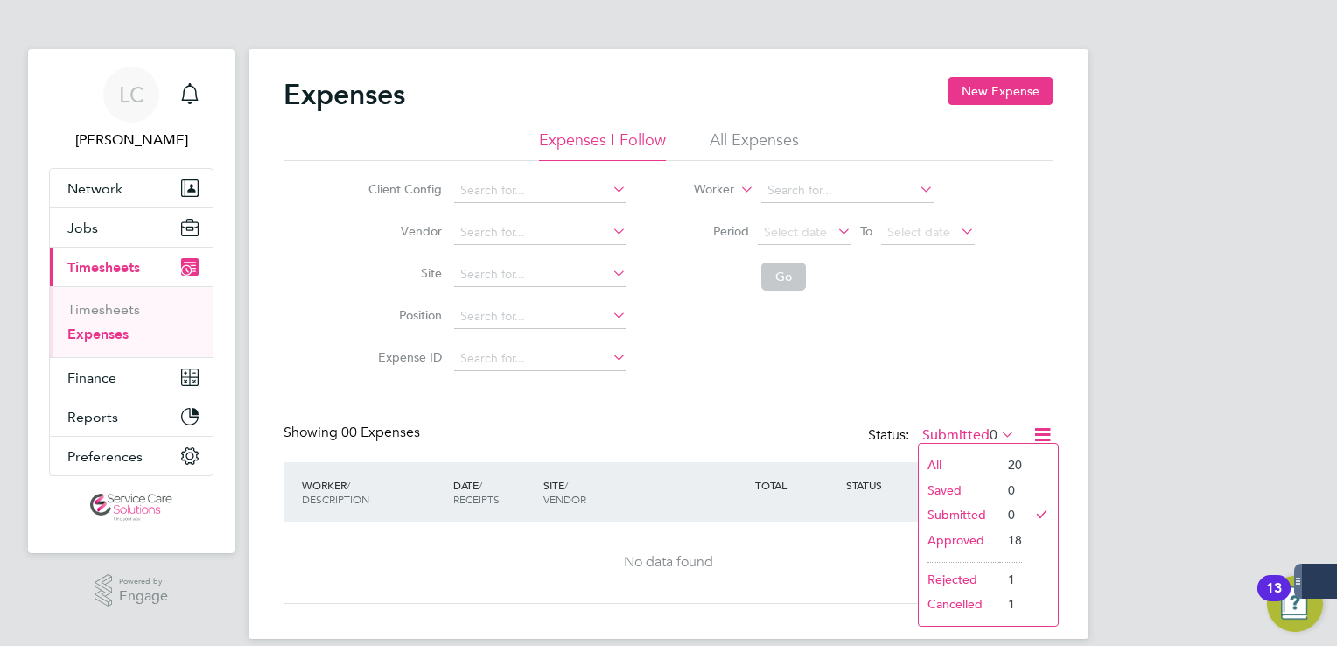
click at [967, 603] on li "Cancelled" at bounding box center [959, 604] width 81 height 25
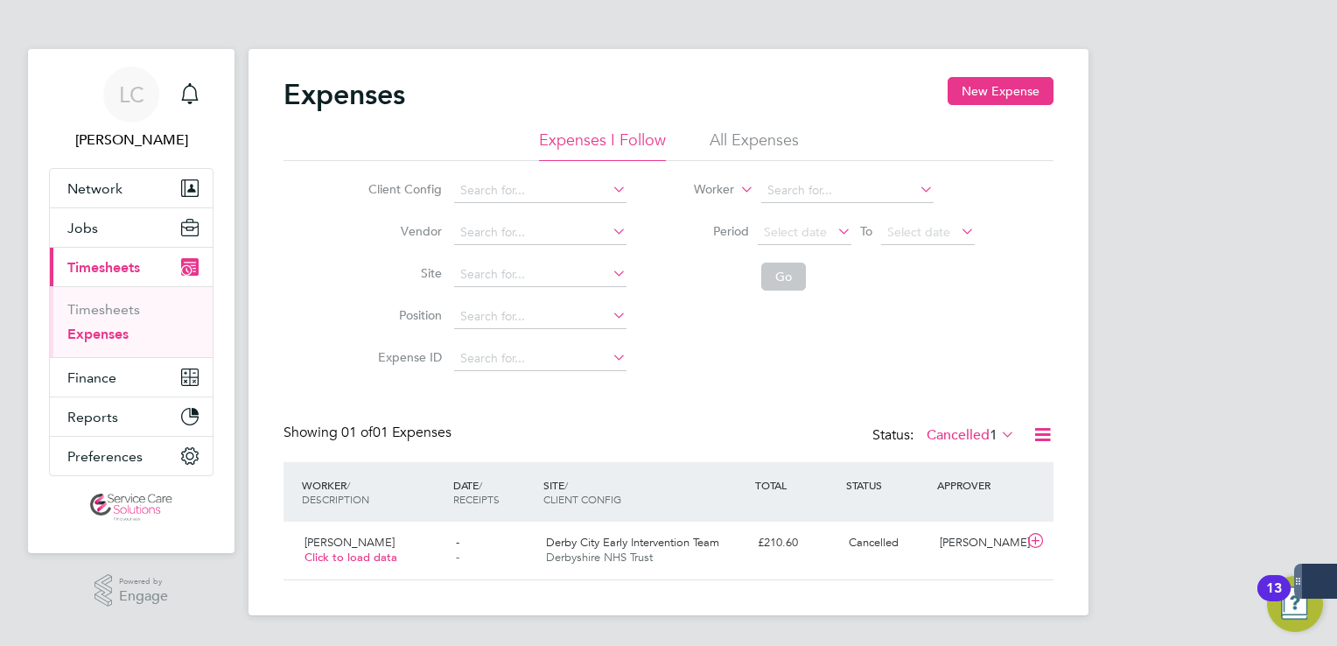
click at [947, 435] on label "Cancelled 1" at bounding box center [971, 435] width 88 height 18
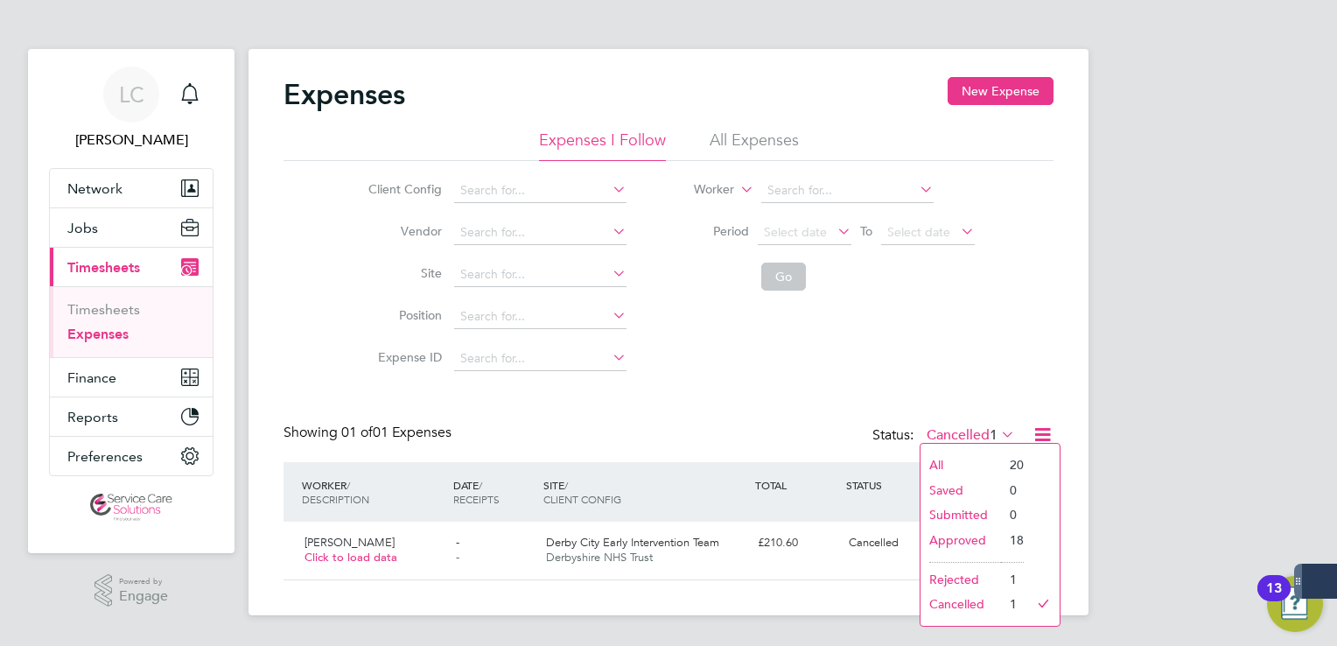
click at [960, 572] on li "Rejected" at bounding box center [961, 579] width 81 height 25
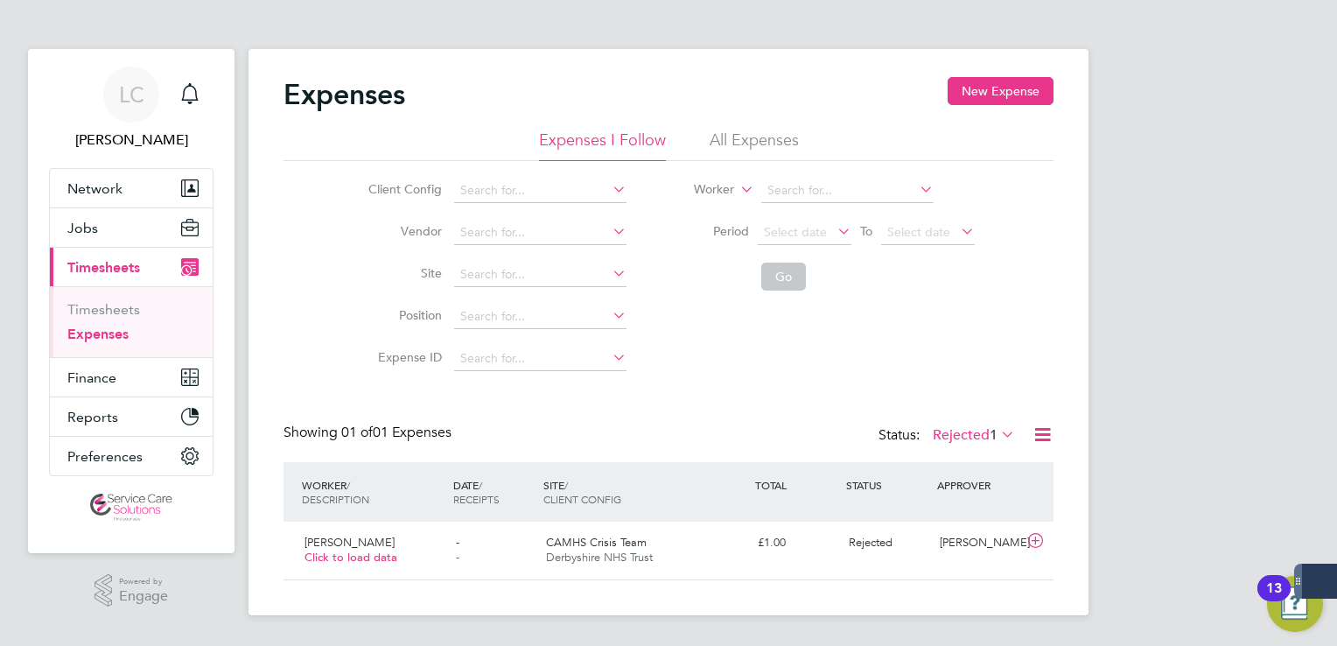
click at [962, 435] on label "Rejected 1" at bounding box center [974, 435] width 82 height 18
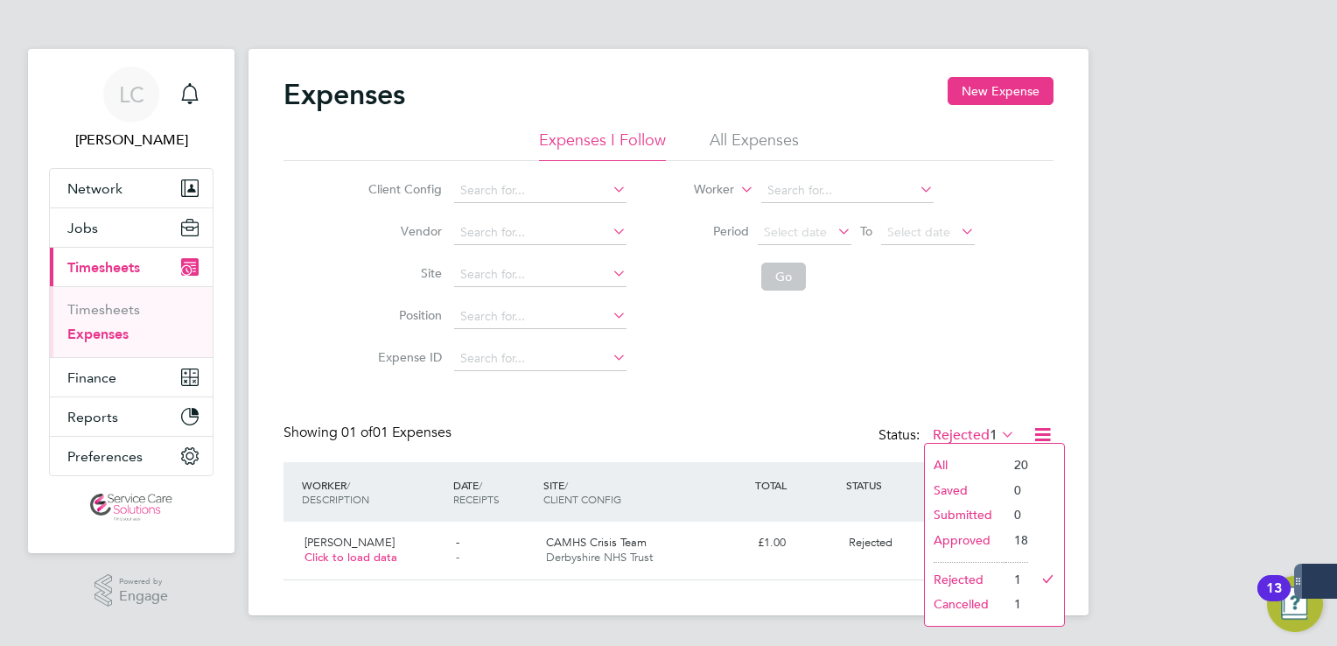
click at [994, 531] on li "Approved" at bounding box center [965, 540] width 81 height 25
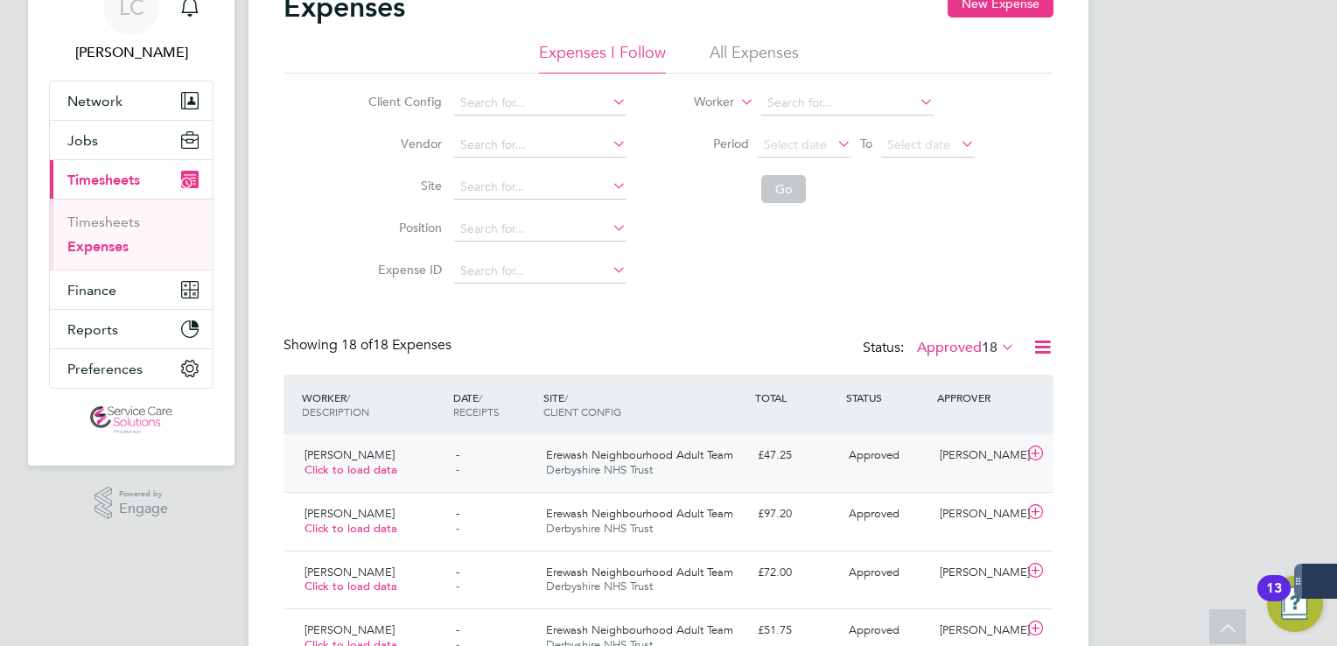
click at [658, 449] on span "Erewash Neighbourhood Adult Team" at bounding box center [639, 454] width 187 height 15
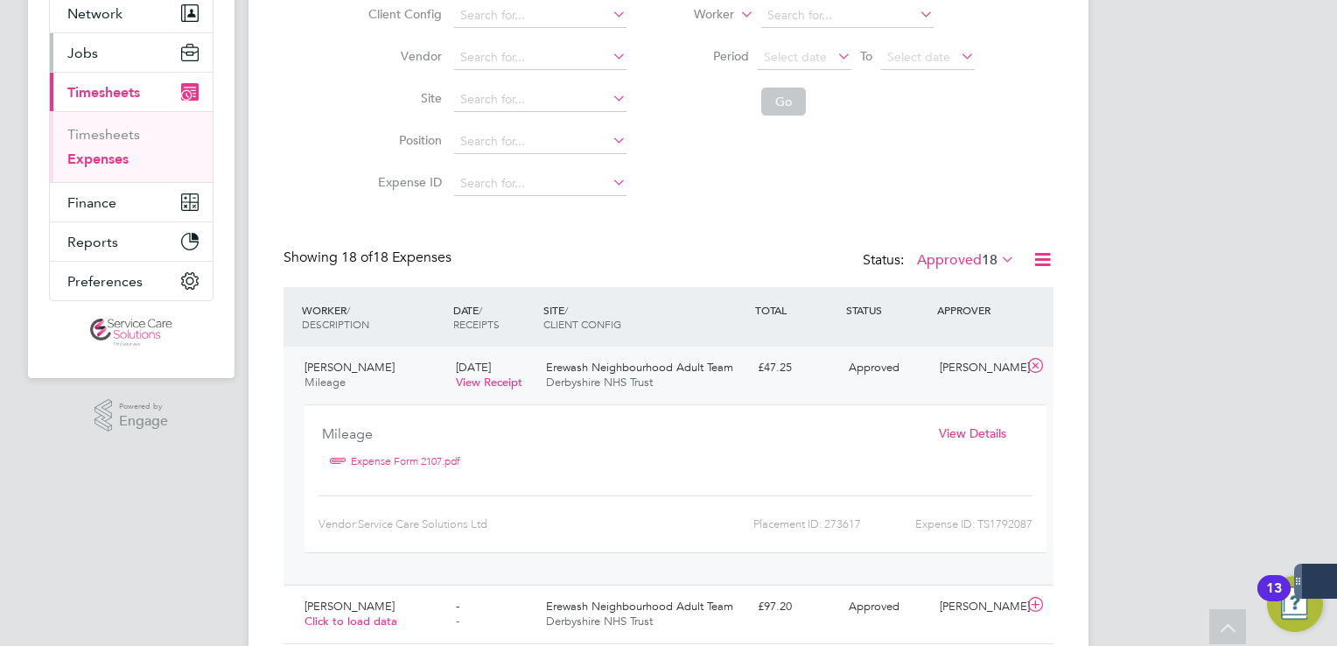
click at [93, 63] on button "Jobs" at bounding box center [131, 52] width 163 height 39
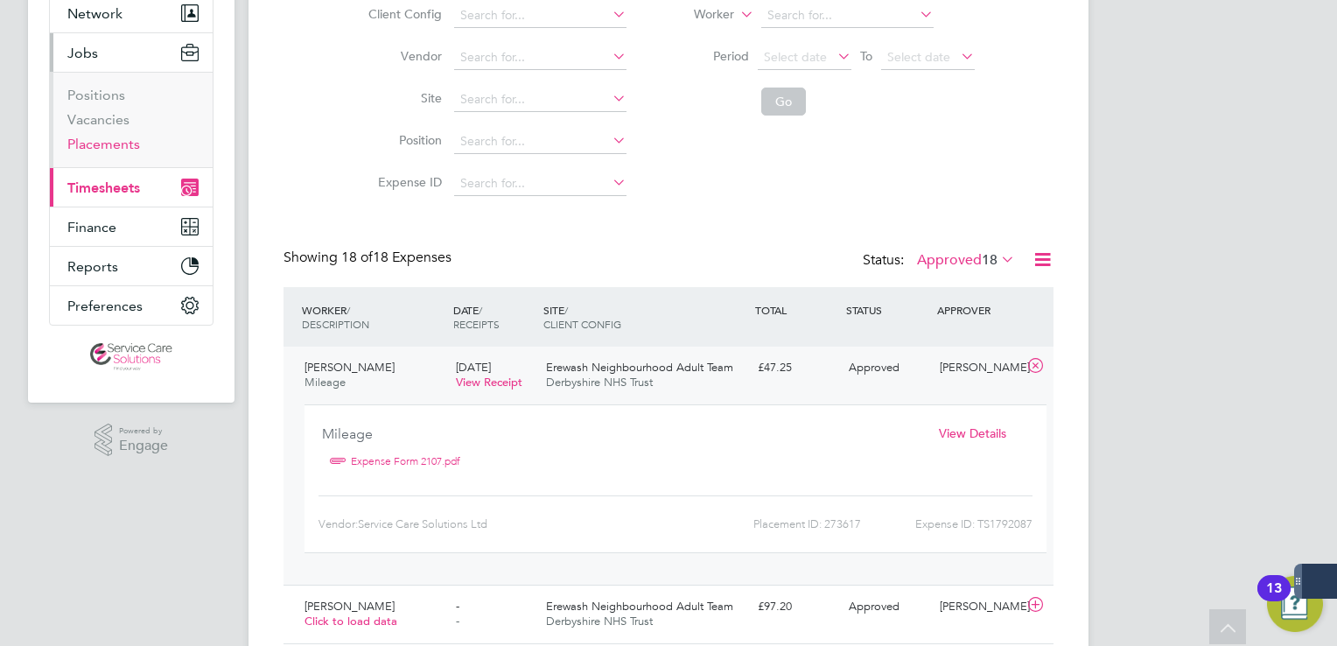
click at [116, 140] on link "Placements" at bounding box center [103, 144] width 73 height 17
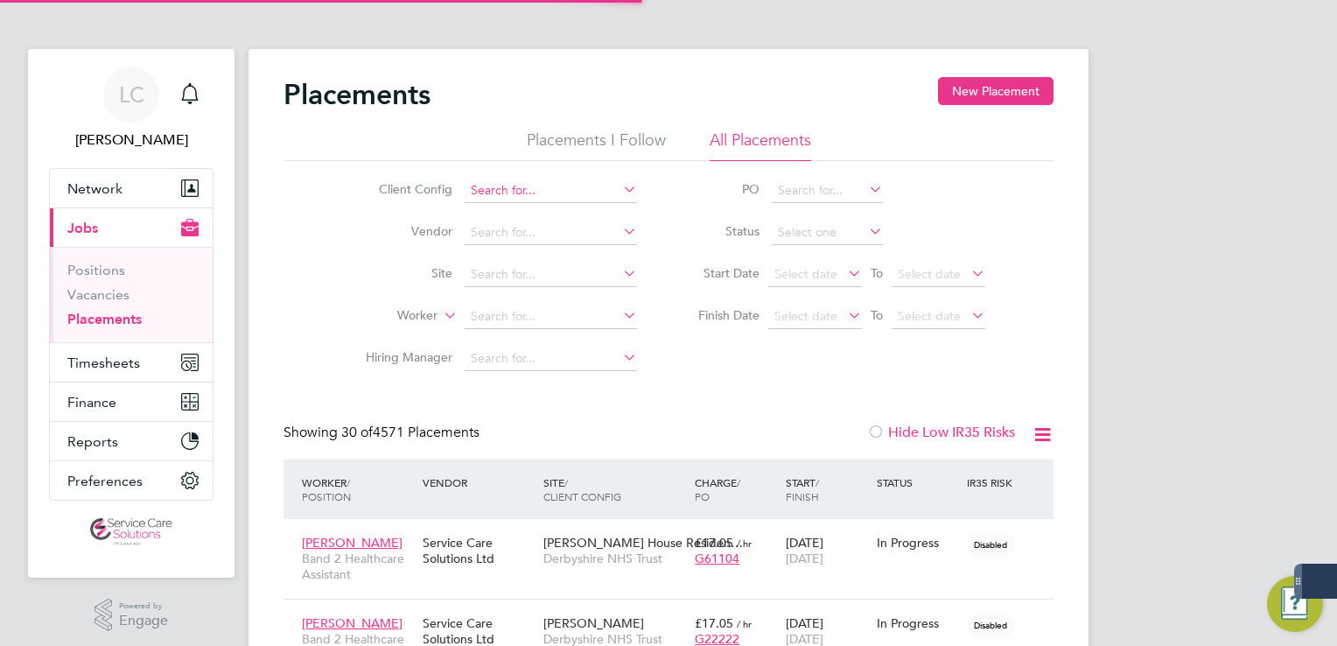
click at [529, 190] on input at bounding box center [551, 191] width 172 height 25
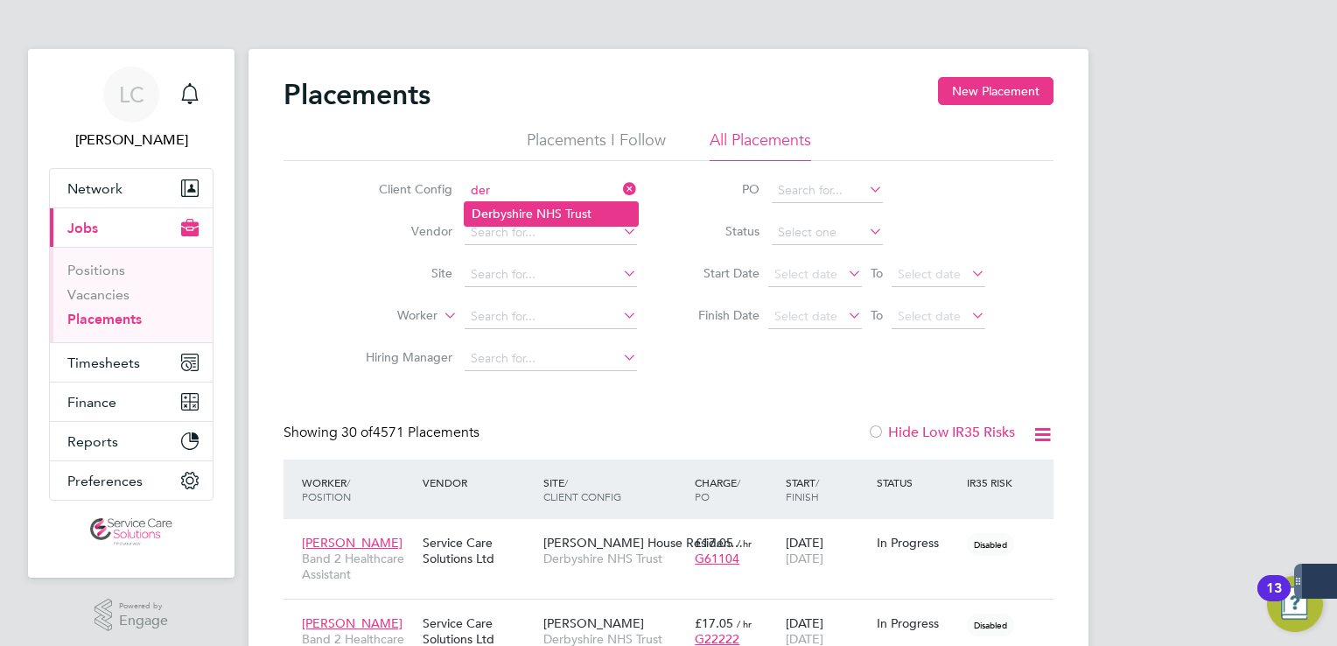
click at [539, 213] on li "Der byshire NHS Trust" at bounding box center [551, 214] width 173 height 24
type input "Derbyshire NHS Trust"
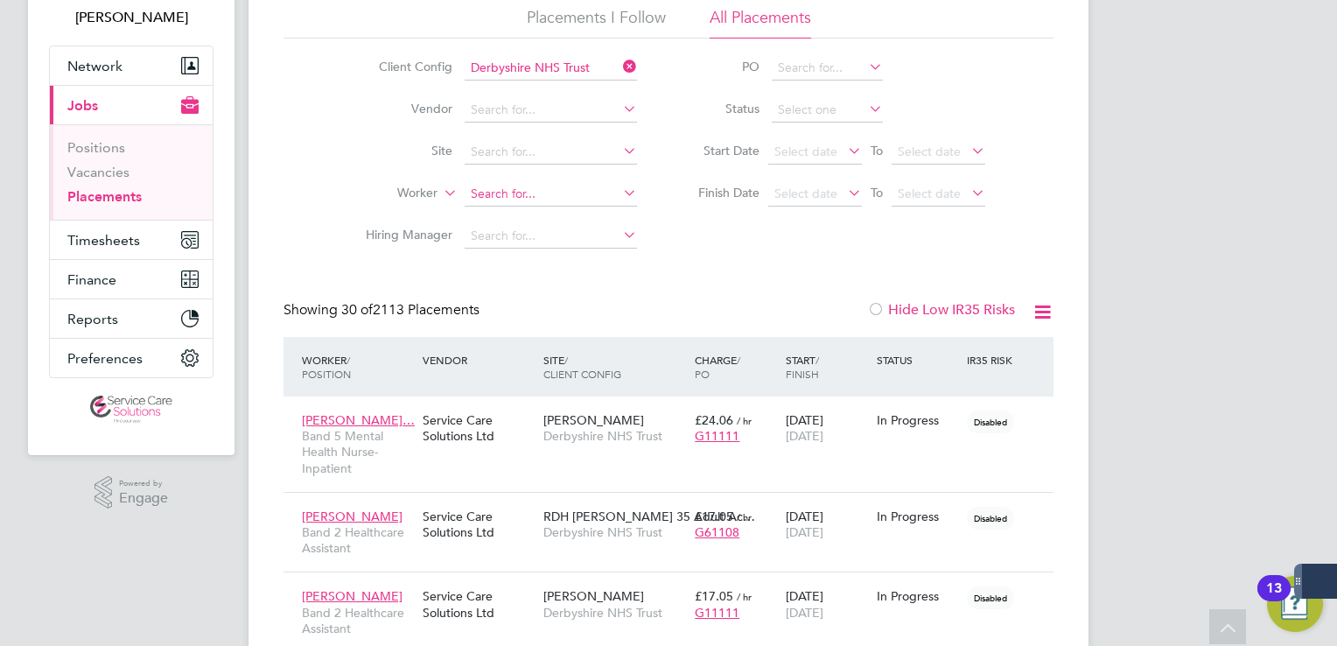
click at [517, 187] on input at bounding box center [551, 194] width 172 height 25
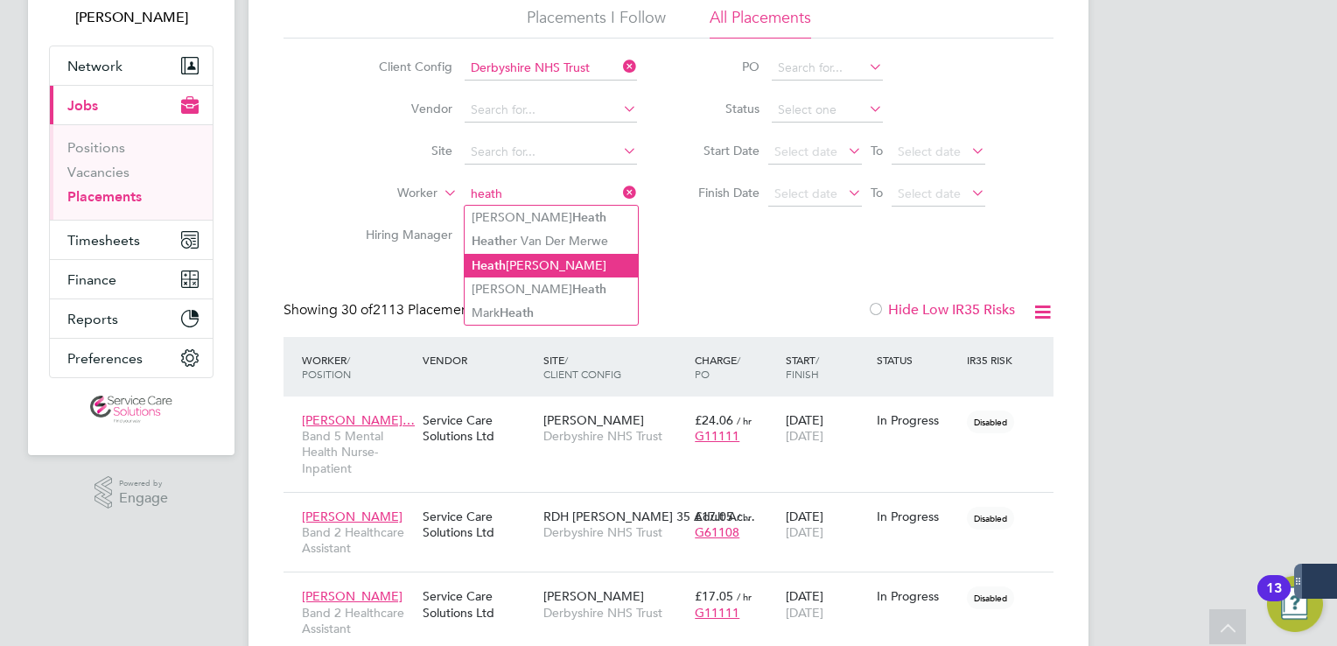
click at [551, 254] on li "Heath er Schoeman" at bounding box center [551, 266] width 173 height 24
type input "[PERSON_NAME]"
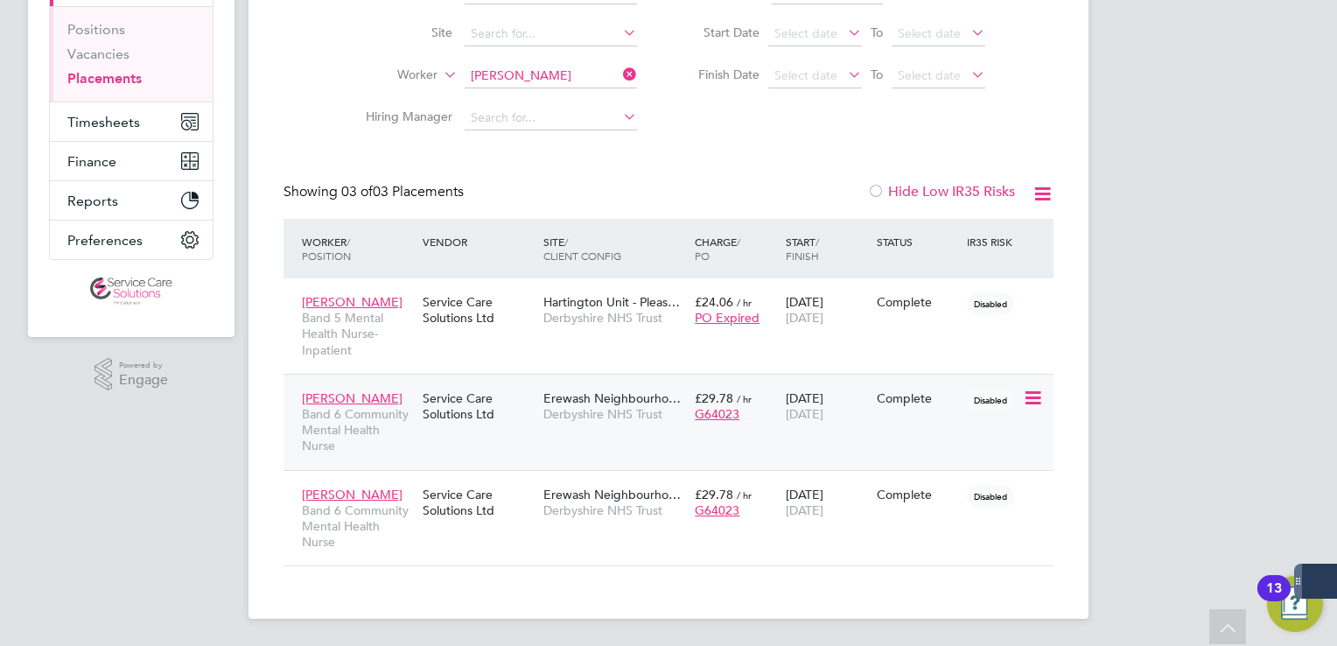
click at [732, 444] on div "Heather Schoeman Band 6 Community Mental Health Nurse Service Care Solutions Lt…" at bounding box center [669, 422] width 770 height 96
click at [634, 426] on div "Erewash Neighbourho… Derbyshire NHS Trust" at bounding box center [614, 406] width 151 height 49
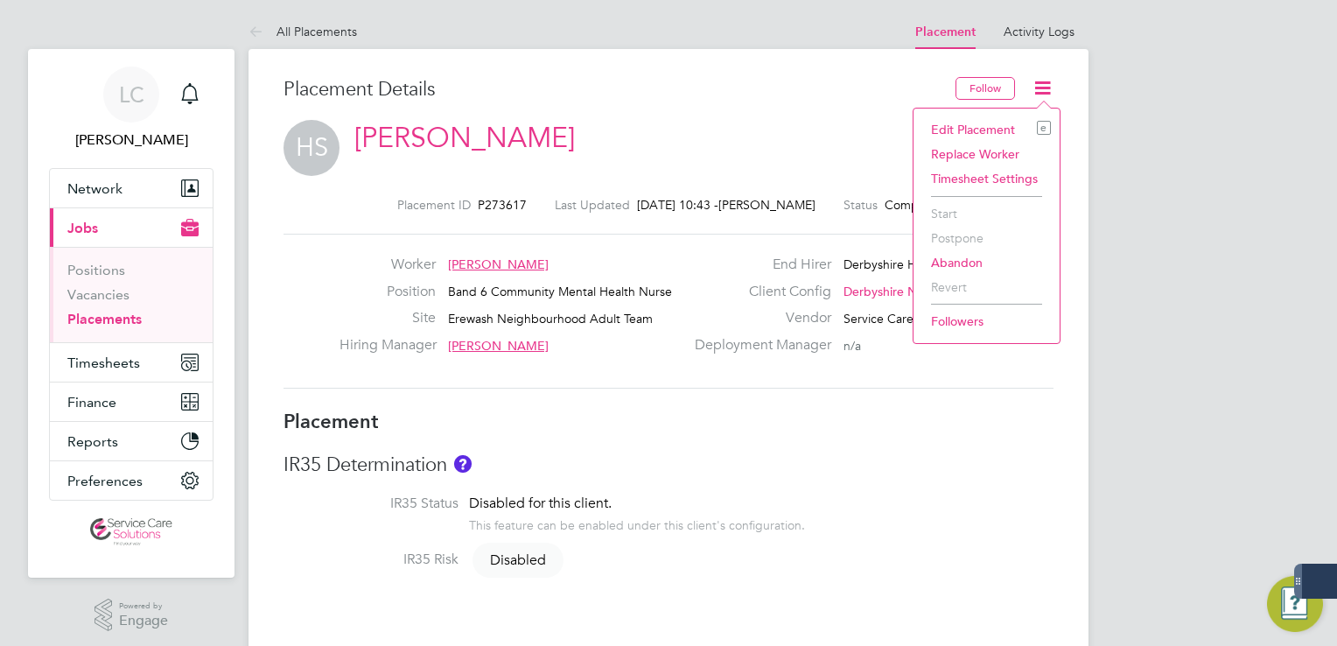
click at [966, 126] on li "Edit Placement e" at bounding box center [987, 129] width 129 height 25
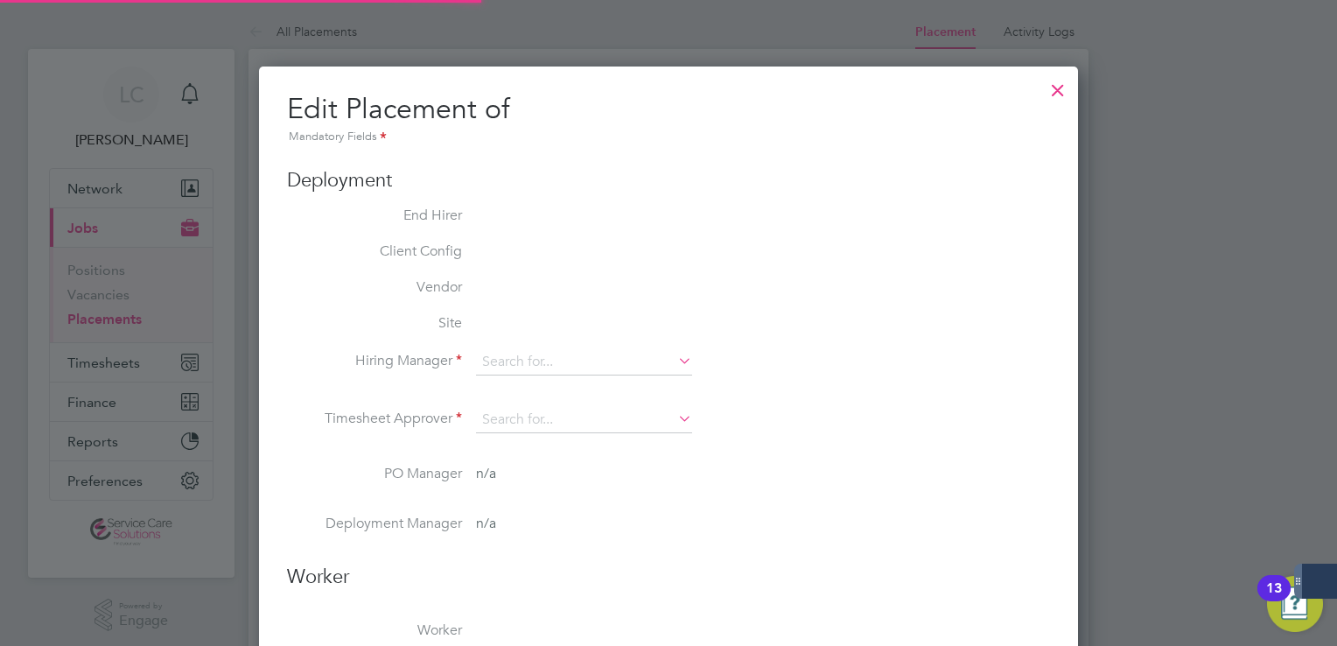
type input "[PERSON_NAME]"
type input "[DATE]"
type input "08:00"
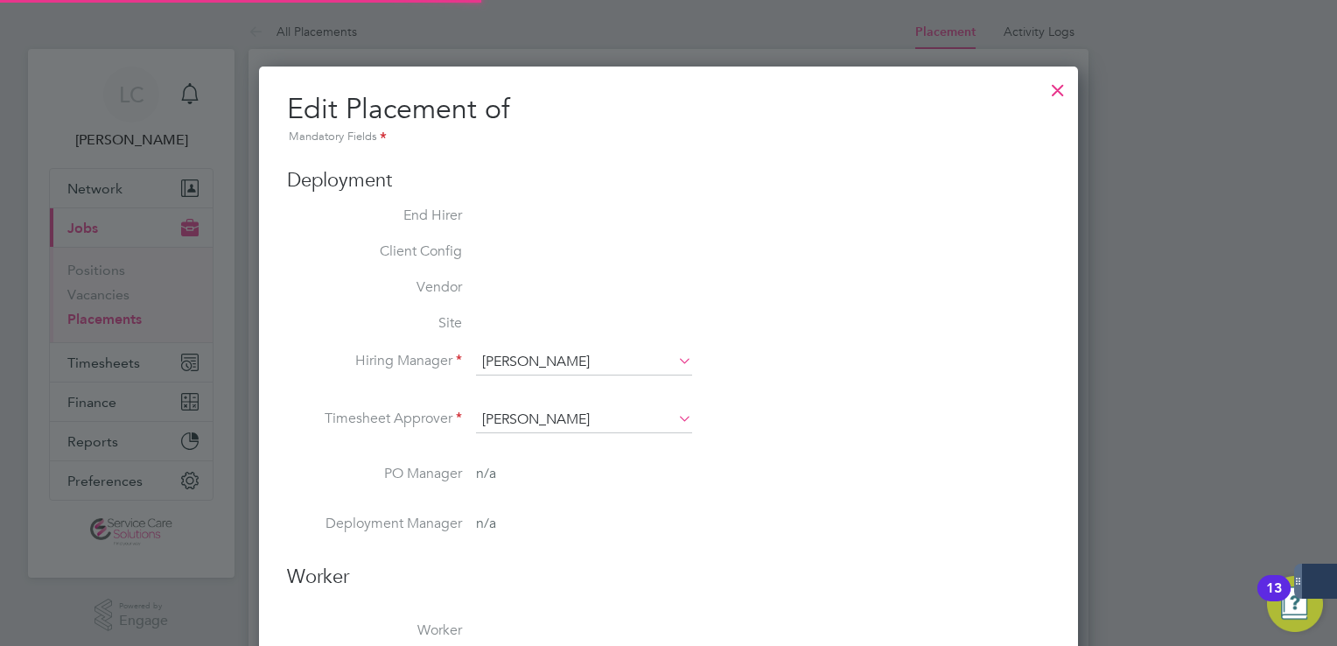
type input "18:00"
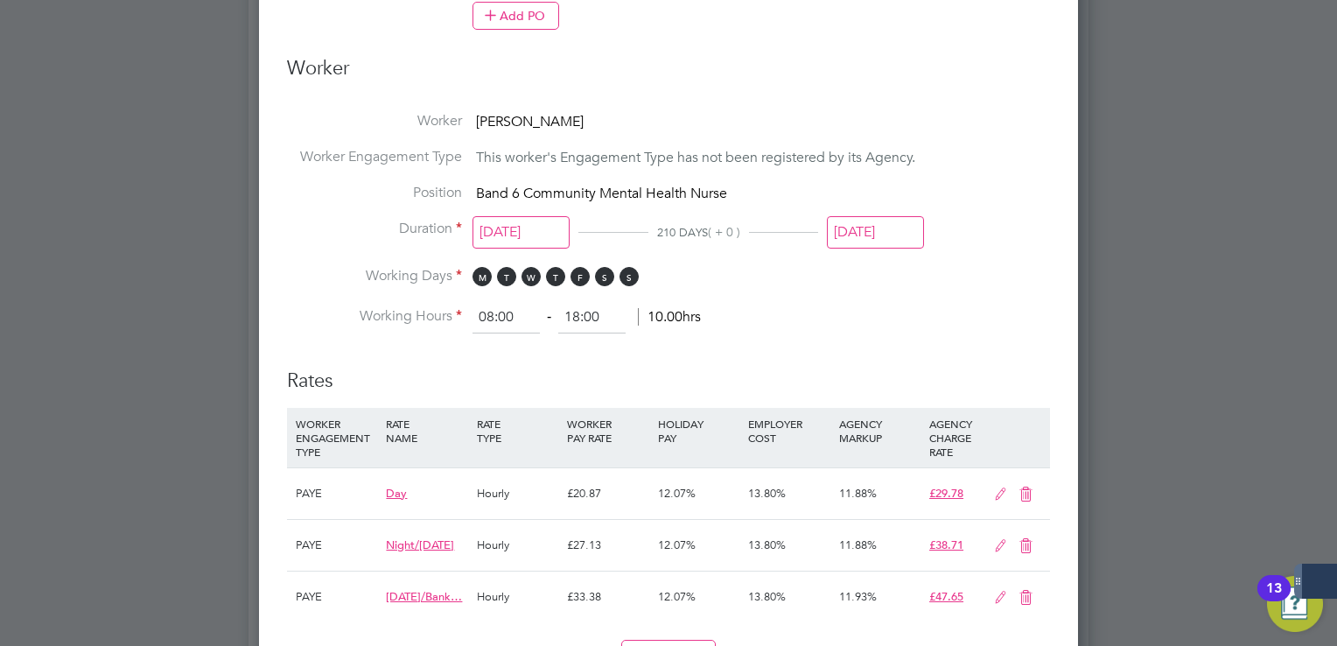
click at [877, 219] on input "[DATE]" at bounding box center [875, 232] width 97 height 32
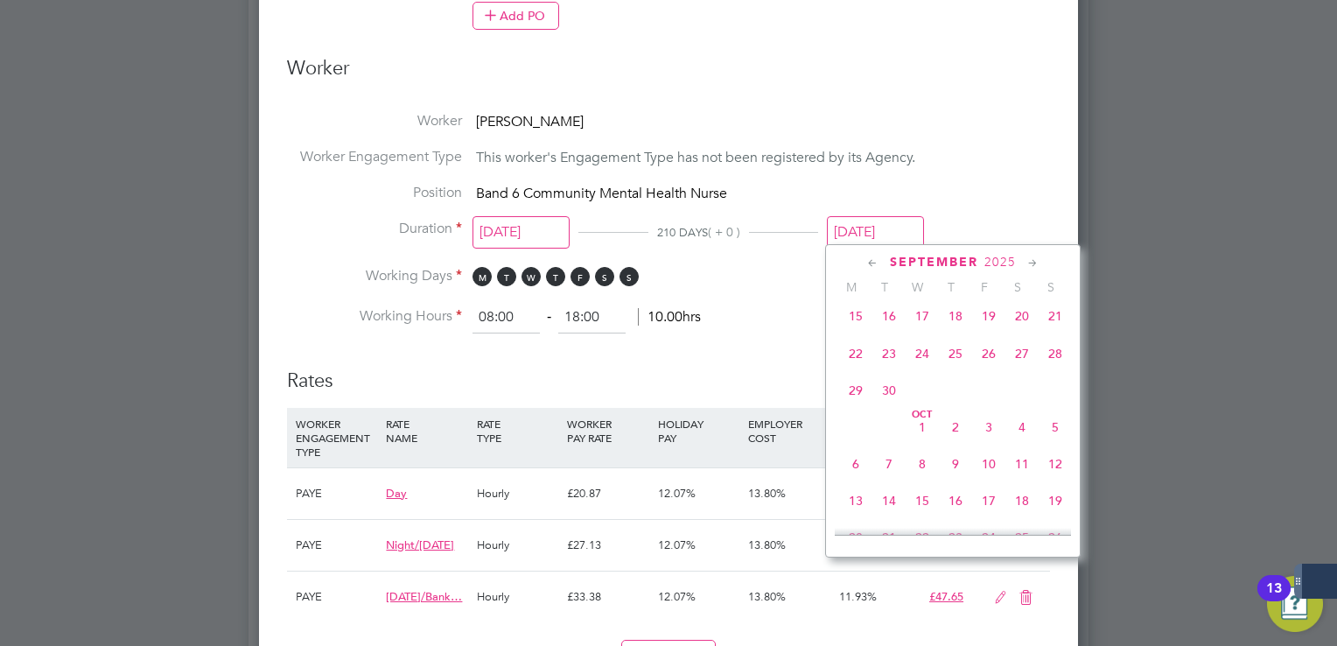
click at [893, 407] on span "30" at bounding box center [889, 390] width 33 height 33
type input "[DATE]"
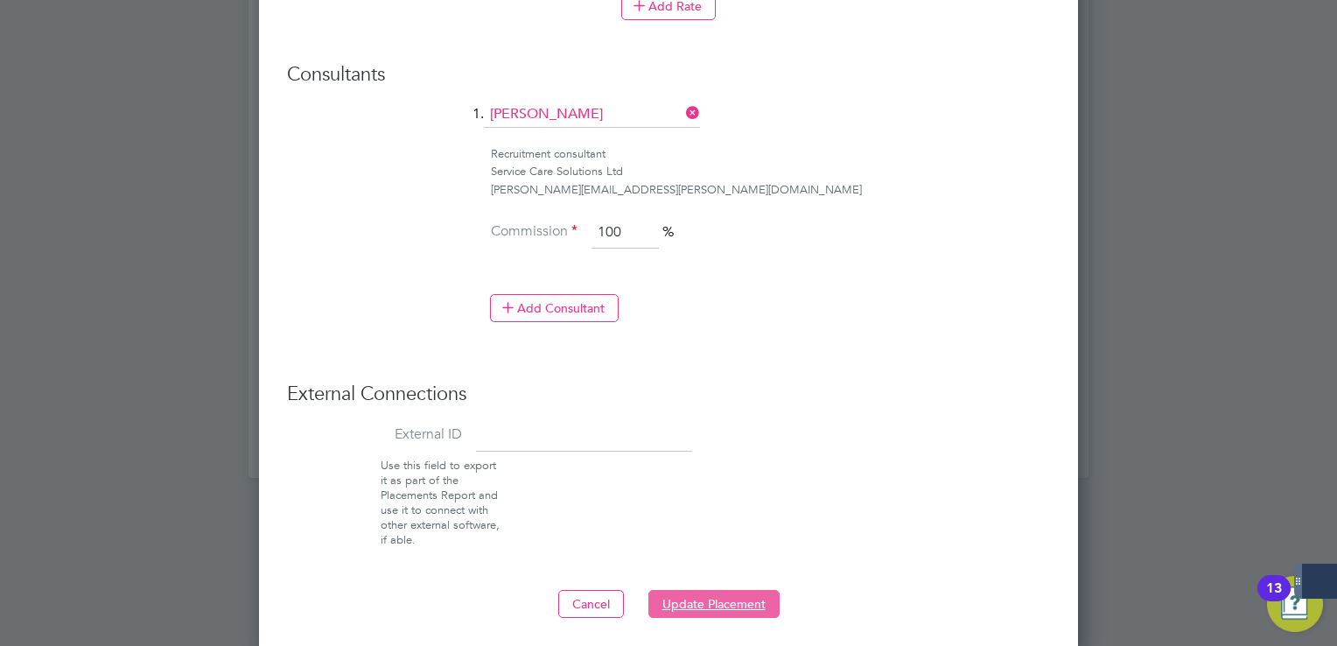
click at [710, 599] on button "Update Placement" at bounding box center [714, 604] width 131 height 28
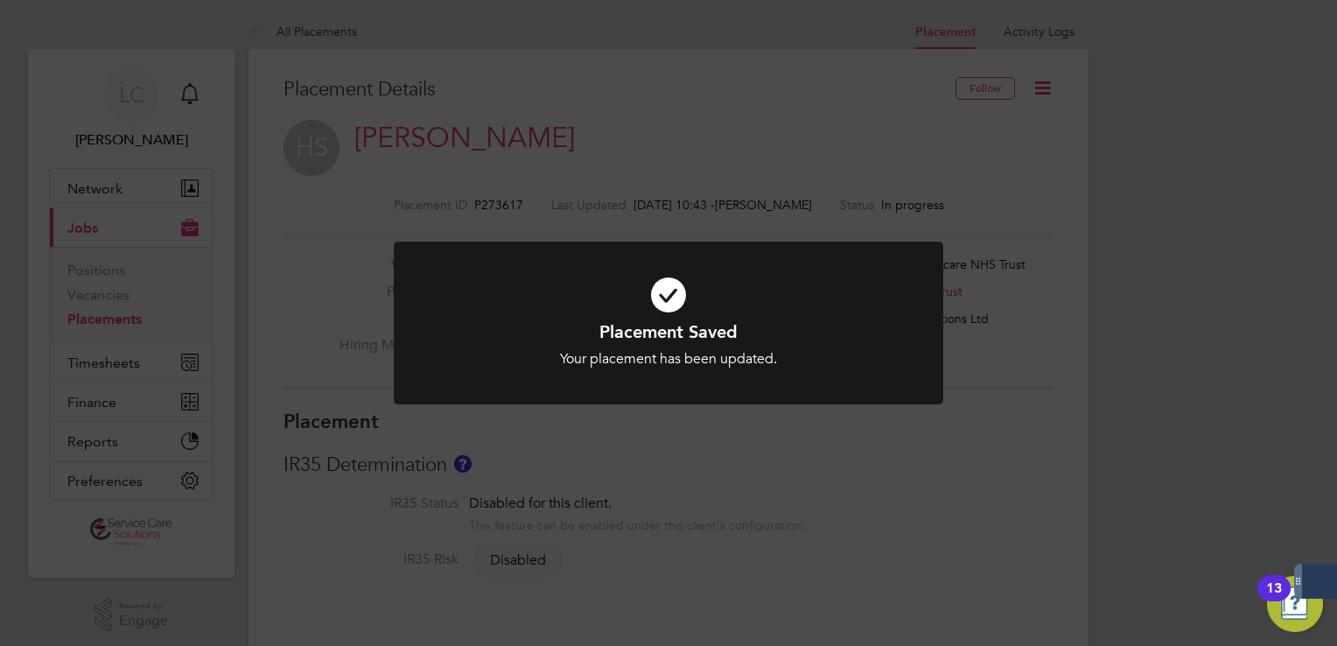
click at [693, 90] on div "Placement Saved Your placement has been updated. Cancel Okay" at bounding box center [668, 323] width 1337 height 646
